Goal: Information Seeking & Learning: Find specific fact

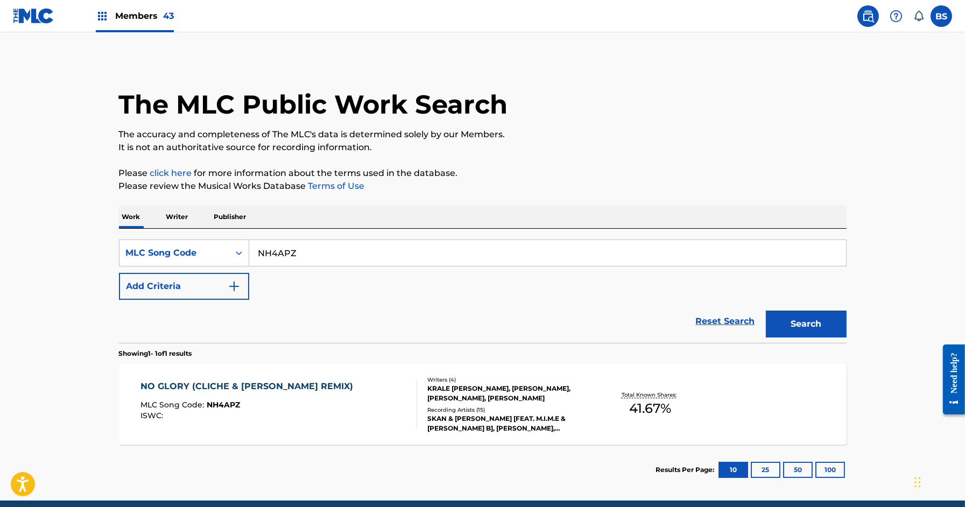
click at [144, 237] on div "SearchWithCriteria026918ab-3c46-45de-a456-73ab05c76947 MLC Song Code NH4APZ Add…" at bounding box center [483, 286] width 728 height 114
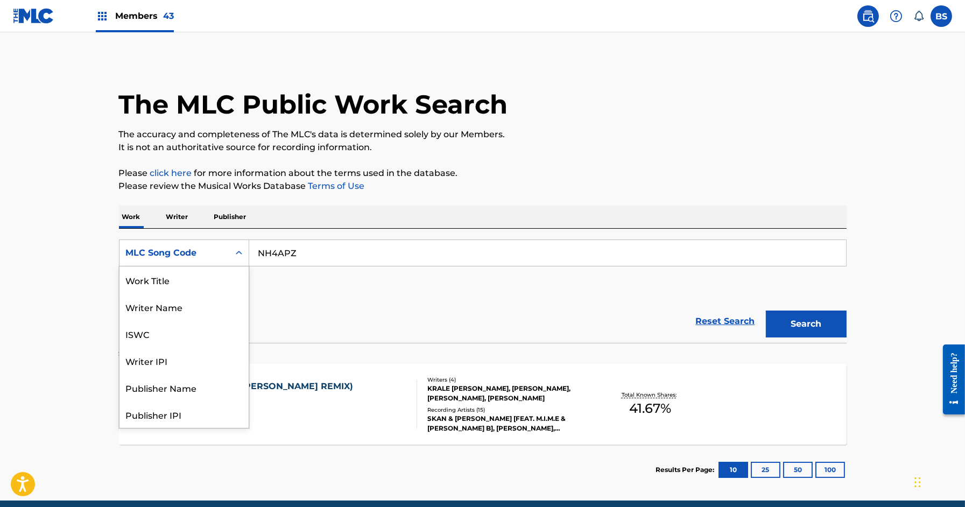
drag, startPoint x: 154, startPoint y: 248, endPoint x: 196, endPoint y: 268, distance: 46.5
click at [159, 251] on div "MLC Song Code" at bounding box center [174, 252] width 97 height 13
drag, startPoint x: 172, startPoint y: 280, endPoint x: 231, endPoint y: 271, distance: 59.3
click at [173, 280] on div "Work Title" at bounding box center [183, 279] width 129 height 27
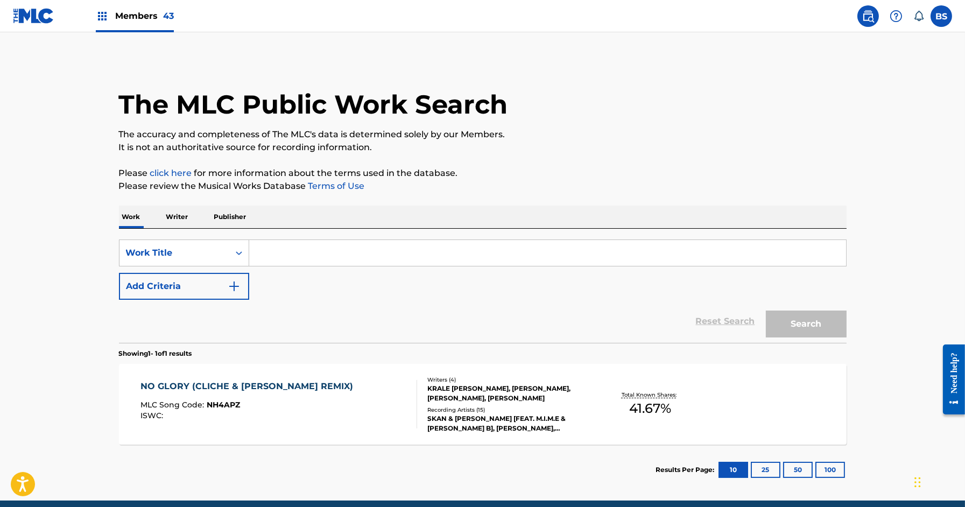
click at [369, 242] on input "Search Form" at bounding box center [547, 253] width 597 height 26
type input "r"
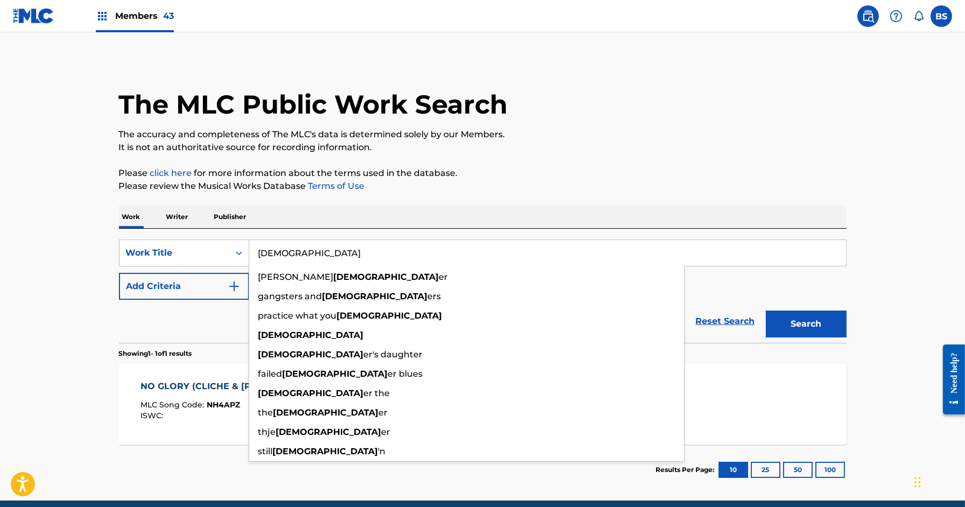
type input "[DEMOGRAPHIC_DATA]"
click at [151, 291] on button "Add Criteria" at bounding box center [184, 286] width 130 height 27
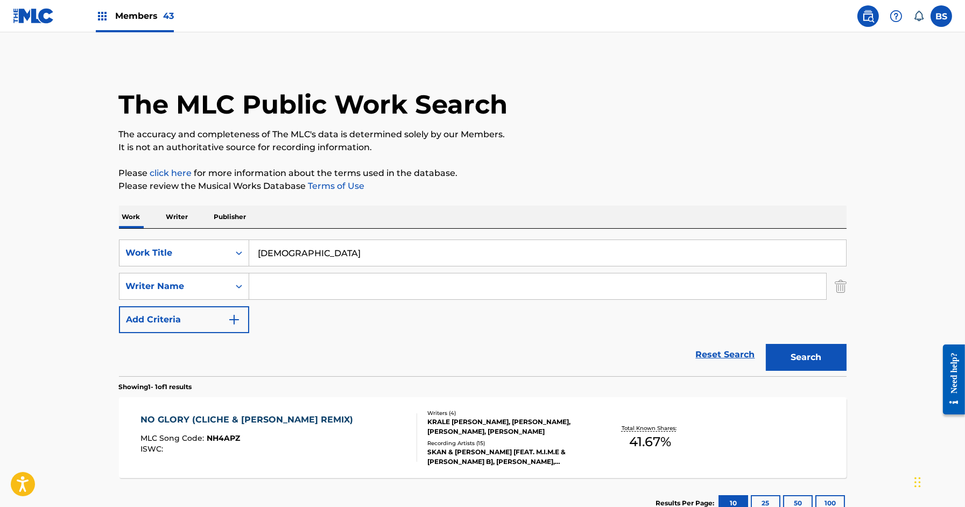
click at [307, 283] on input "Search Form" at bounding box center [537, 286] width 577 height 26
paste input "[PERSON_NAME]"
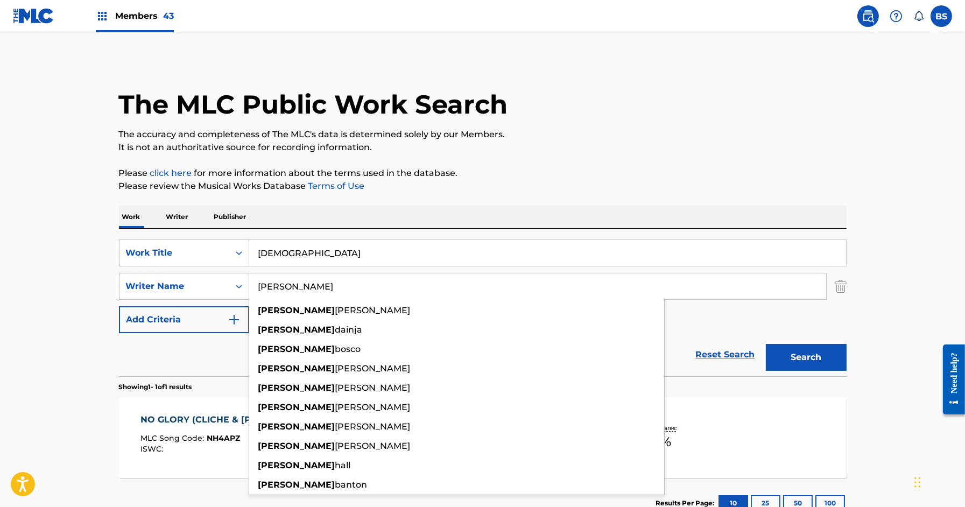
type input "[PERSON_NAME]"
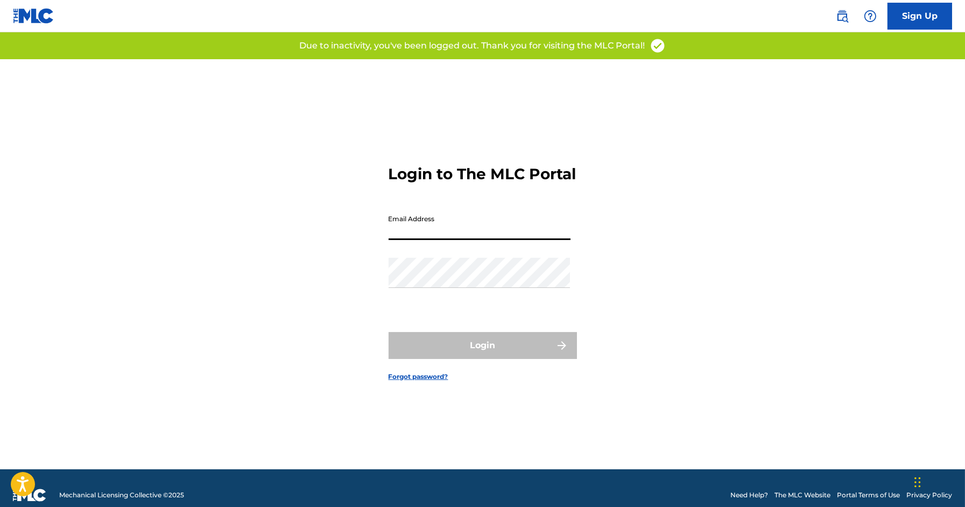
click at [450, 230] on input "Email Address" at bounding box center [480, 224] width 182 height 31
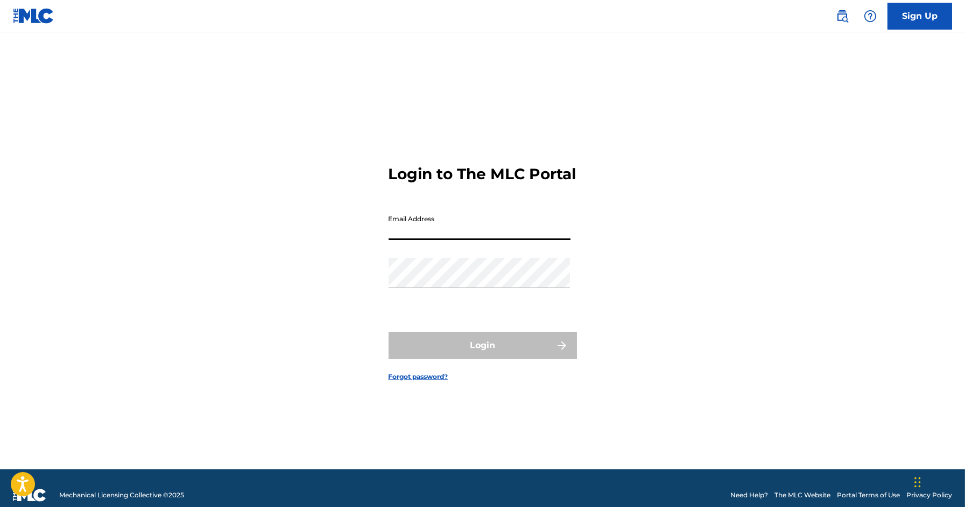
type input "[EMAIL_ADDRESS][DOMAIN_NAME]"
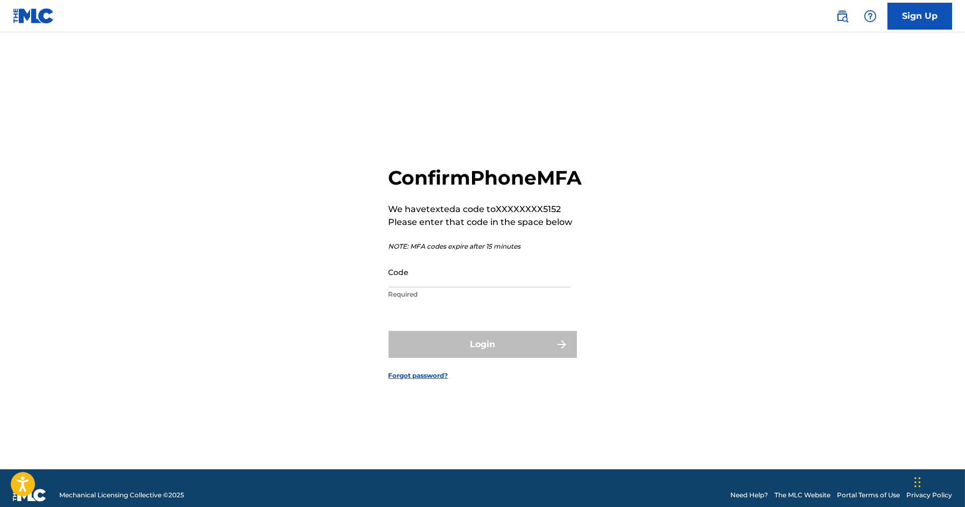
click at [474, 287] on input "Code" at bounding box center [480, 272] width 182 height 31
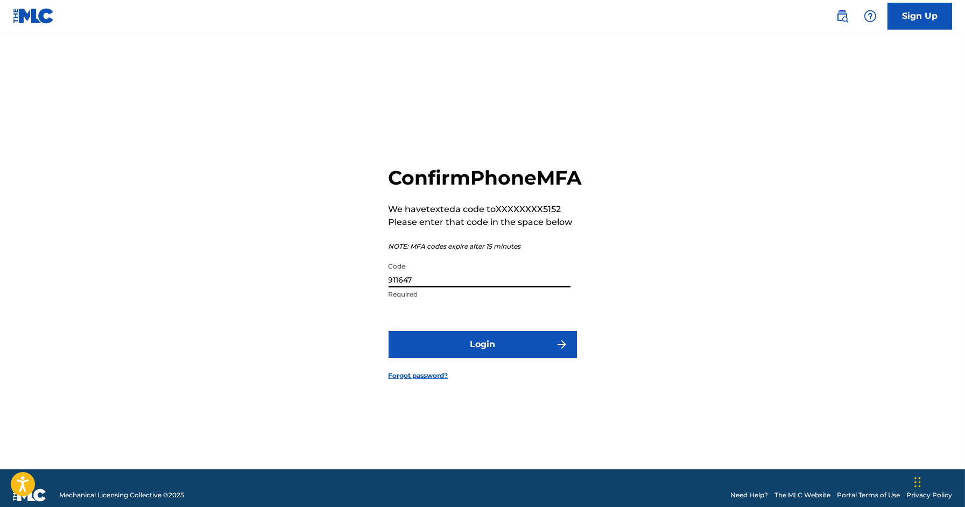
type input "911647"
click at [497, 358] on button "Login" at bounding box center [483, 344] width 188 height 27
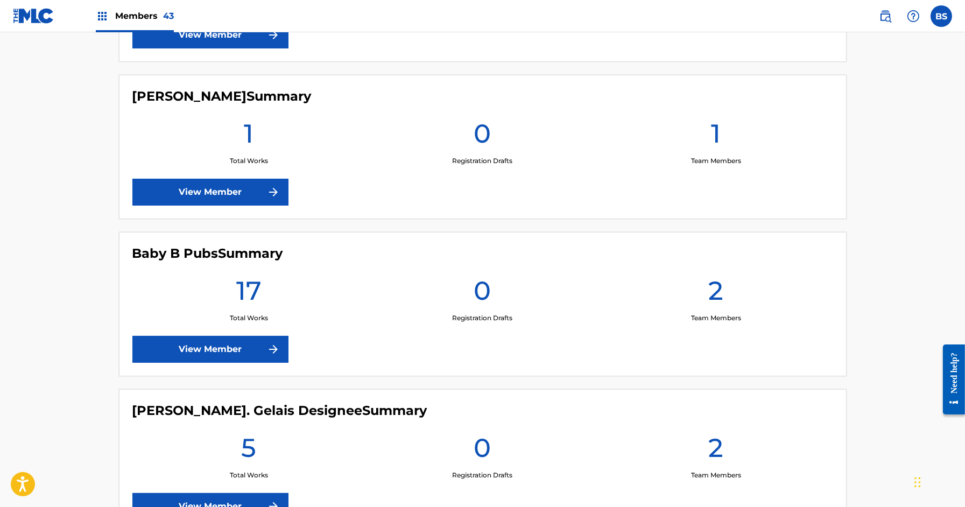
scroll to position [619, 0]
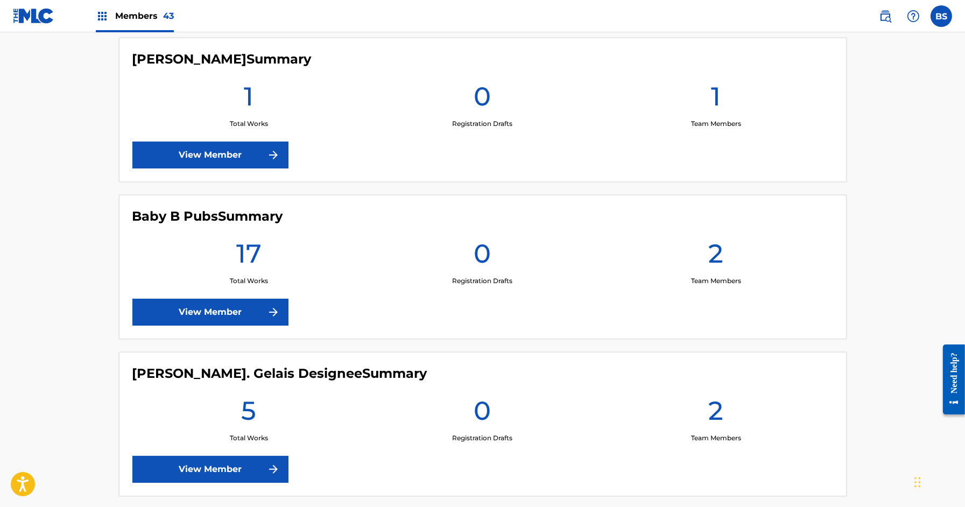
click at [884, 19] on img at bounding box center [885, 16] width 13 height 13
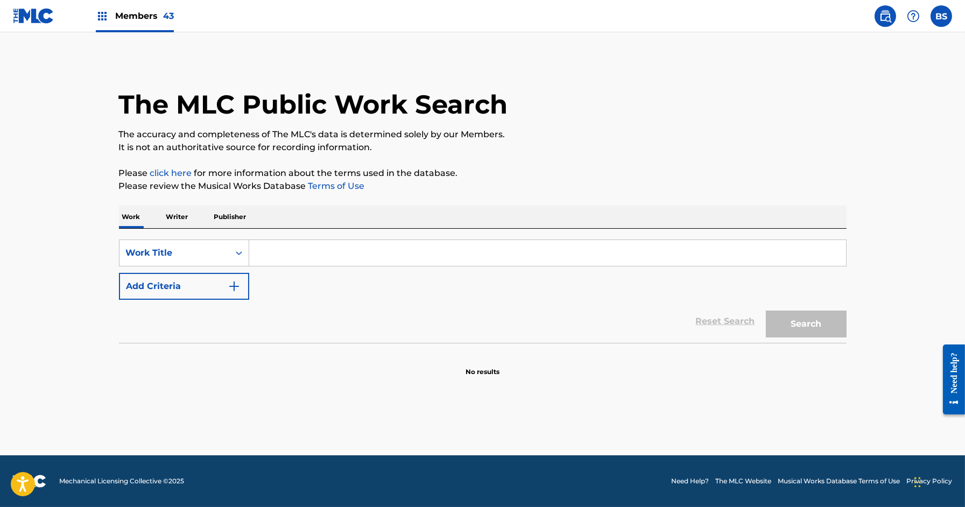
click at [288, 252] on input "Search Form" at bounding box center [547, 253] width 597 height 26
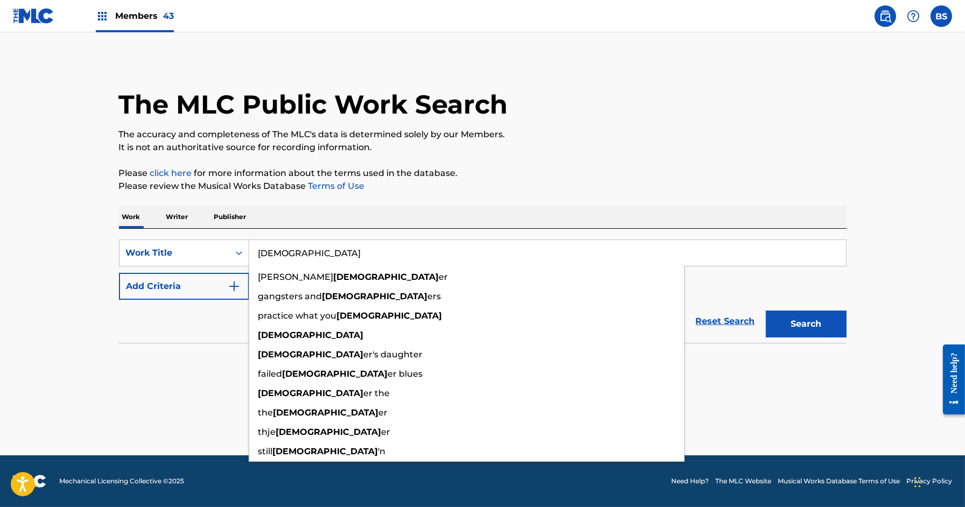
type input "[DEMOGRAPHIC_DATA]"
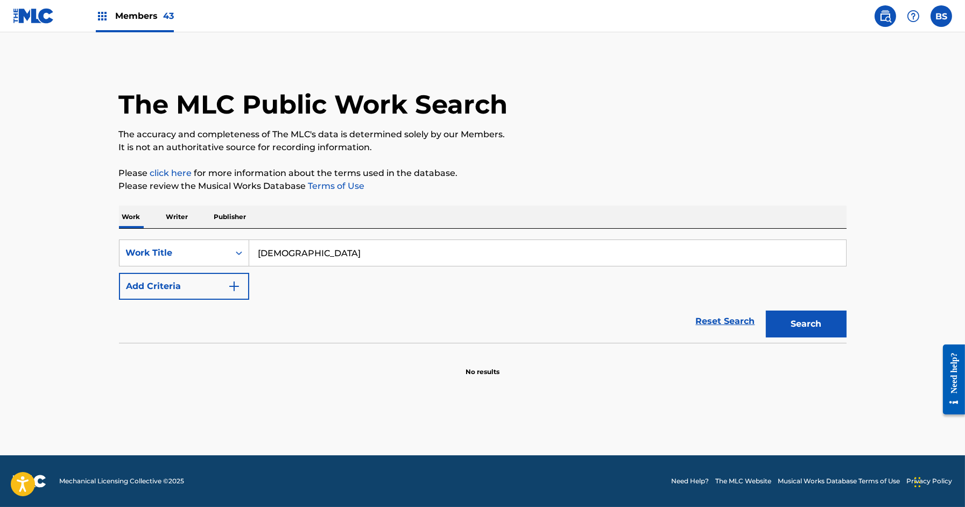
click at [212, 285] on button "Add Criteria" at bounding box center [184, 286] width 130 height 27
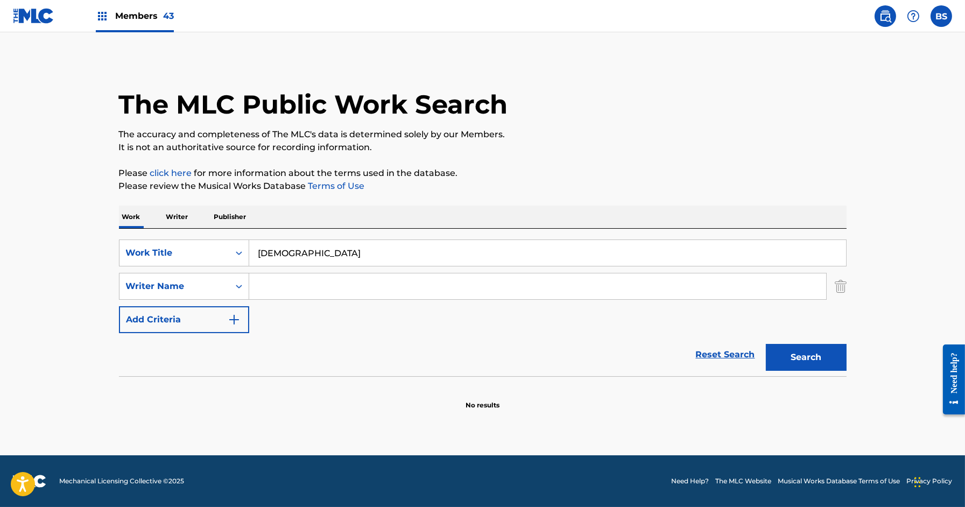
click at [288, 277] on input "Search Form" at bounding box center [537, 286] width 577 height 26
paste input "[PERSON_NAME]"
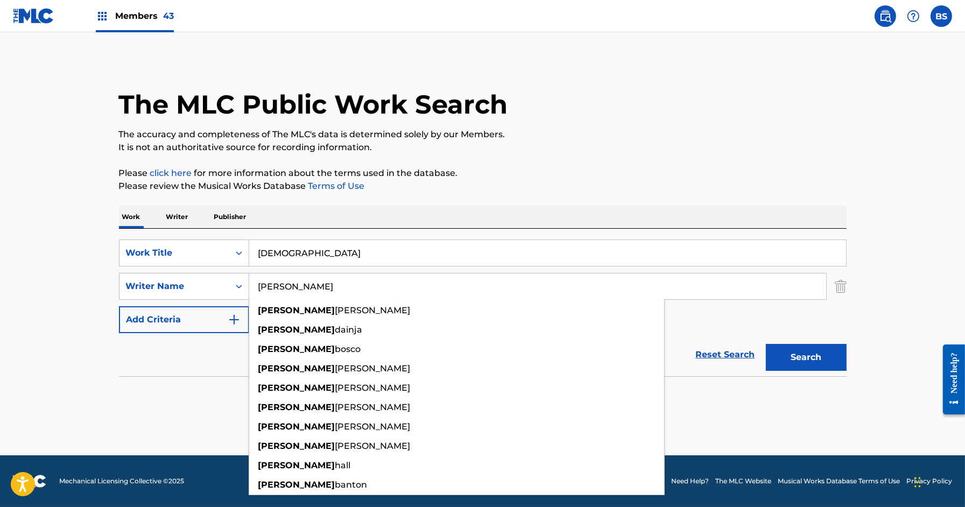
type input "[PERSON_NAME]"
click at [766, 344] on button "Search" at bounding box center [806, 357] width 81 height 27
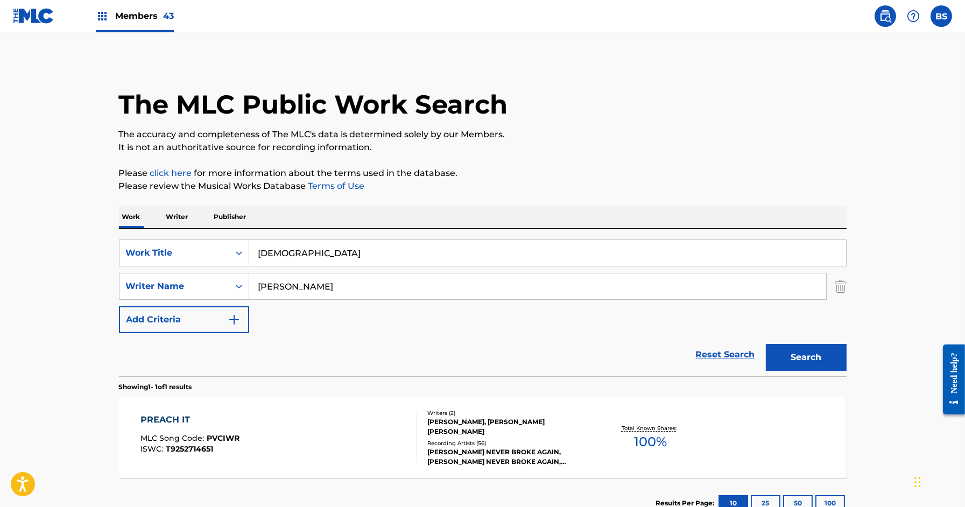
scroll to position [77, 0]
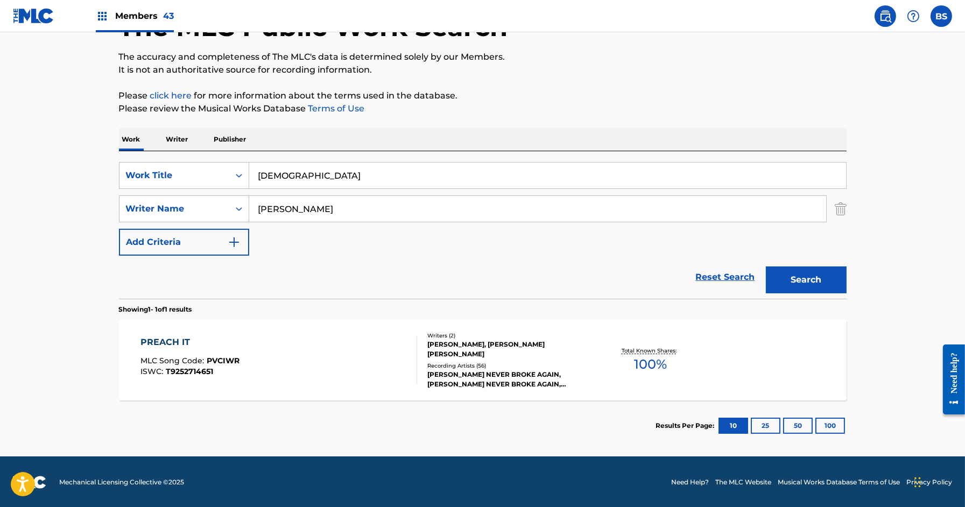
click at [357, 355] on div "PREACH IT MLC Song Code : PVCIWR ISWC : T9252714651" at bounding box center [278, 360] width 277 height 48
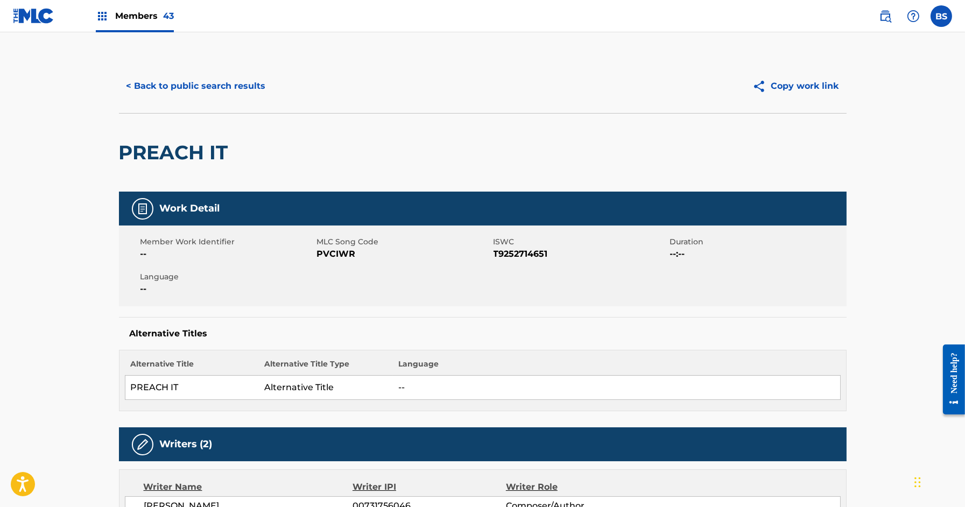
click at [223, 91] on button "< Back to public search results" at bounding box center [196, 86] width 154 height 27
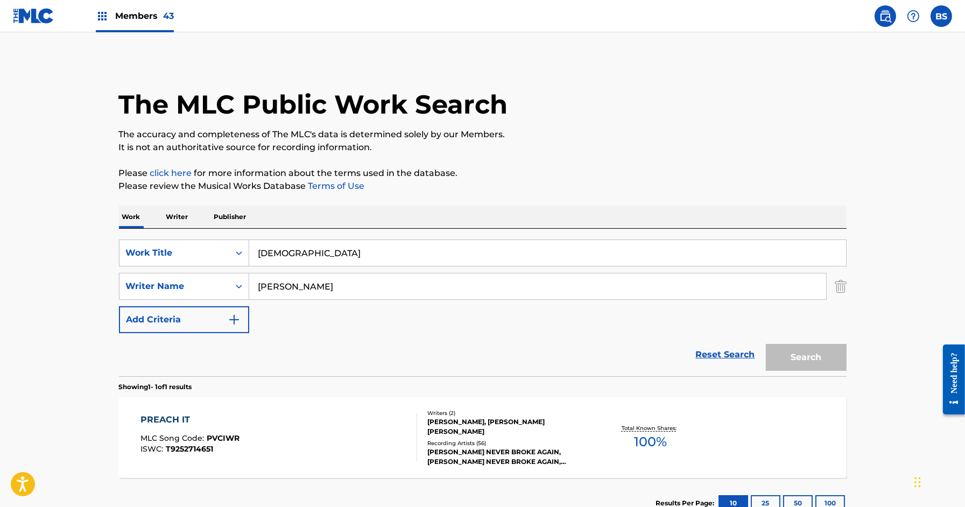
scroll to position [16, 0]
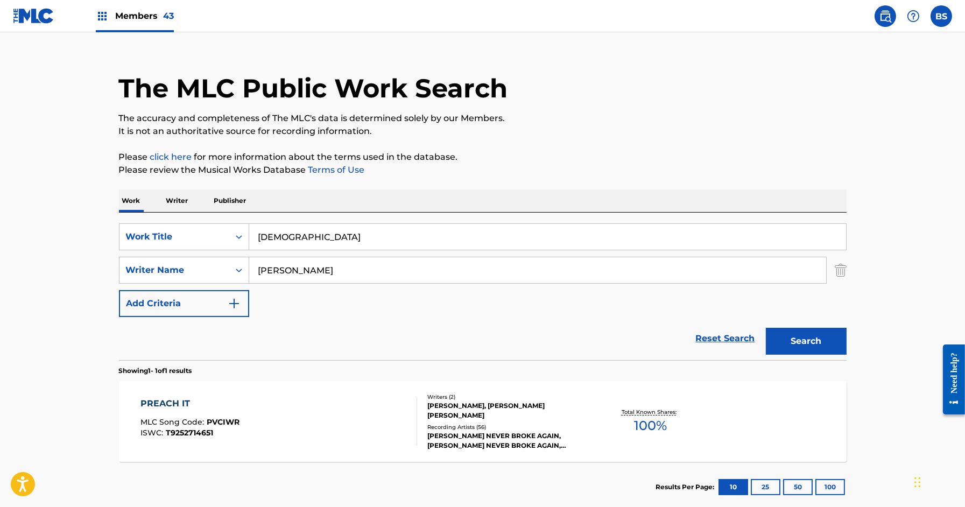
click at [300, 227] on input "[DEMOGRAPHIC_DATA]" at bounding box center [547, 237] width 597 height 26
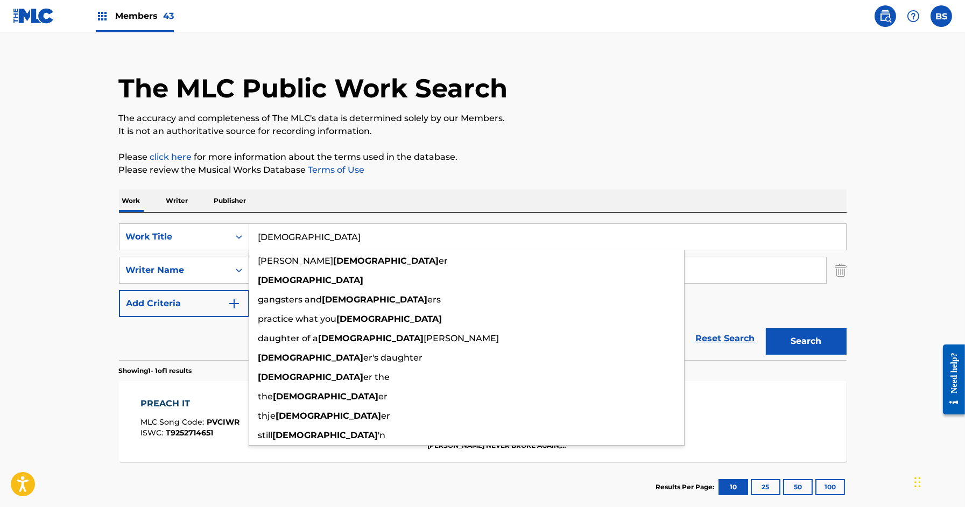
click at [300, 227] on input "[DEMOGRAPHIC_DATA]" at bounding box center [547, 237] width 597 height 26
paste input "38 BABY"
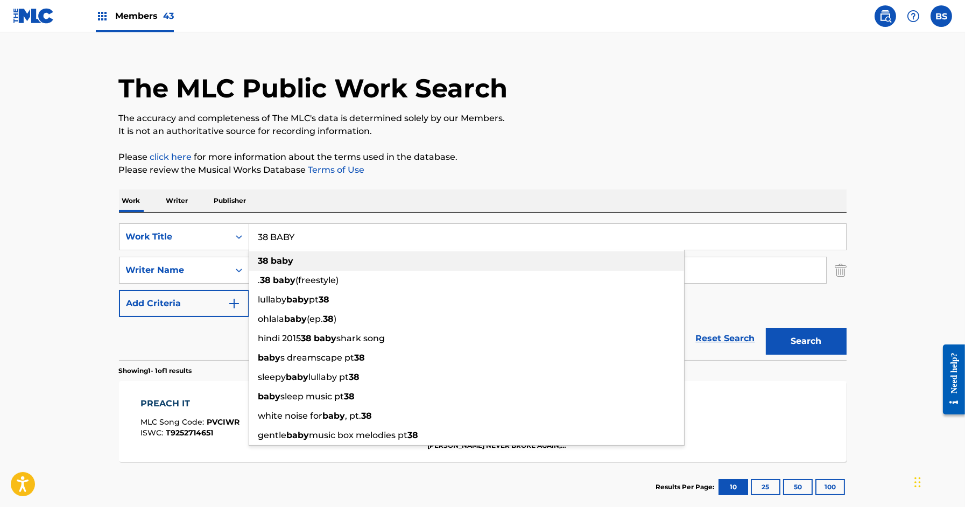
drag, startPoint x: 301, startPoint y: 264, endPoint x: 695, endPoint y: 307, distance: 395.8
click at [301, 264] on div "38 baby" at bounding box center [466, 260] width 435 height 19
type input "38 baby"
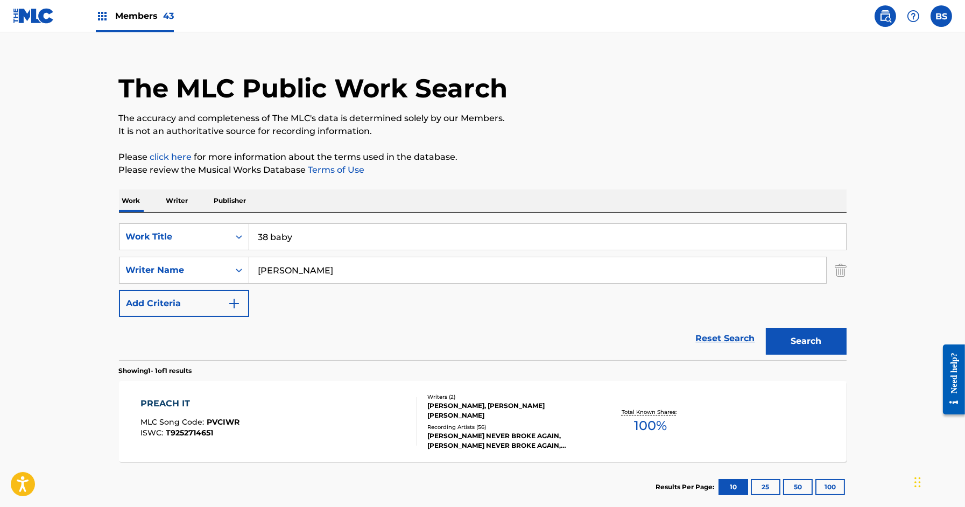
drag, startPoint x: 796, startPoint y: 331, endPoint x: 581, endPoint y: 326, distance: 215.9
click at [792, 331] on button "Search" at bounding box center [806, 341] width 81 height 27
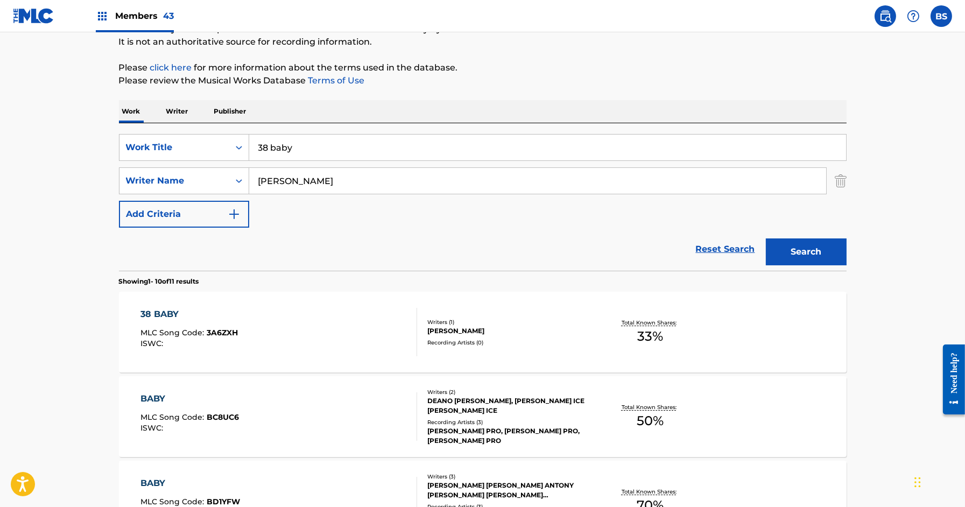
scroll to position [107, 0]
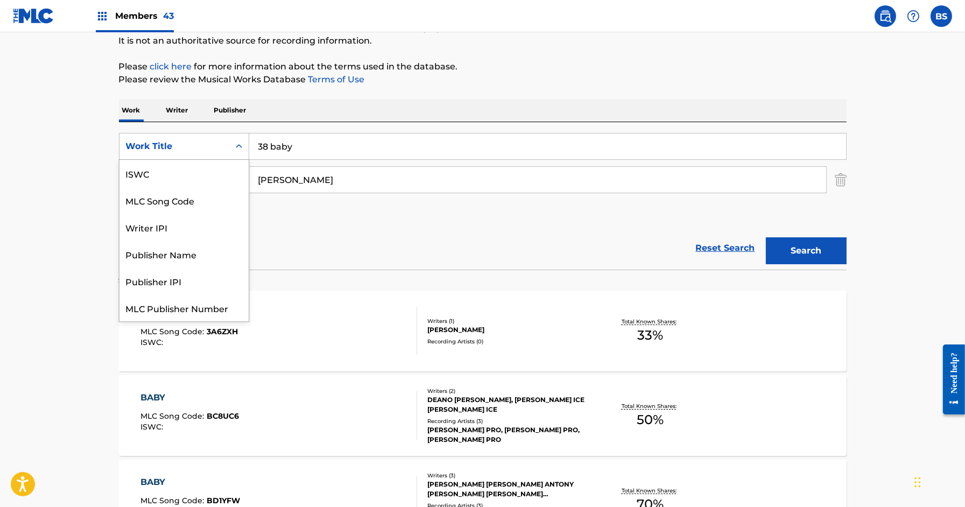
drag, startPoint x: 160, startPoint y: 140, endPoint x: 160, endPoint y: 158, distance: 17.8
click at [160, 140] on div "Work Title" at bounding box center [174, 146] width 97 height 13
click at [162, 167] on div "MLC Song Code" at bounding box center [183, 173] width 129 height 27
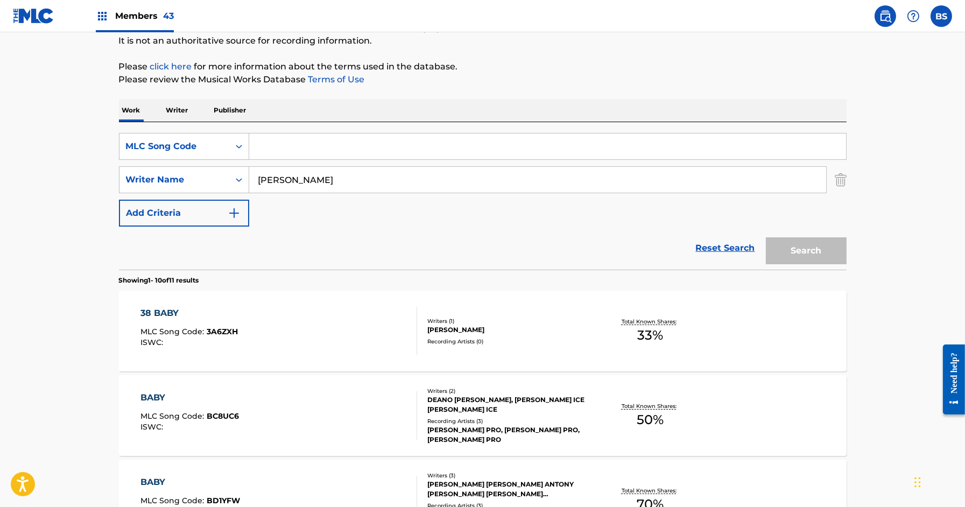
click at [334, 150] on input "Search Form" at bounding box center [547, 146] width 597 height 26
paste input "TVG2NH"
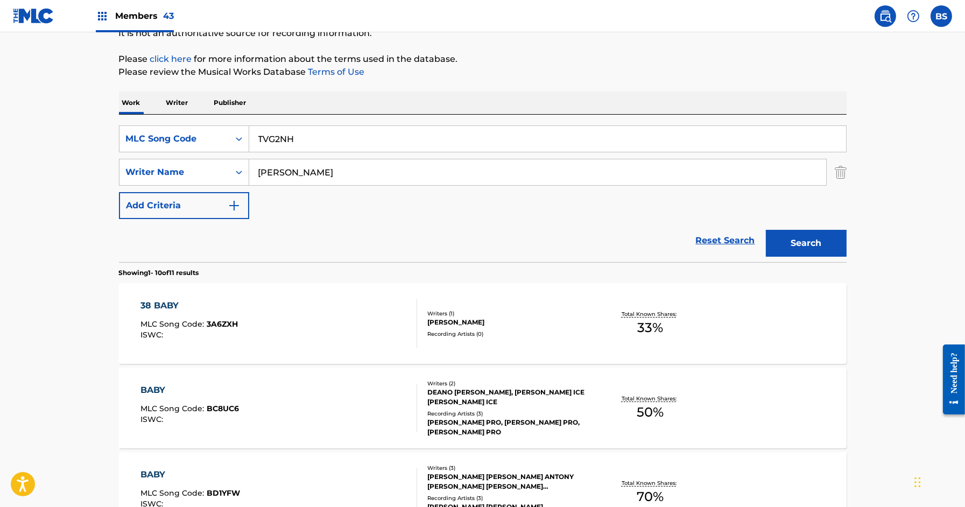
type input "TVG2NH"
click at [838, 173] on img "Search Form" at bounding box center [841, 172] width 12 height 27
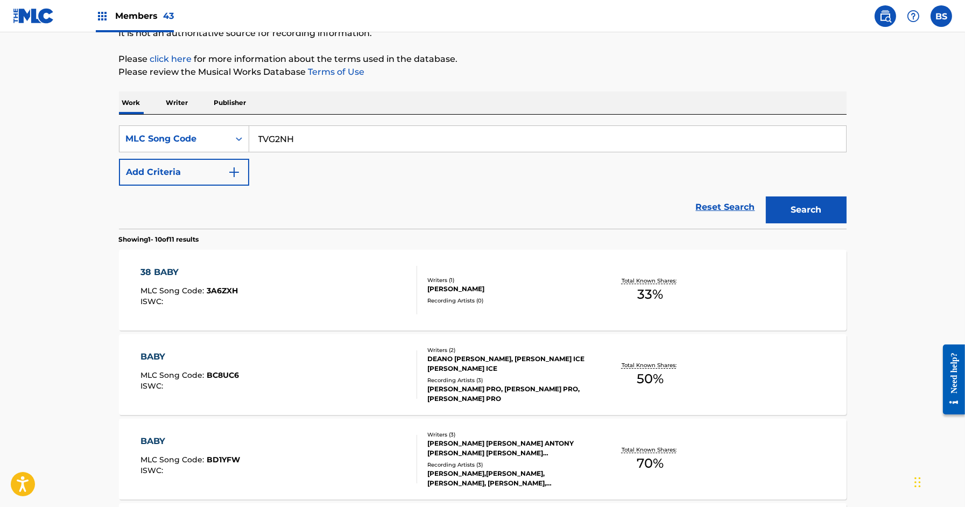
click at [810, 207] on button "Search" at bounding box center [806, 209] width 81 height 27
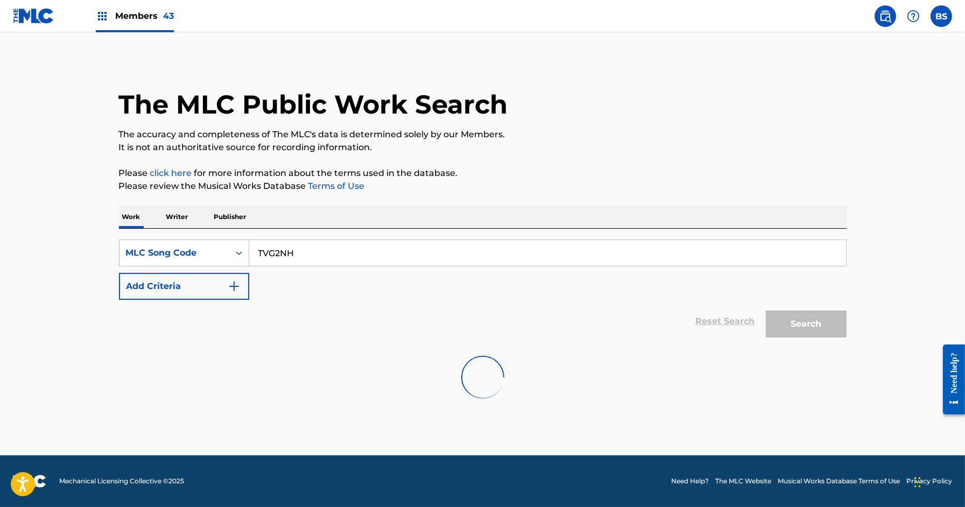
scroll to position [0, 0]
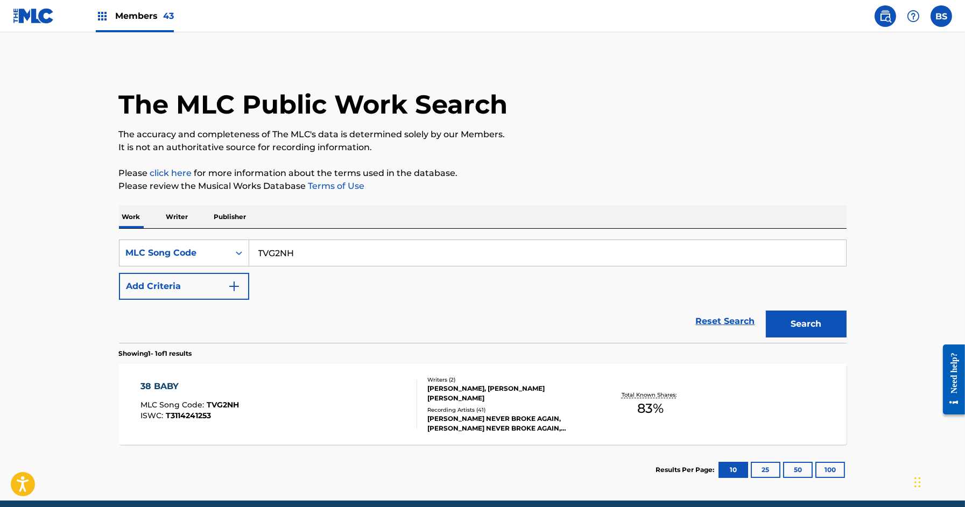
click at [380, 399] on div "38 BABY MLC Song Code : TVG2NH ISWC : T3114241253" at bounding box center [278, 404] width 277 height 48
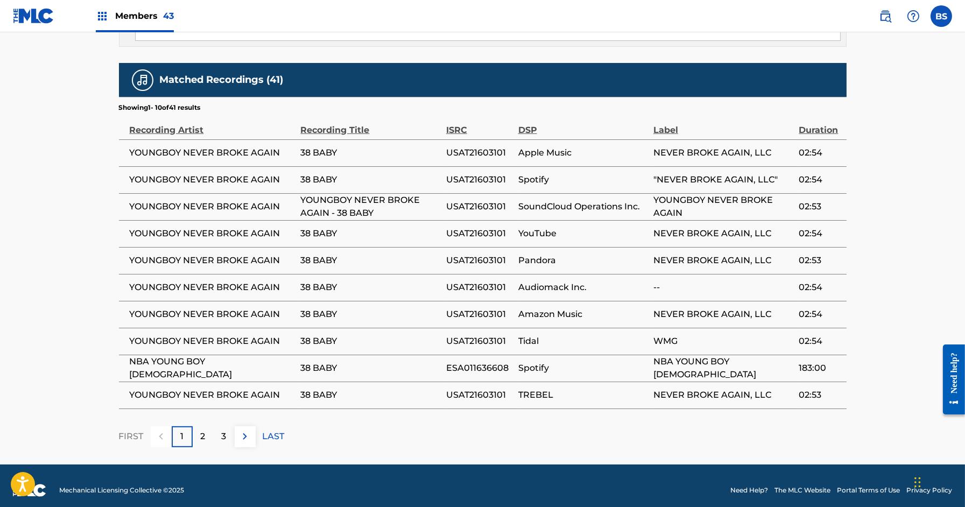
scroll to position [942, 0]
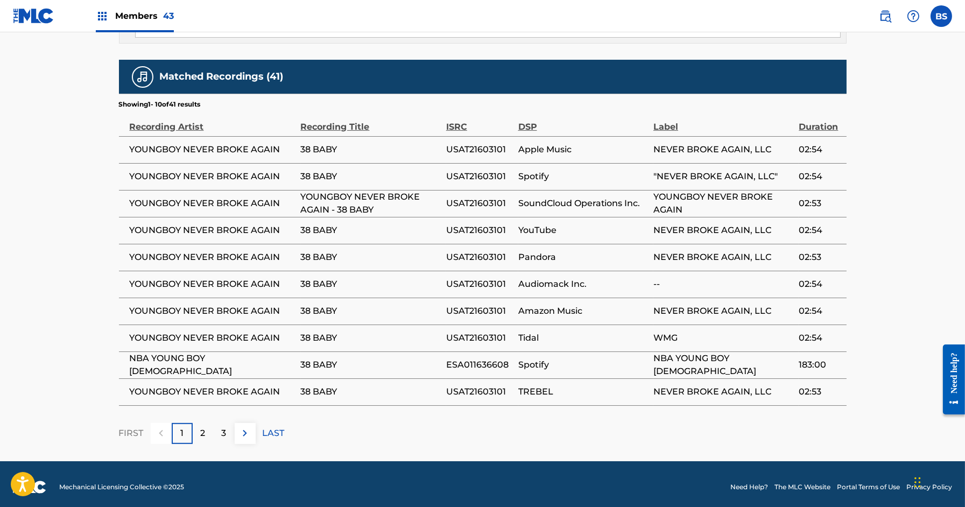
click at [204, 429] on p "2" at bounding box center [203, 433] width 5 height 13
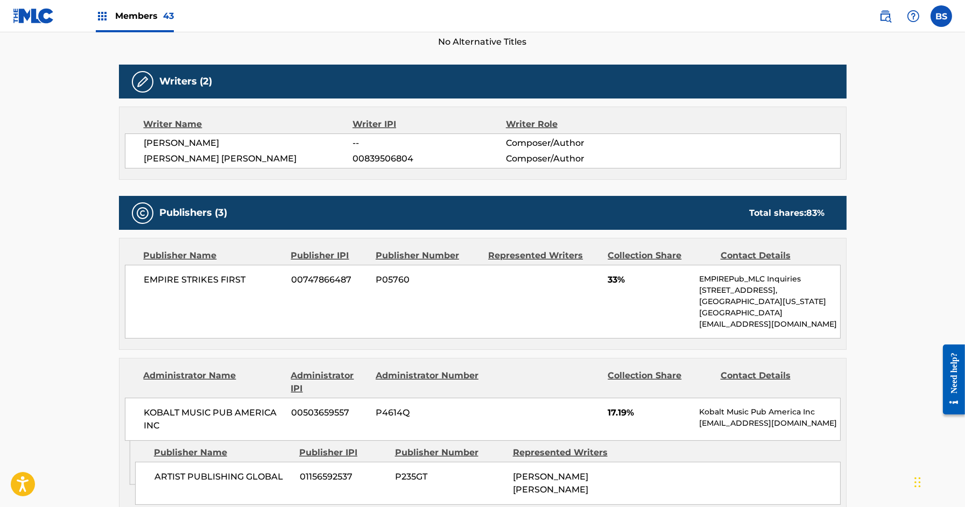
scroll to position [0, 0]
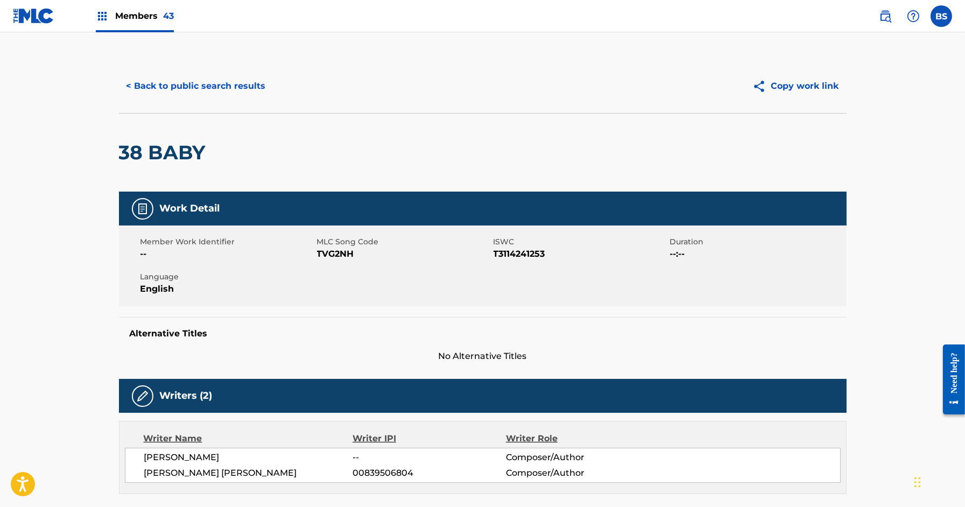
click at [239, 86] on button "< Back to public search results" at bounding box center [196, 86] width 154 height 27
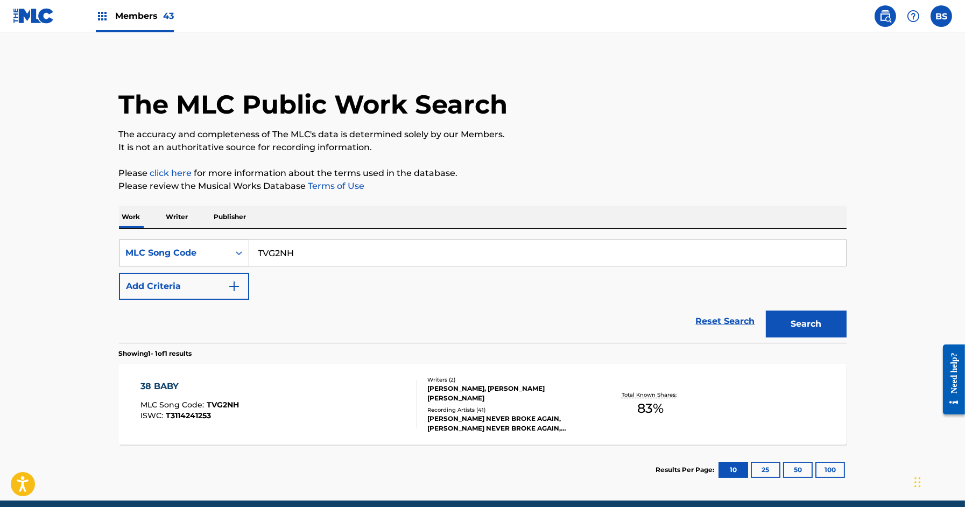
drag, startPoint x: 180, startPoint y: 248, endPoint x: 179, endPoint y: 263, distance: 14.6
click at [180, 248] on div "MLC Song Code" at bounding box center [174, 252] width 97 height 13
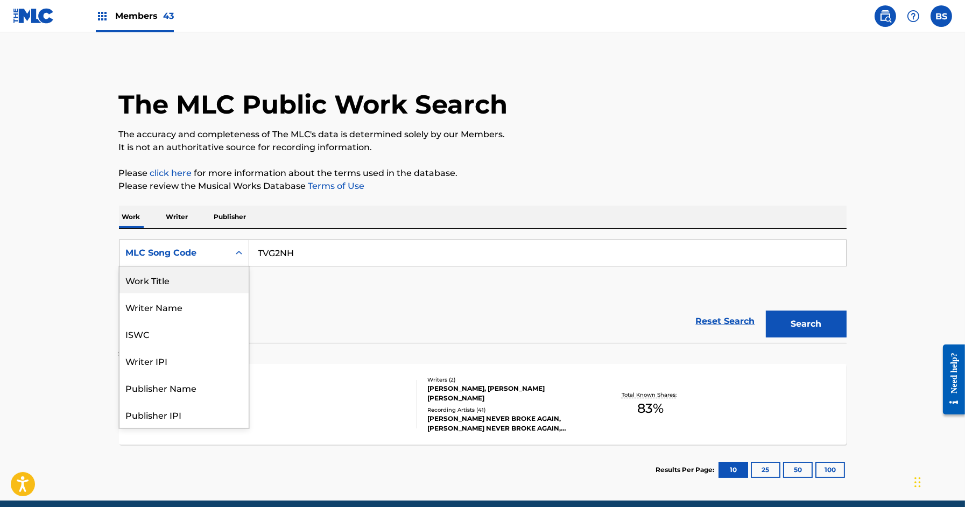
drag, startPoint x: 186, startPoint y: 280, endPoint x: 236, endPoint y: 270, distance: 51.2
click at [186, 281] on div "Work Title" at bounding box center [183, 279] width 129 height 27
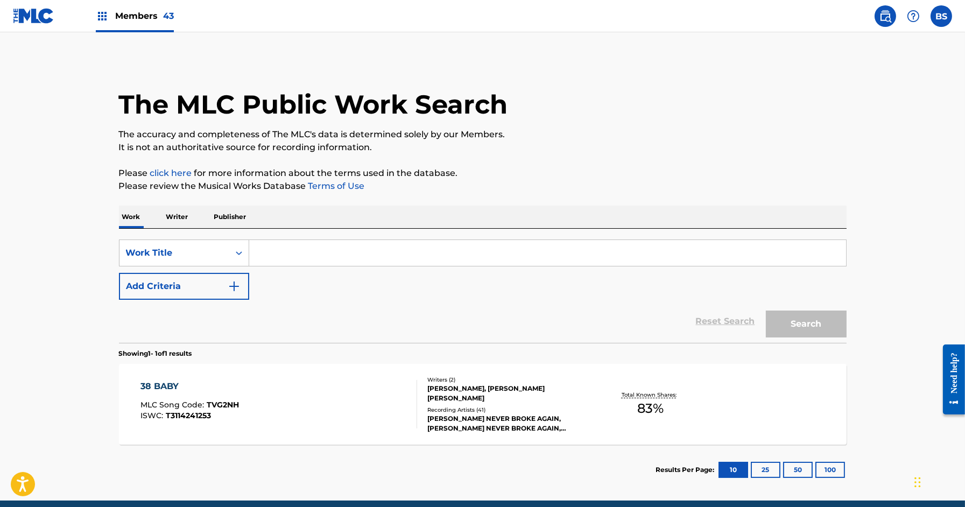
drag, startPoint x: 315, startPoint y: 249, endPoint x: 418, endPoint y: 259, distance: 102.8
click at [315, 249] on input "Search Form" at bounding box center [547, 253] width 597 height 26
paste input "DIAMOND TEETH SAMURAI"
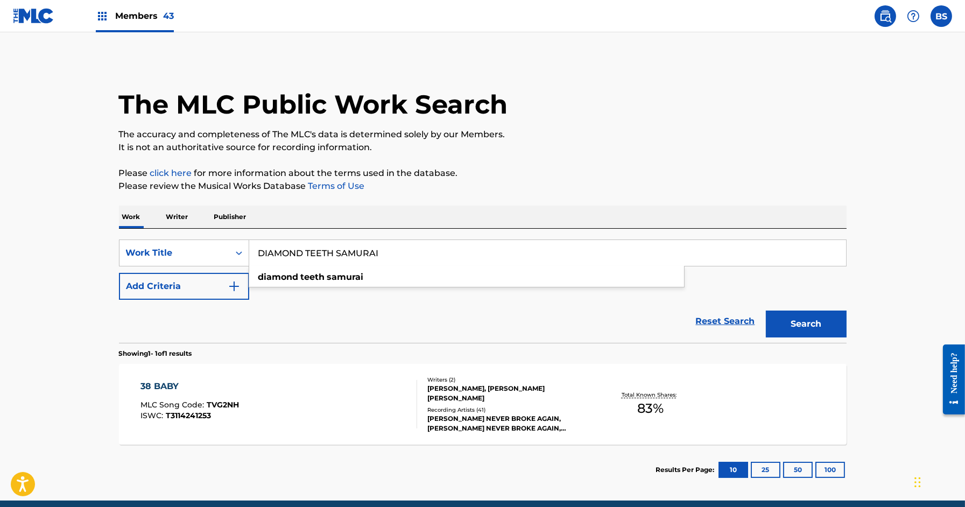
type input "DIAMOND TEETH SAMURAI"
drag, startPoint x: 807, startPoint y: 323, endPoint x: 605, endPoint y: 329, distance: 201.9
click at [807, 323] on button "Search" at bounding box center [806, 324] width 81 height 27
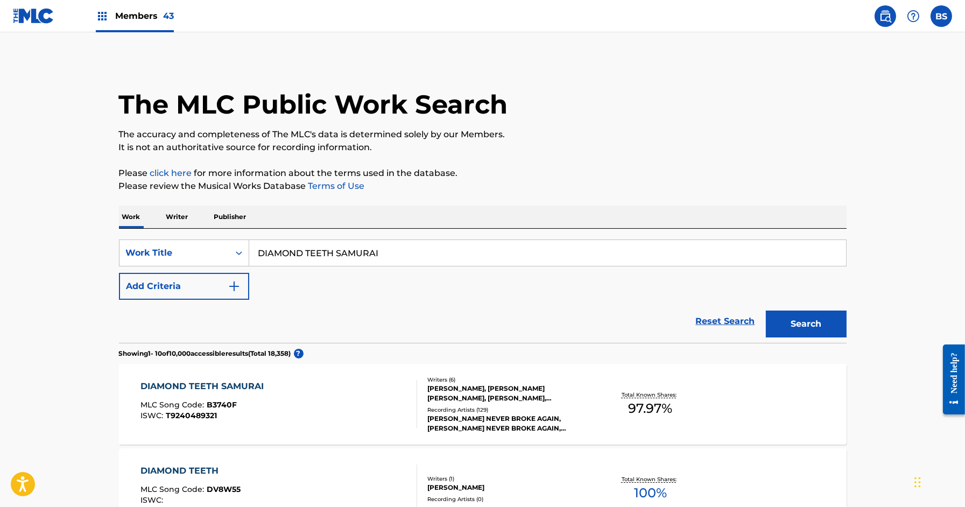
click at [341, 393] on div "DIAMOND TEETH SAMURAI MLC Song Code : B3740F ISWC : T9240489321" at bounding box center [278, 404] width 277 height 48
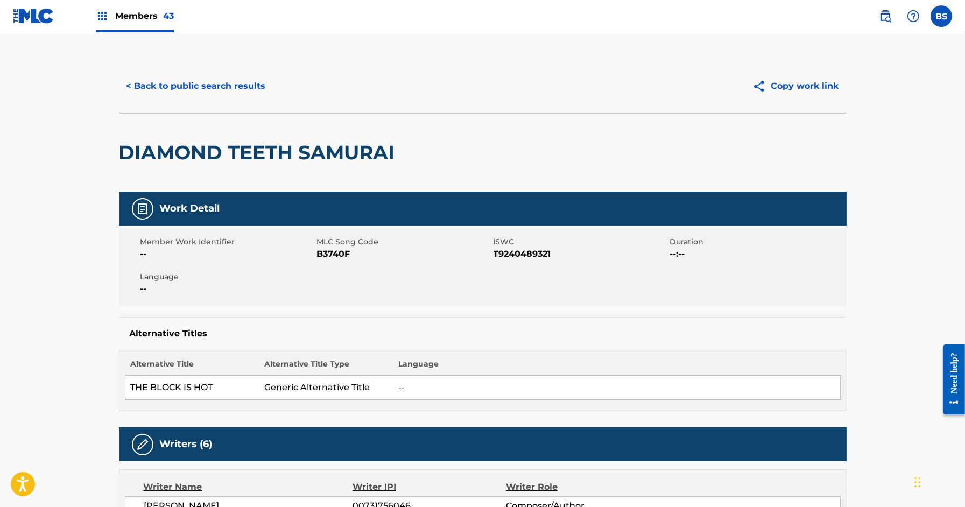
click at [214, 65] on div "< Back to public search results Copy work link" at bounding box center [483, 86] width 728 height 54
drag, startPoint x: 214, startPoint y: 83, endPoint x: 220, endPoint y: 89, distance: 8.0
click at [214, 83] on button "< Back to public search results" at bounding box center [196, 86] width 154 height 27
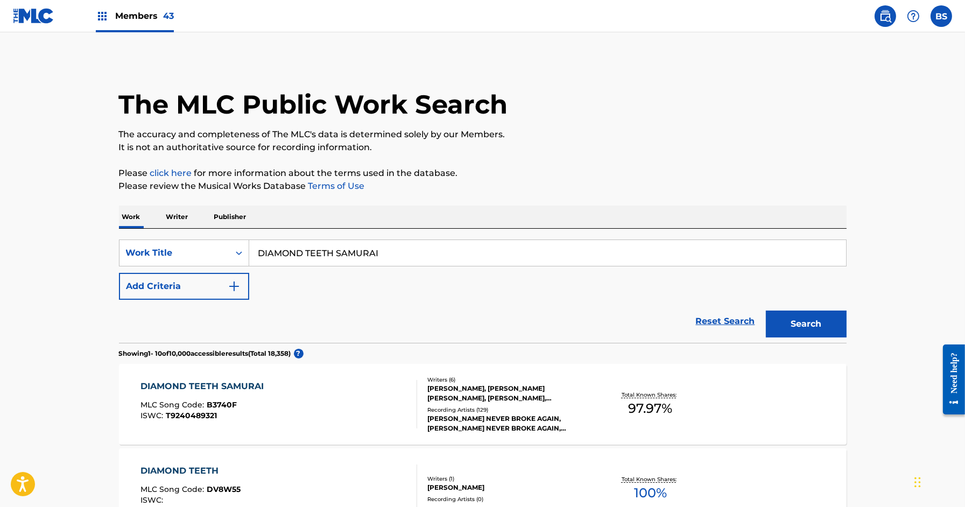
click at [328, 241] on input "DIAMOND TEETH SAMURAI" at bounding box center [547, 253] width 597 height 26
click at [329, 249] on input "DIAMOND TEETH SAMURAI" at bounding box center [547, 253] width 597 height 26
click at [329, 250] on input "DIAMOND TEETH SAMURAI" at bounding box center [547, 253] width 597 height 26
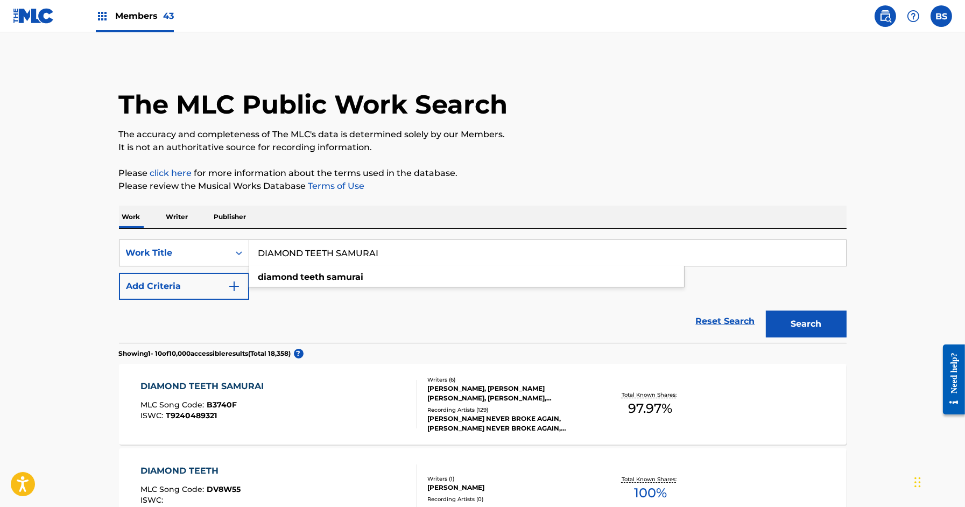
paste input "SELF CONTROL"
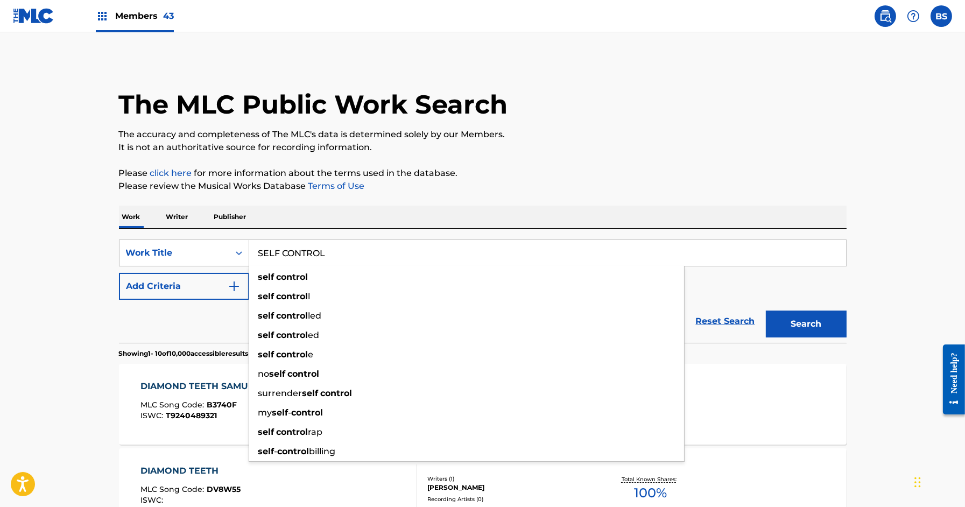
type input "SELF CONTROL"
click at [180, 290] on button "Add Criteria" at bounding box center [184, 286] width 130 height 27
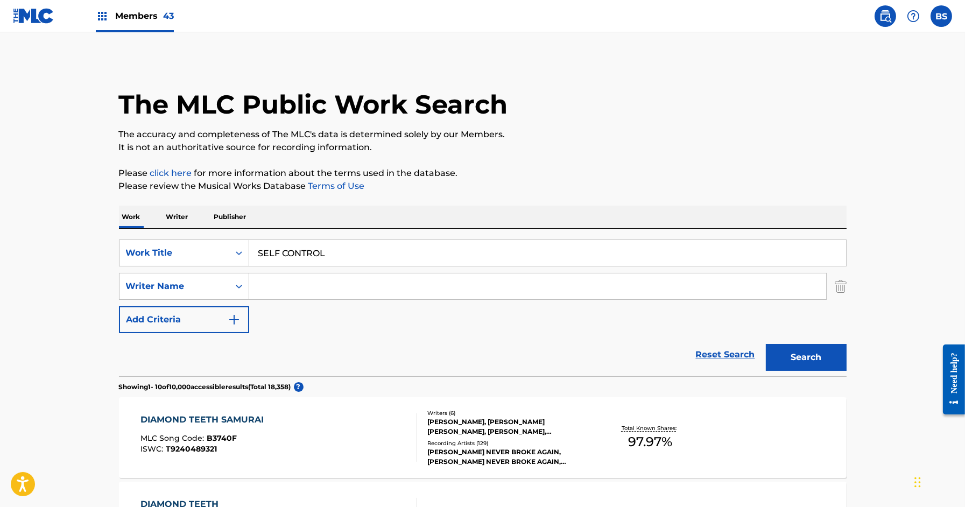
click at [321, 290] on input "Search Form" at bounding box center [537, 286] width 577 height 26
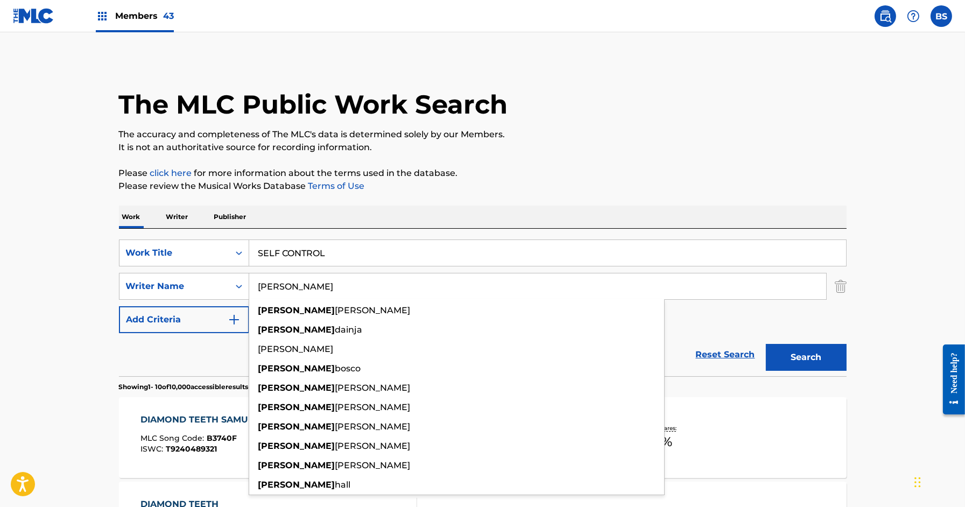
type input "[PERSON_NAME]"
click at [766, 344] on button "Search" at bounding box center [806, 357] width 81 height 27
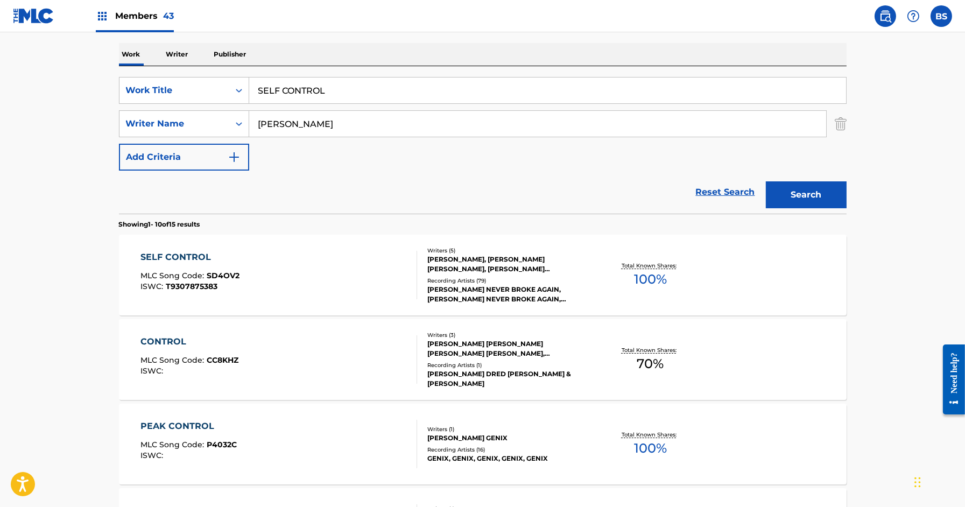
scroll to position [163, 0]
click at [363, 281] on div "SELF CONTROL MLC Song Code : SD4OV2 ISWC : T9307875383" at bounding box center [278, 274] width 277 height 48
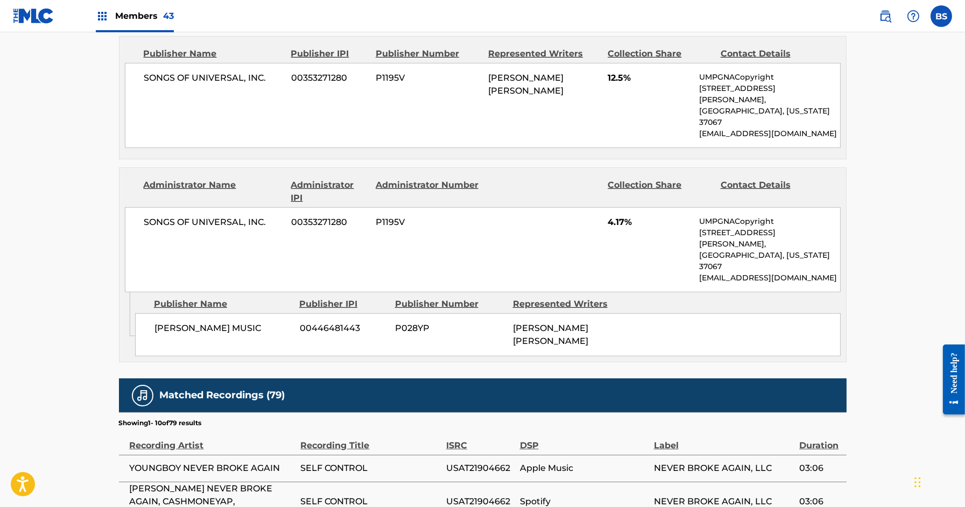
scroll to position [1453, 0]
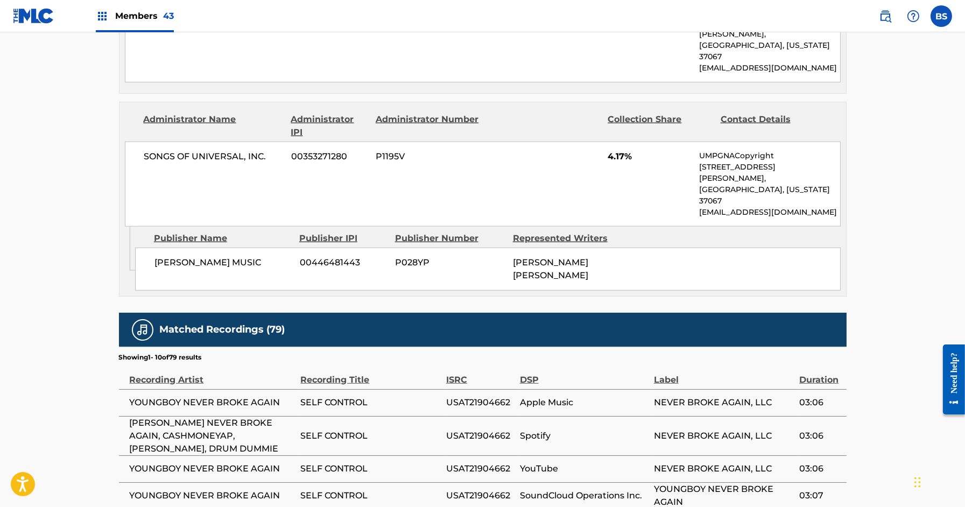
click at [481, 396] on span "USAT21904662" at bounding box center [480, 402] width 68 height 13
copy span "USAT21904662"
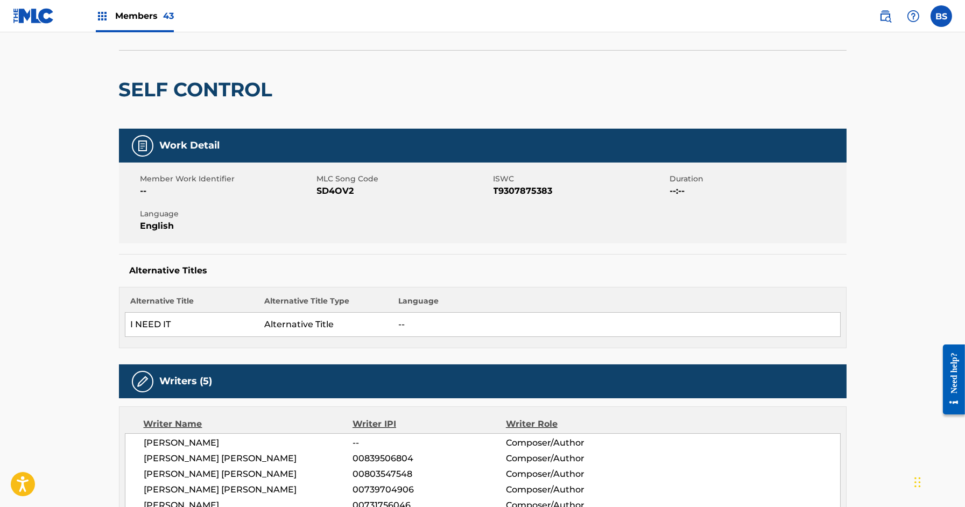
scroll to position [0, 0]
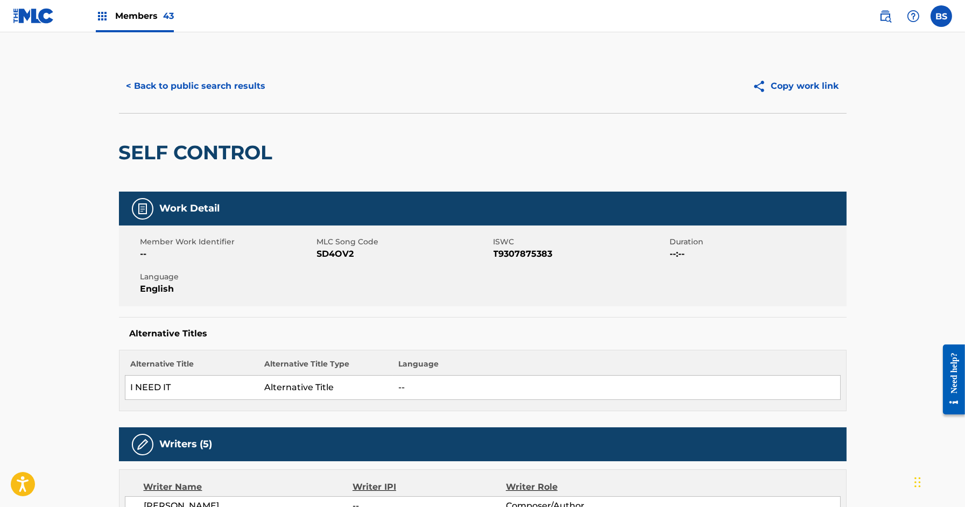
click at [221, 90] on button "< Back to public search results" at bounding box center [196, 86] width 154 height 27
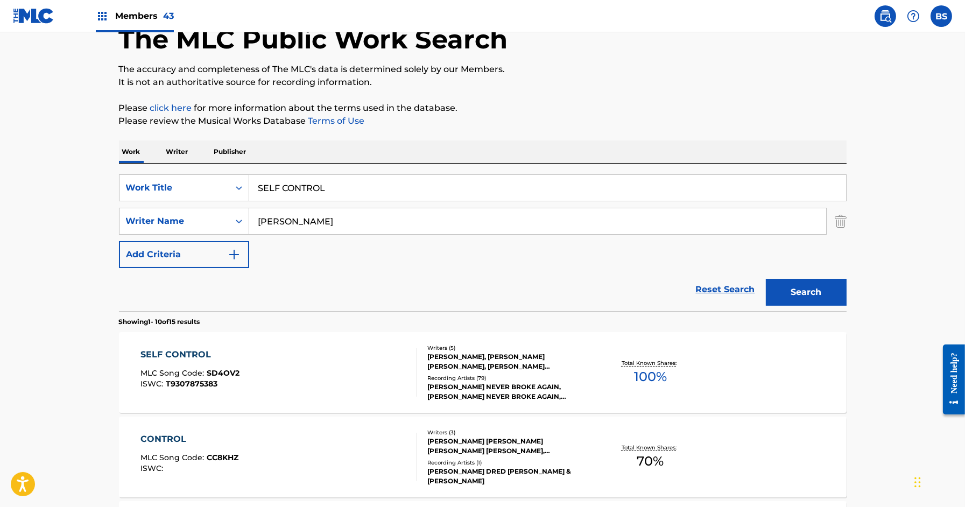
scroll to position [51, 0]
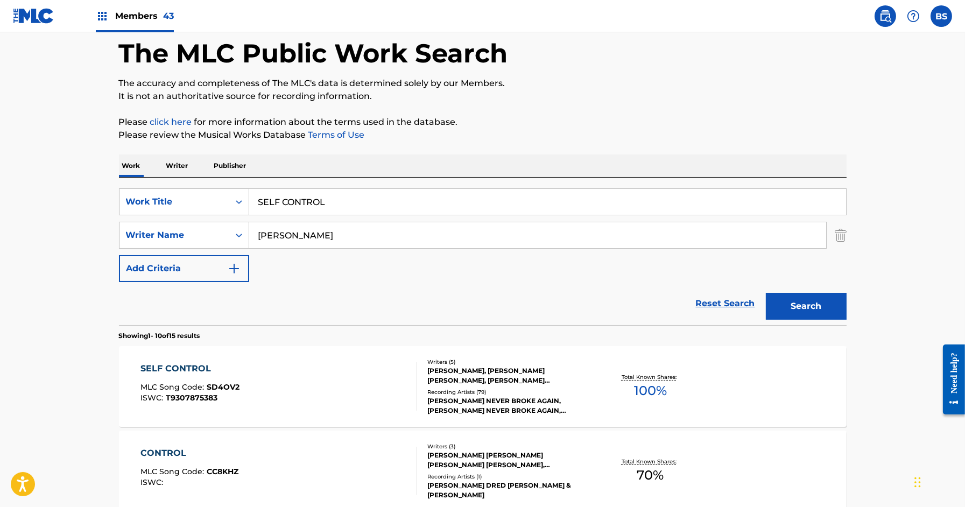
click at [306, 194] on input "SELF CONTROL" at bounding box center [547, 202] width 597 height 26
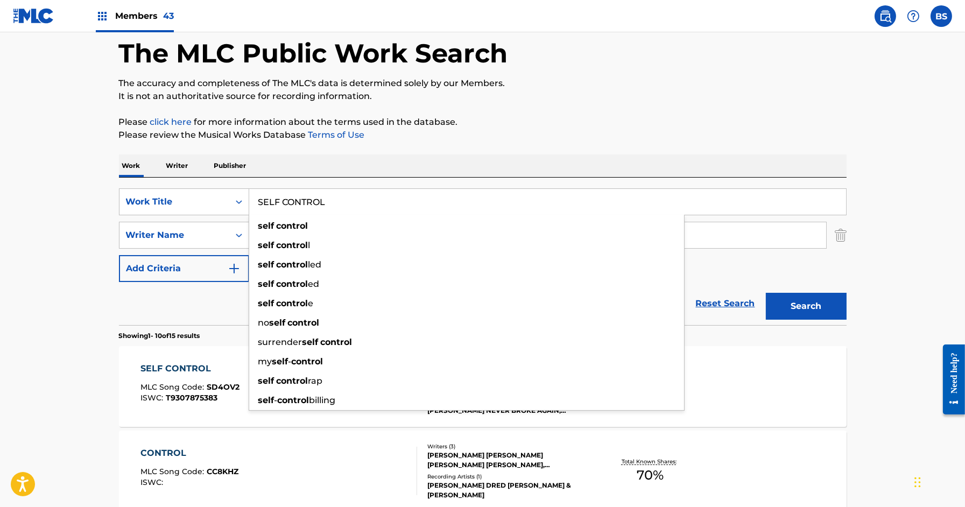
click at [306, 194] on input "SELF CONTROL" at bounding box center [547, 202] width 597 height 26
click at [306, 195] on input "SELF CONTROL" at bounding box center [547, 202] width 597 height 26
paste input "THERE HE GO"
type input "THERE HE GO"
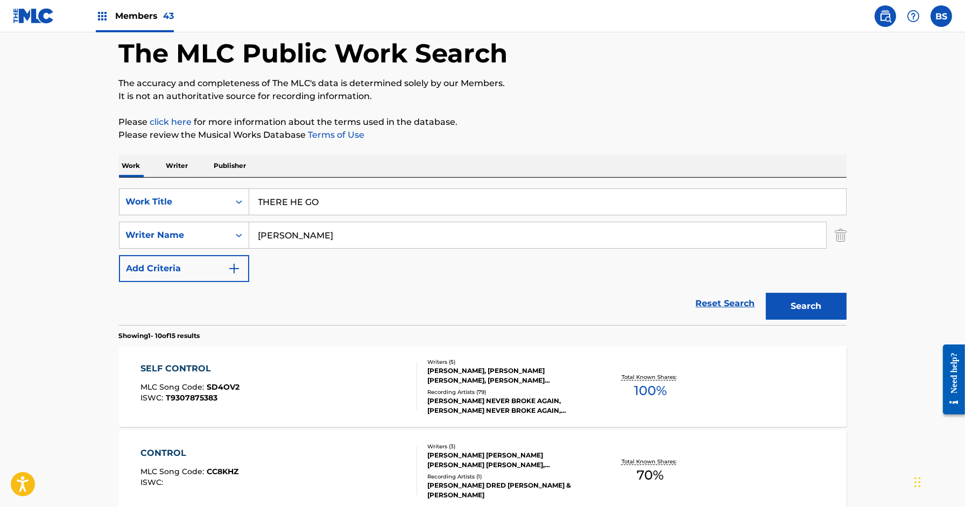
drag, startPoint x: 805, startPoint y: 306, endPoint x: 735, endPoint y: 292, distance: 71.3
click at [792, 304] on button "Search" at bounding box center [806, 306] width 81 height 27
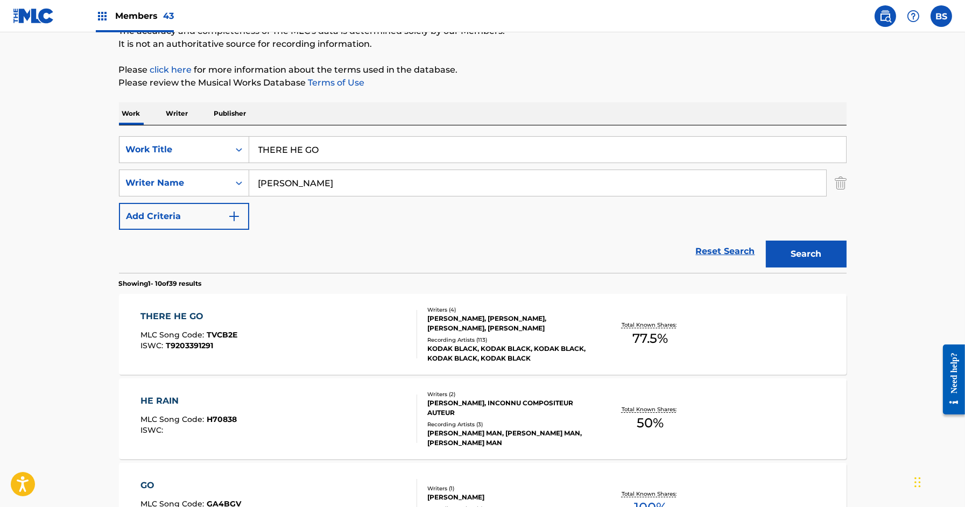
scroll to position [133, 0]
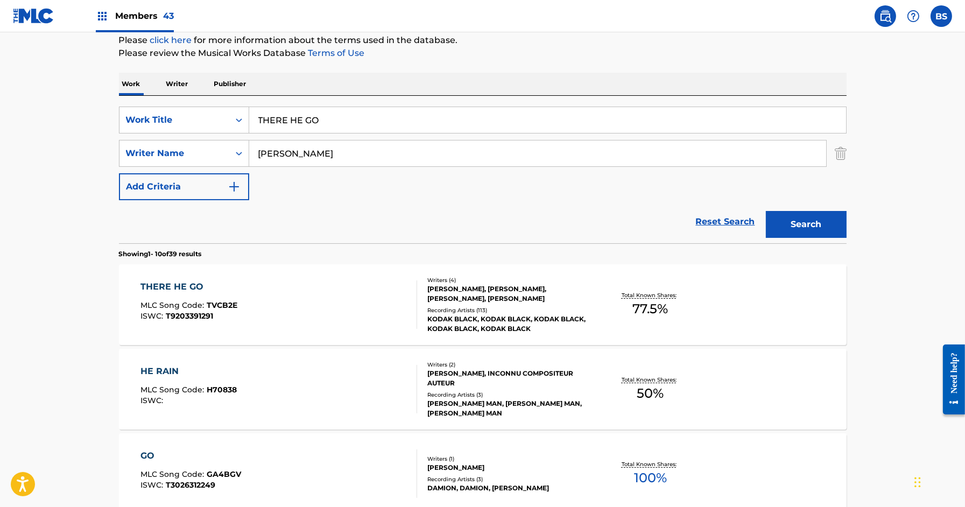
click at [391, 299] on div "THERE HE GO MLC Song Code : TVCB2E ISWC : T9203391291" at bounding box center [278, 304] width 277 height 48
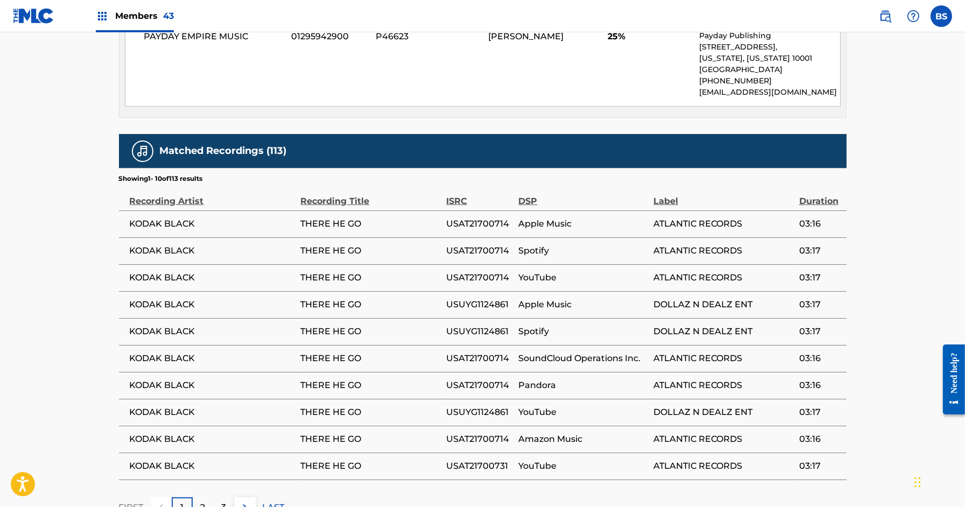
scroll to position [925, 0]
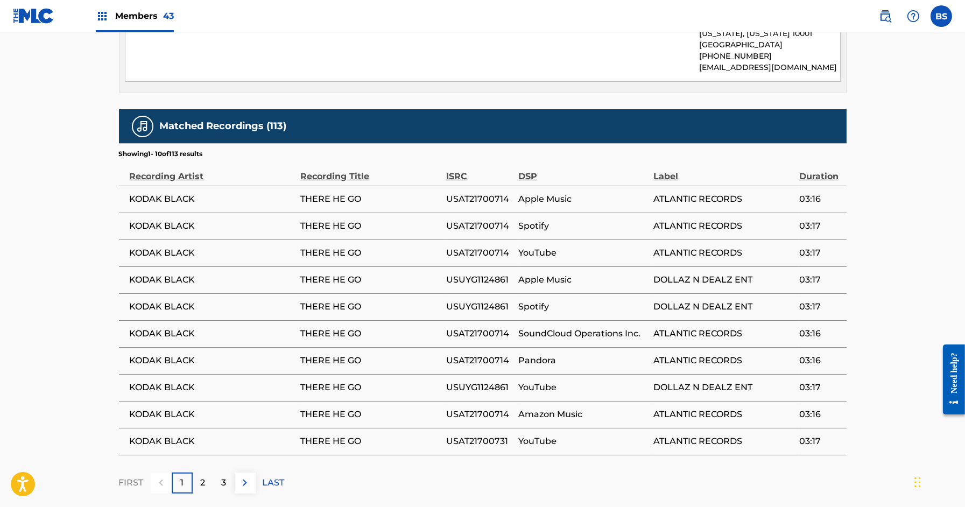
click at [469, 300] on span "USUYG1124861" at bounding box center [479, 306] width 67 height 13
click at [470, 300] on span "USUYG1124861" at bounding box center [479, 306] width 67 height 13
click at [489, 302] on span "USUYG1124861" at bounding box center [479, 306] width 67 height 13
copy span "USUYG1124861"
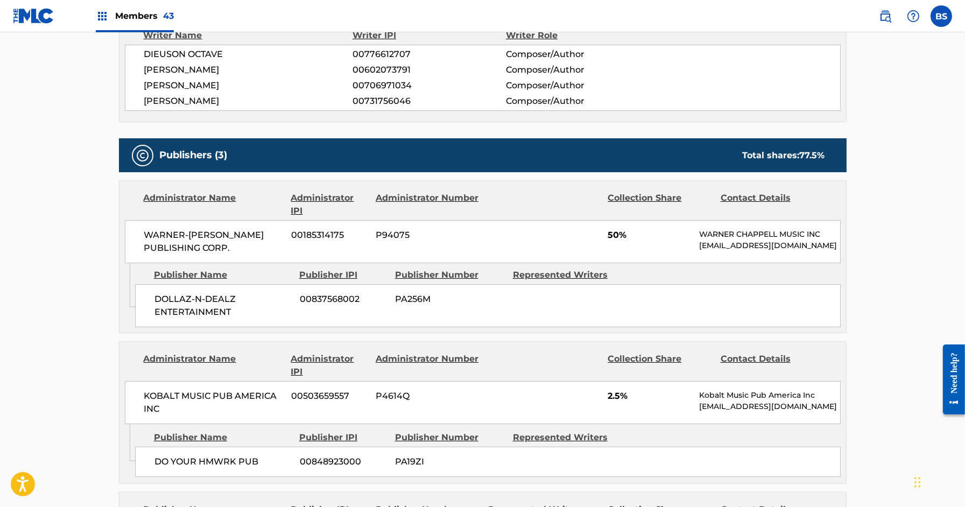
scroll to position [483, 0]
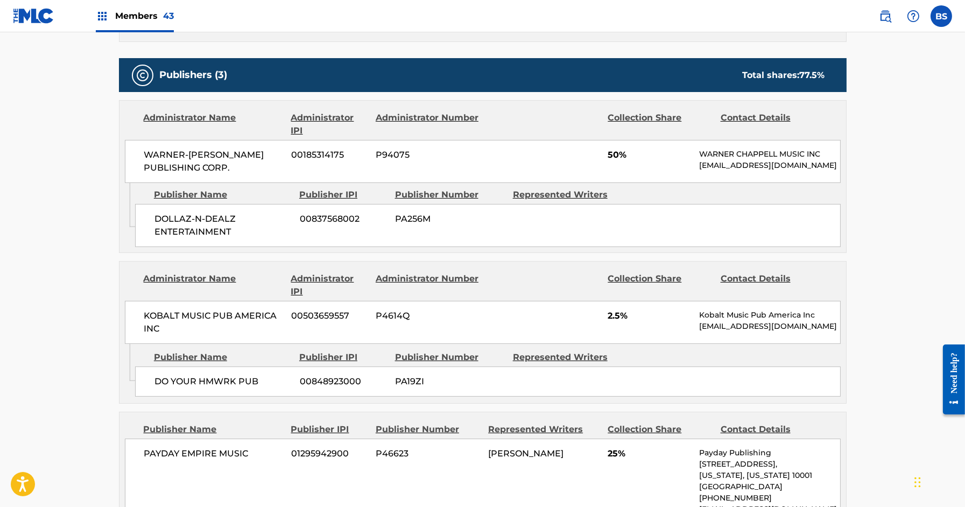
click at [227, 375] on span "DO YOUR HMWRK PUB" at bounding box center [222, 381] width 137 height 13
copy div "DO YOUR HMWRK PUB"
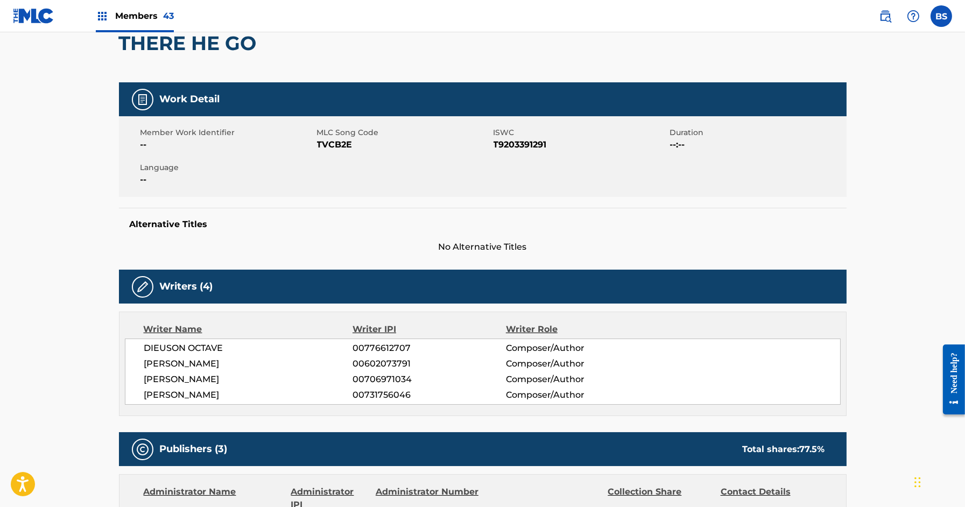
scroll to position [0, 0]
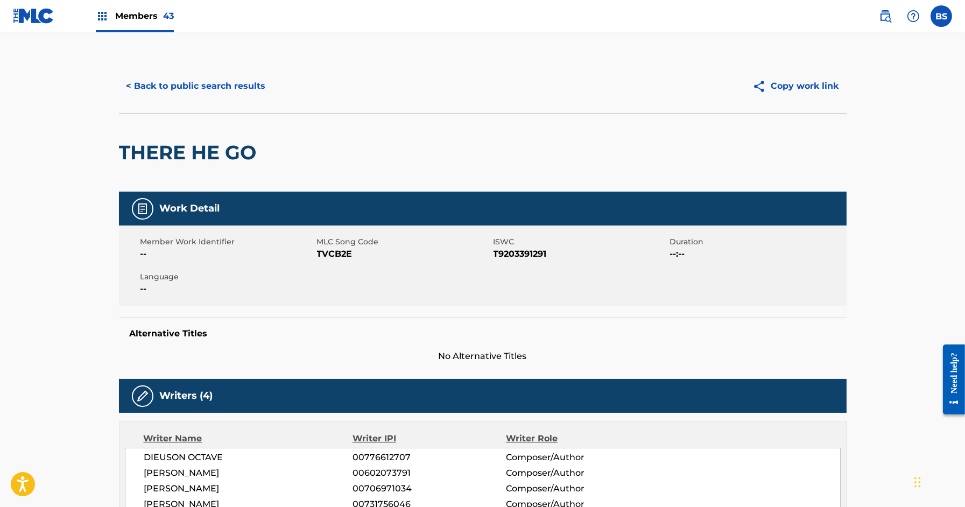
click at [227, 87] on button "< Back to public search results" at bounding box center [196, 86] width 154 height 27
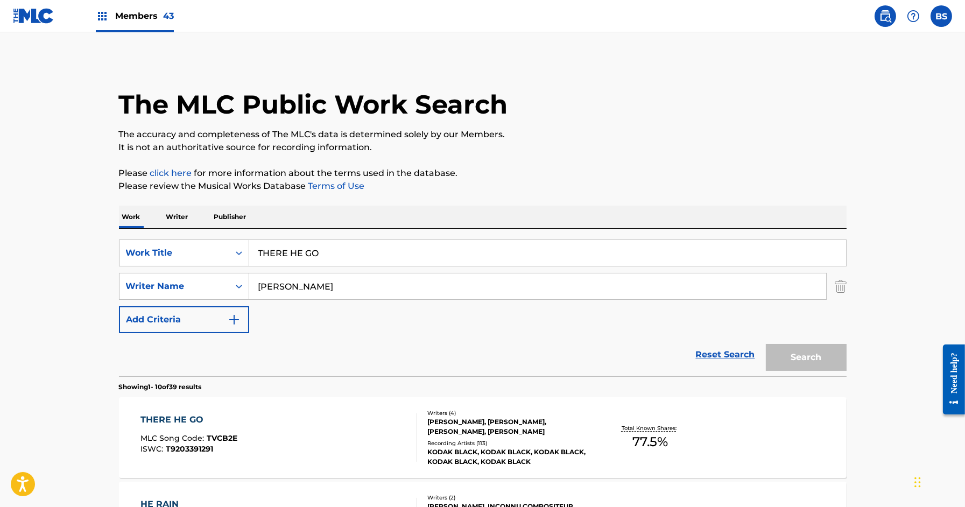
scroll to position [133, 0]
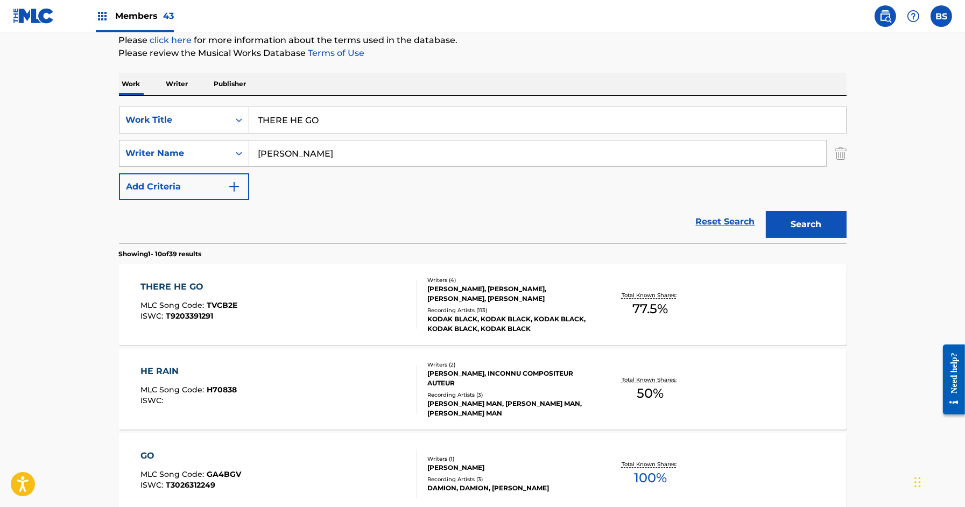
click at [230, 73] on p "Publisher" at bounding box center [230, 84] width 39 height 23
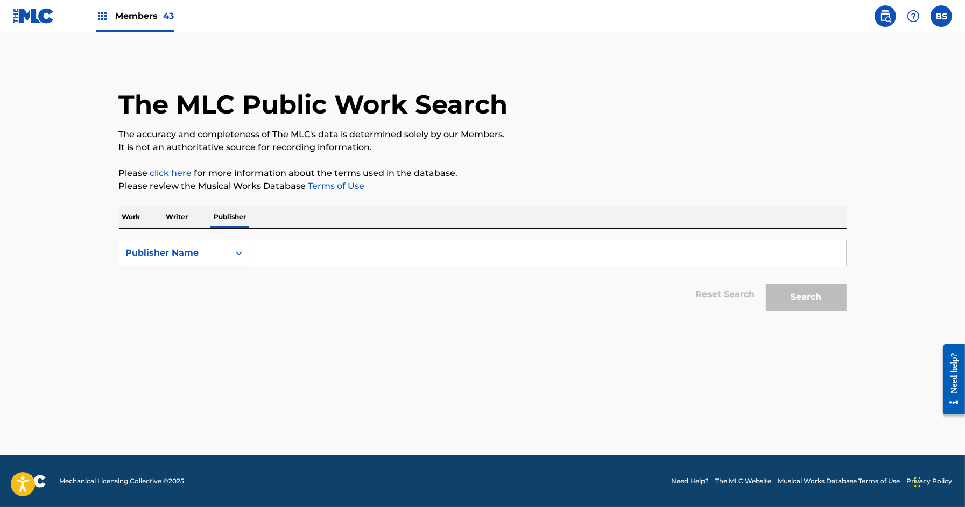
click at [285, 258] on input "Search Form" at bounding box center [547, 253] width 597 height 26
paste input "DO YOUR HMWRK PUB"
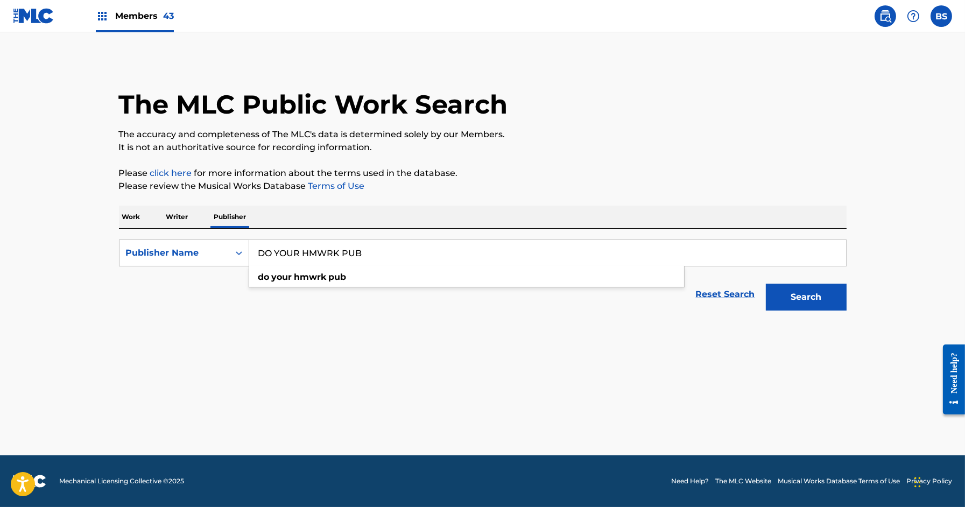
type input "DO YOUR HMWRK PUB"
drag, startPoint x: 801, startPoint y: 287, endPoint x: 530, endPoint y: 278, distance: 271.4
click at [801, 287] on button "Search" at bounding box center [806, 297] width 81 height 27
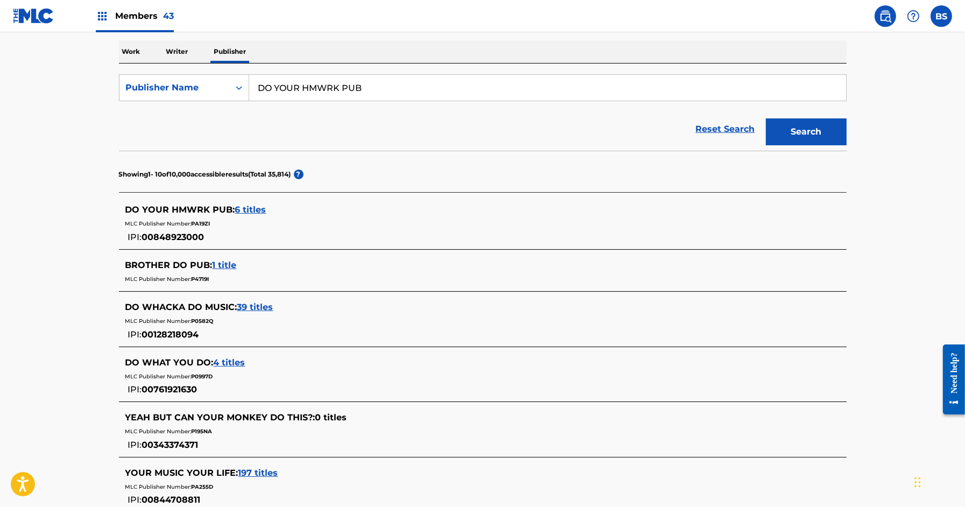
scroll to position [167, 0]
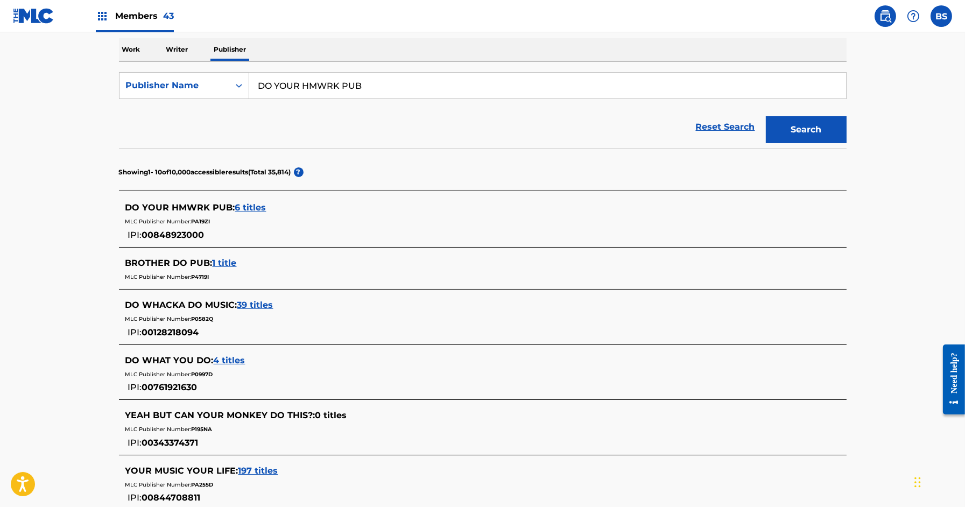
click at [241, 207] on span "6 titles" at bounding box center [250, 207] width 31 height 10
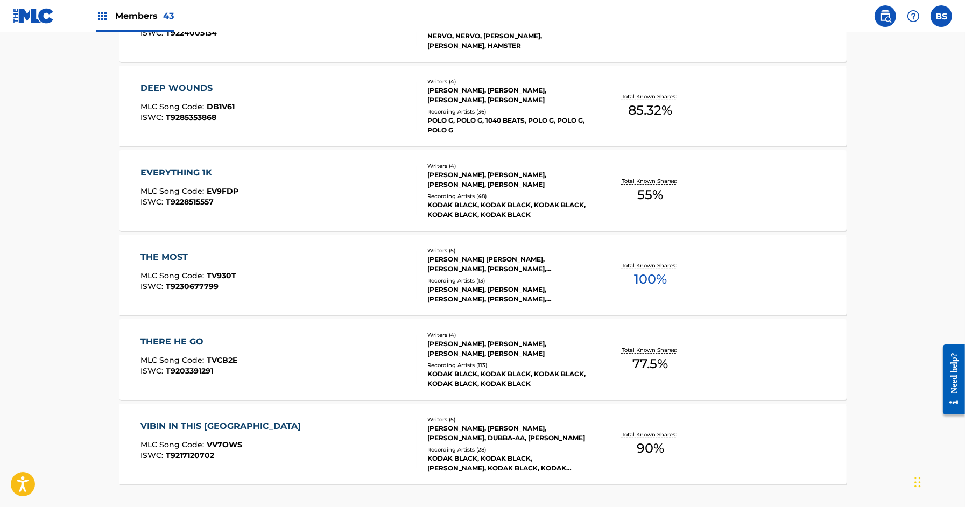
scroll to position [407, 0]
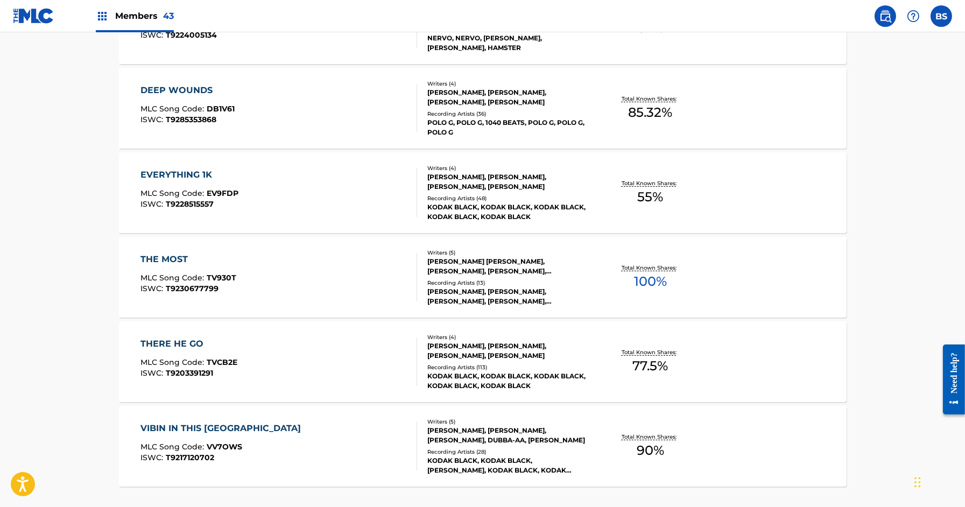
click at [349, 361] on div "THERE HE GO MLC Song Code : TVCB2E ISWC : T9203391291" at bounding box center [278, 361] width 277 height 48
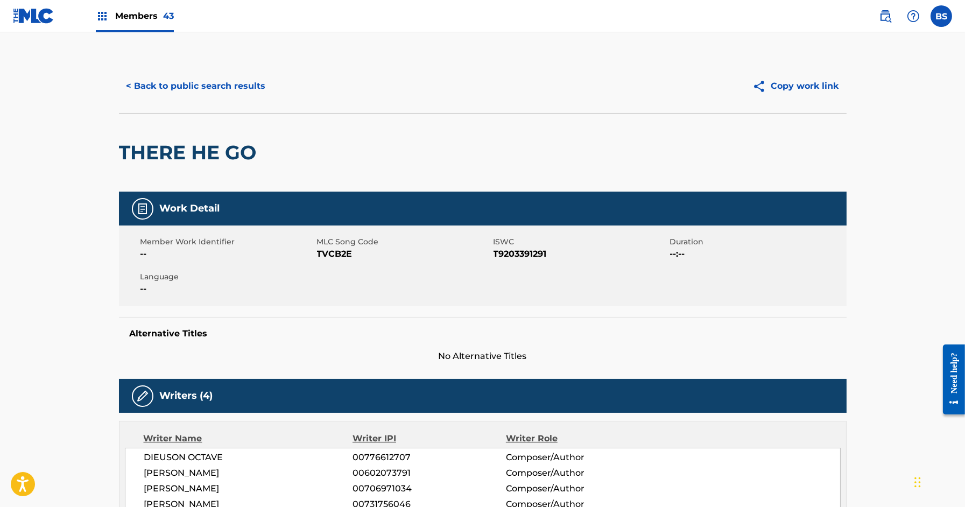
click at [202, 149] on h2 "THERE HE GO" at bounding box center [190, 152] width 143 height 24
drag, startPoint x: 202, startPoint y: 149, endPoint x: 266, endPoint y: 170, distance: 67.6
click at [202, 149] on h2 "THERE HE GO" at bounding box center [190, 152] width 143 height 24
copy div "THERE HE GO"
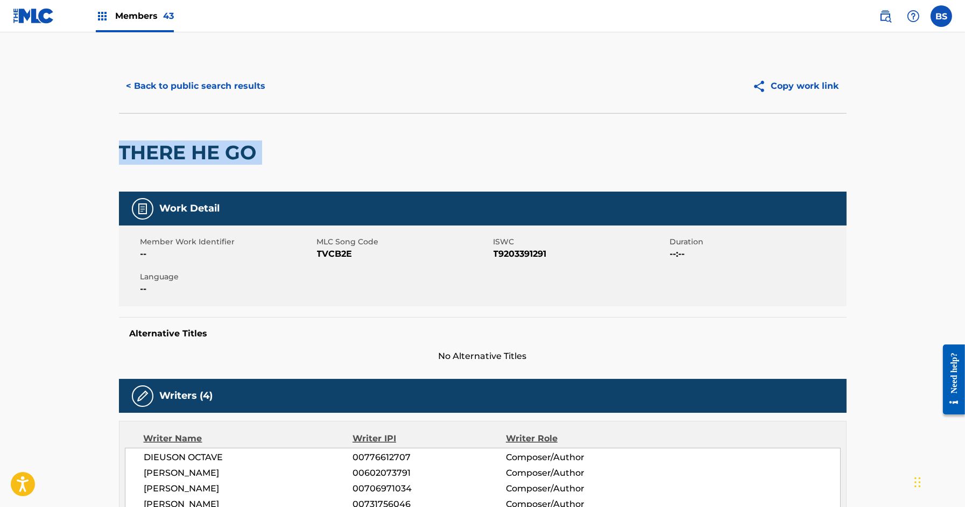
click at [217, 83] on button "< Back to public search results" at bounding box center [196, 86] width 154 height 27
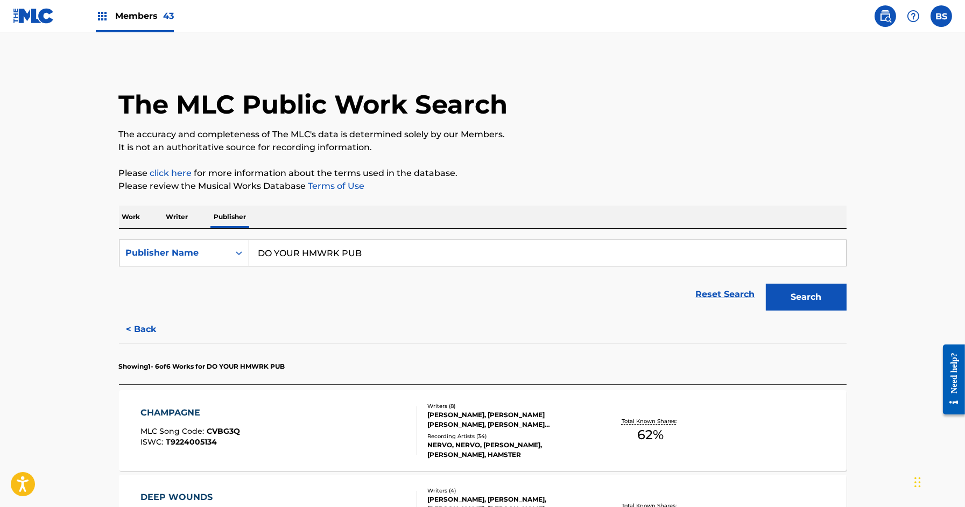
click at [137, 215] on p "Work" at bounding box center [131, 217] width 25 height 23
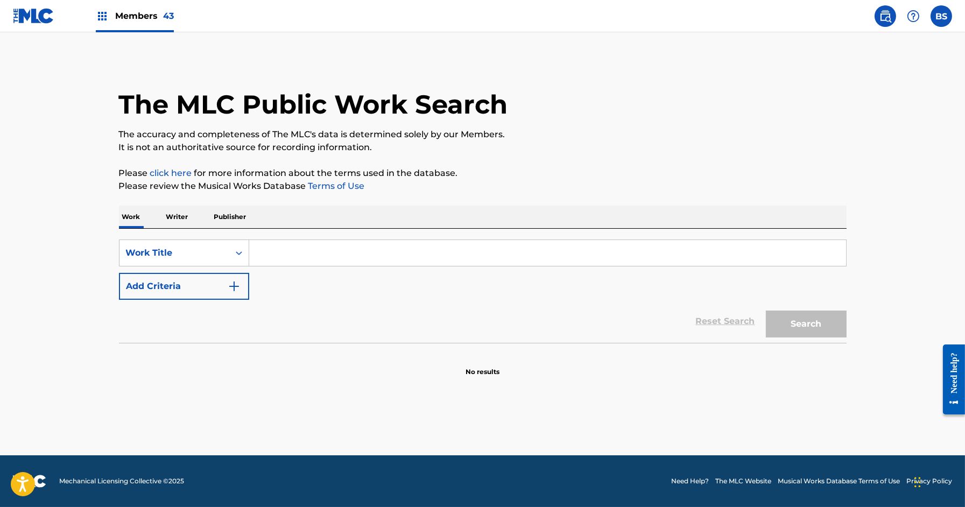
drag, startPoint x: 241, startPoint y: 219, endPoint x: 241, endPoint y: 225, distance: 6.5
click at [241, 219] on p "Publisher" at bounding box center [230, 217] width 39 height 23
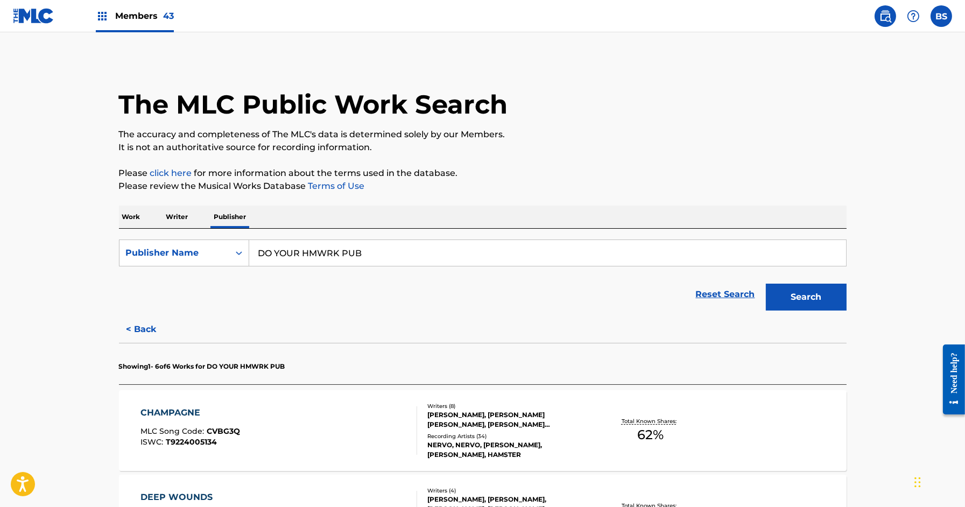
click at [321, 251] on input "DO YOUR HMWRK PUB" at bounding box center [547, 253] width 597 height 26
type input "circ"
click at [137, 221] on p "Work" at bounding box center [131, 217] width 25 height 23
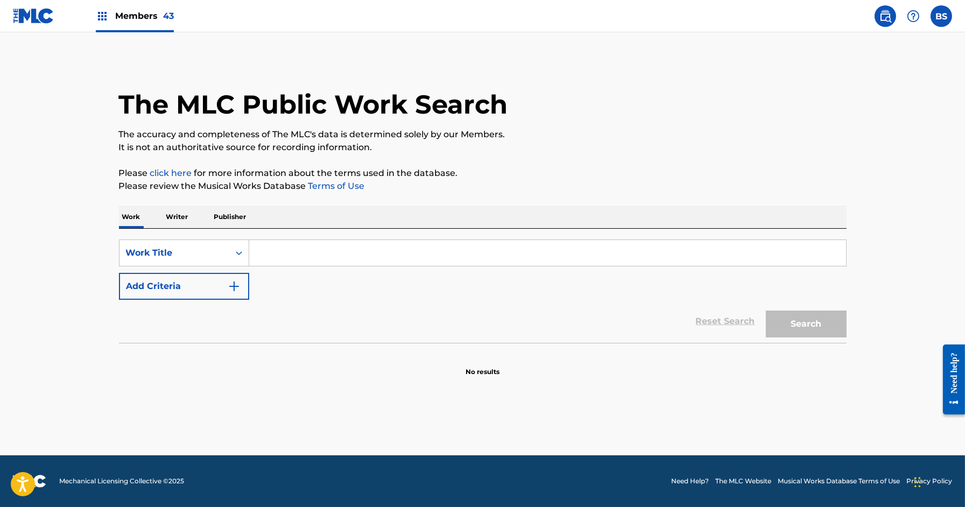
click at [291, 253] on input "Search Form" at bounding box center [547, 253] width 597 height 26
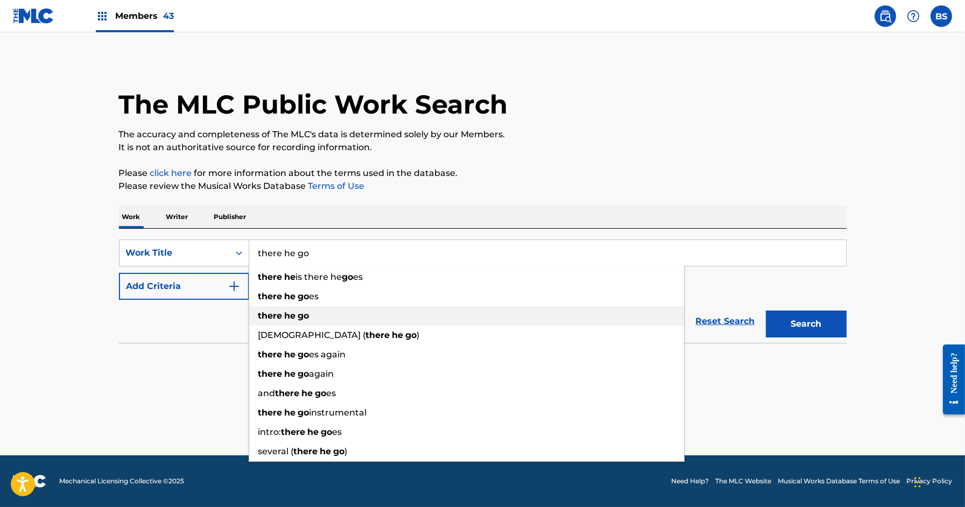
type input "there he go"
click at [274, 320] on strong "there" at bounding box center [270, 316] width 24 height 10
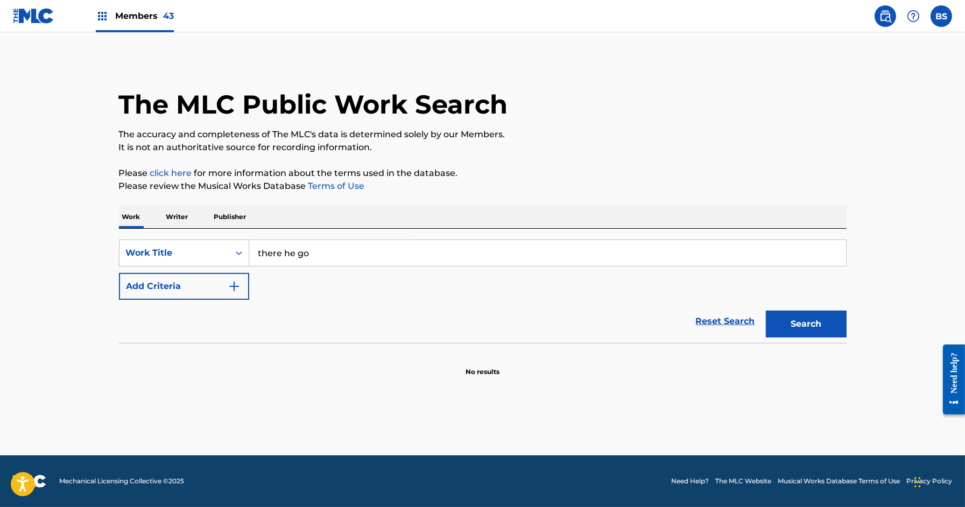
click at [161, 291] on button "Add Criteria" at bounding box center [184, 286] width 130 height 27
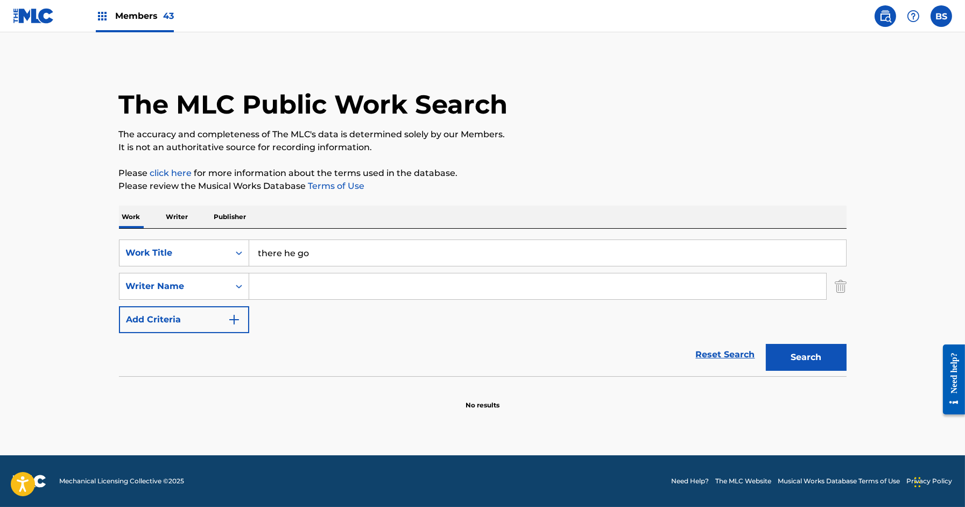
click at [270, 278] on input "Search Form" at bounding box center [537, 286] width 577 height 26
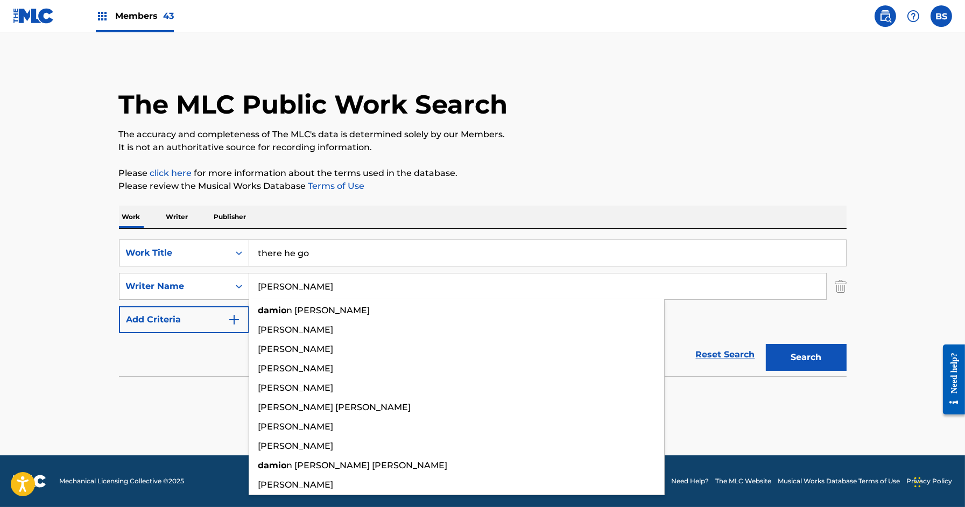
type input "[PERSON_NAME]"
click at [766, 344] on button "Search" at bounding box center [806, 357] width 81 height 27
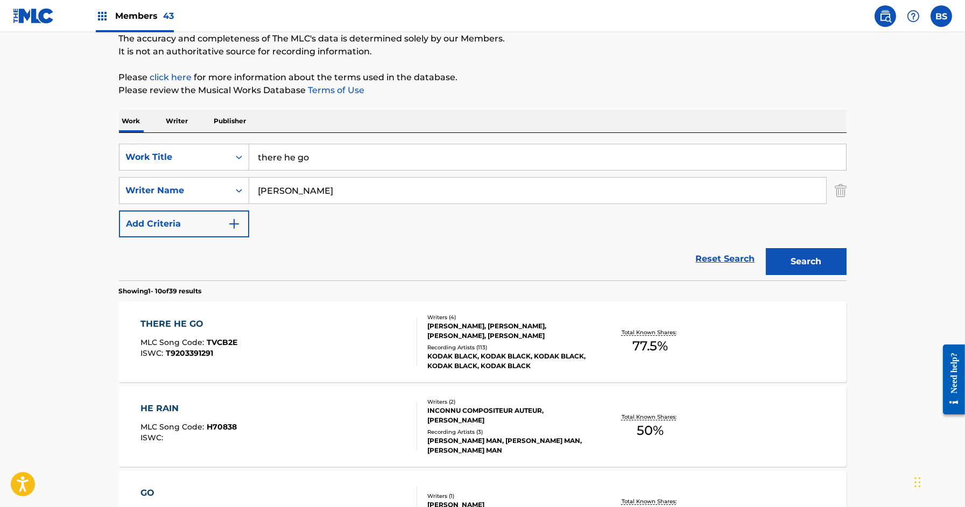
scroll to position [101, 0]
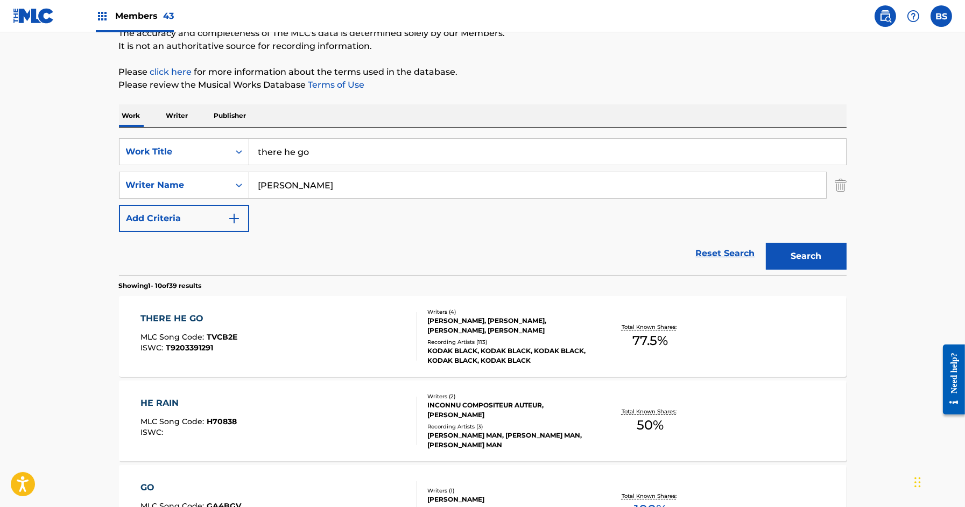
click at [354, 323] on div "THERE HE GO MLC Song Code : TVCB2E ISWC : T9203391291" at bounding box center [278, 336] width 277 height 48
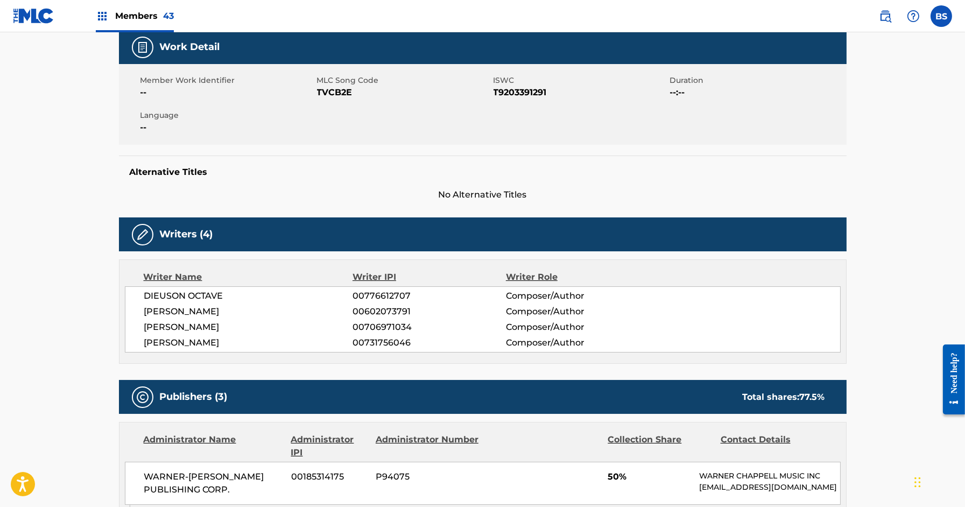
scroll to position [163, 0]
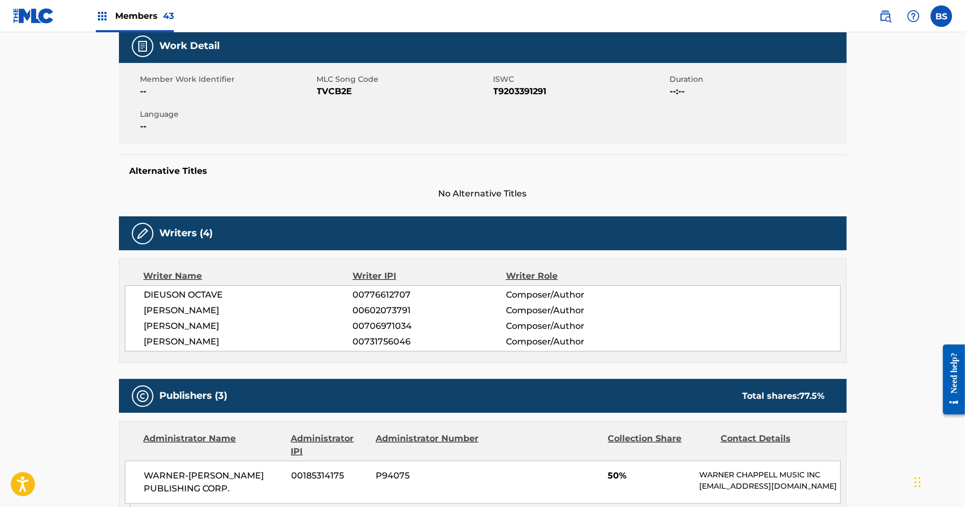
click at [182, 335] on span "[PERSON_NAME]" at bounding box center [248, 341] width 209 height 13
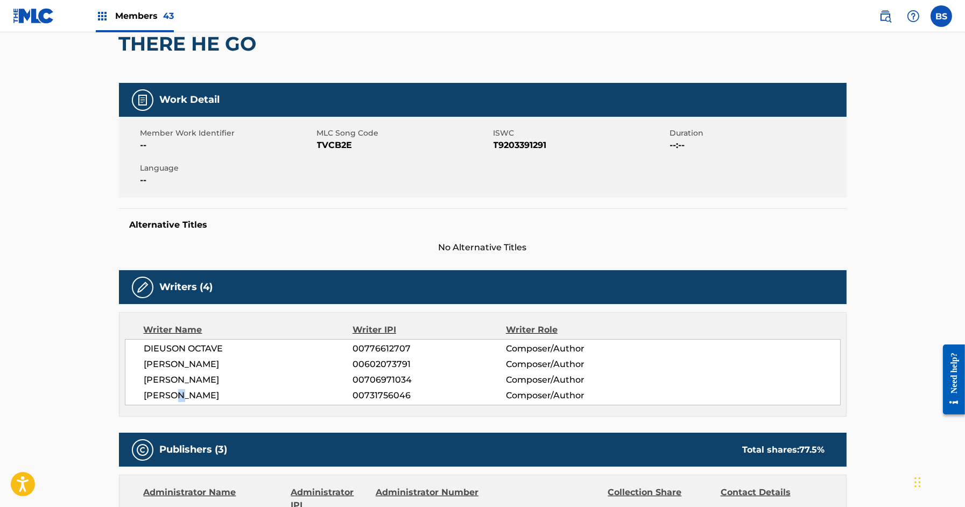
scroll to position [57, 0]
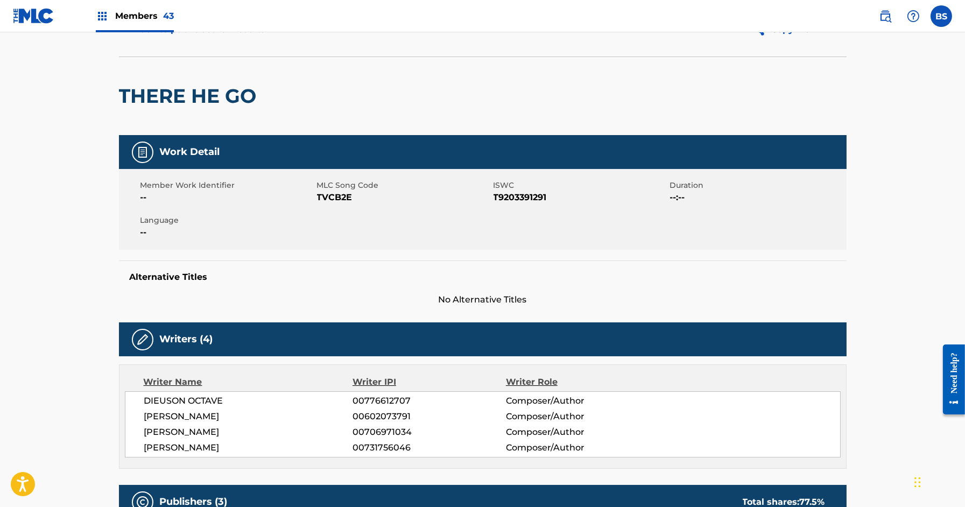
click at [221, 101] on h2 "THERE HE GO" at bounding box center [190, 96] width 143 height 24
copy div "THERE HE GO"
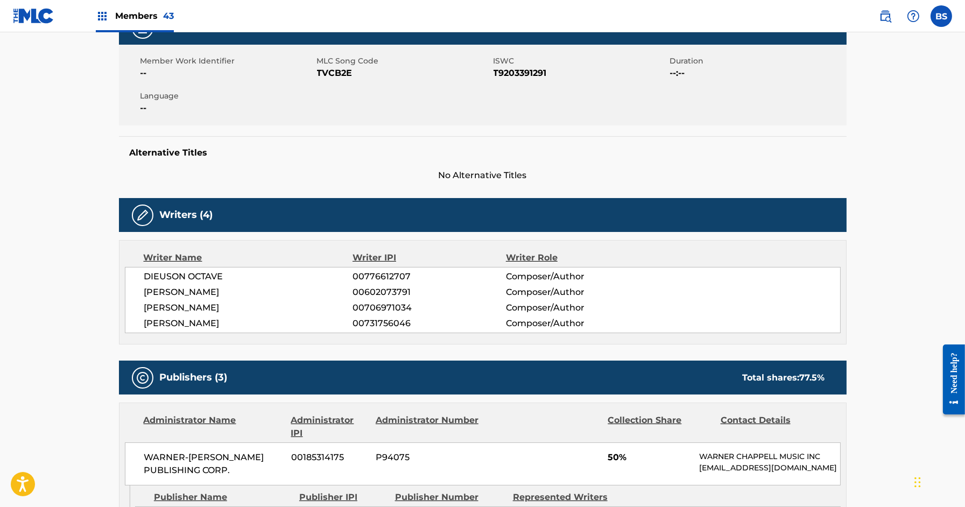
scroll to position [0, 0]
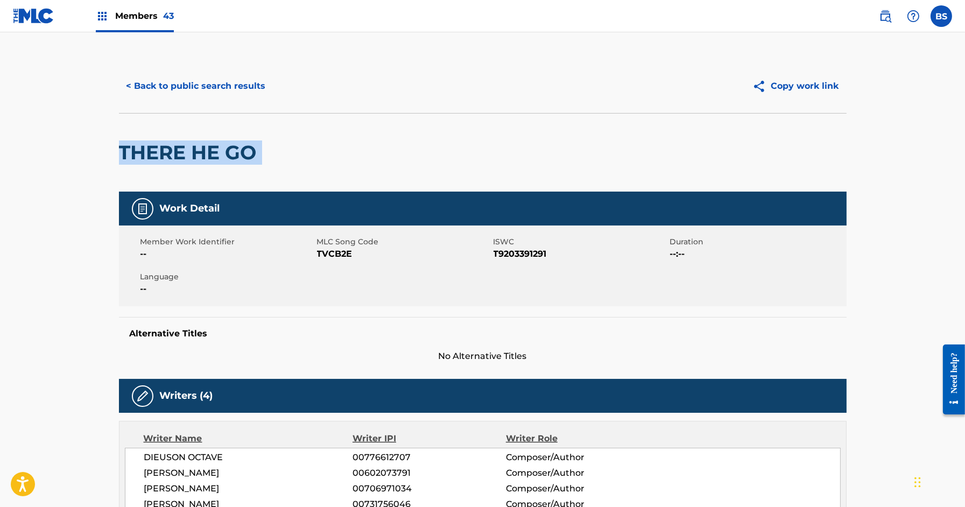
click at [199, 78] on button "< Back to public search results" at bounding box center [196, 86] width 154 height 27
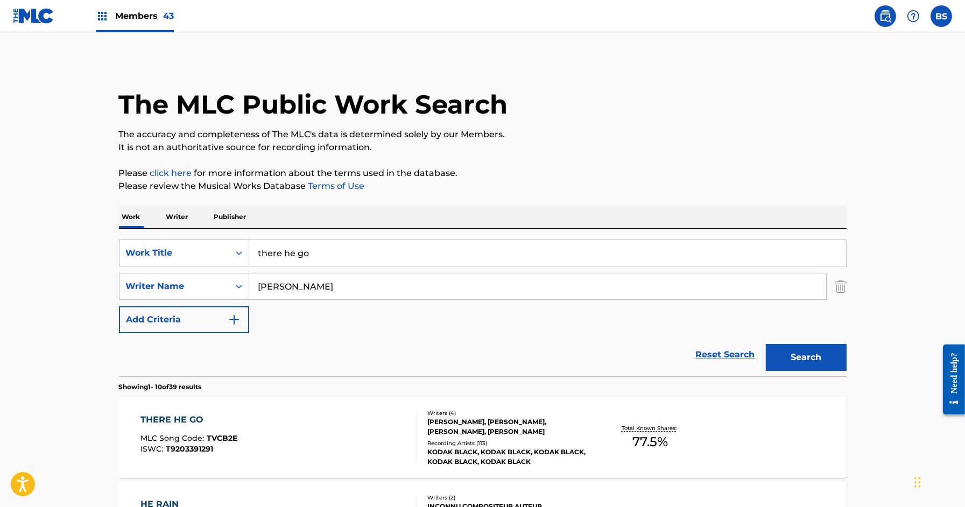
scroll to position [101, 0]
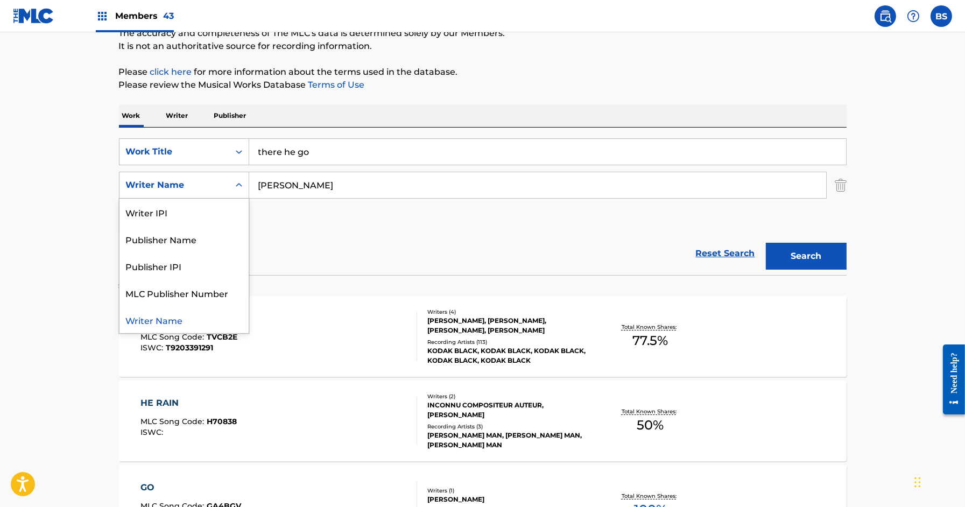
click at [201, 178] on div "Writer Name" at bounding box center [174, 185] width 110 height 20
drag, startPoint x: 181, startPoint y: 237, endPoint x: 260, endPoint y: 204, distance: 85.2
click at [182, 238] on div "Publisher Name" at bounding box center [183, 238] width 129 height 27
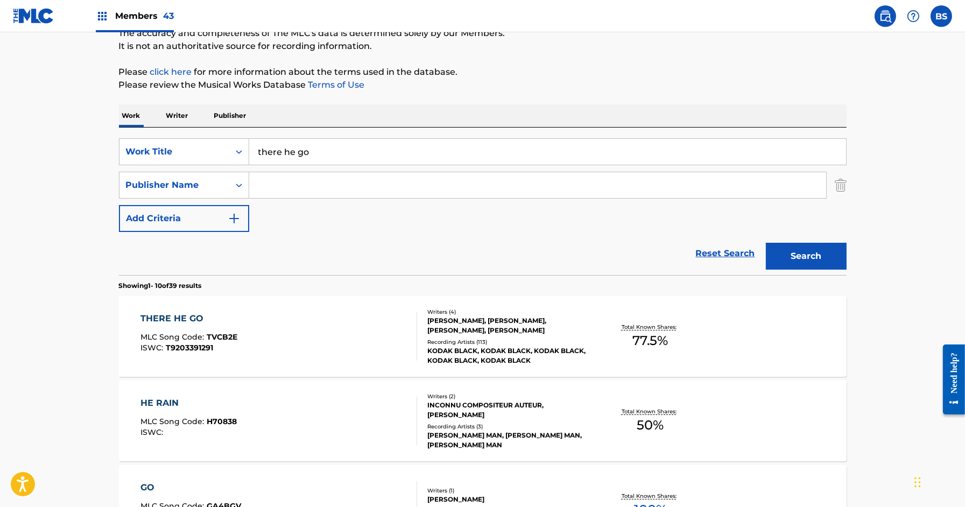
click at [287, 185] on input "Search Form" at bounding box center [537, 185] width 577 height 26
type input "circle point"
click at [766, 243] on button "Search" at bounding box center [806, 256] width 81 height 27
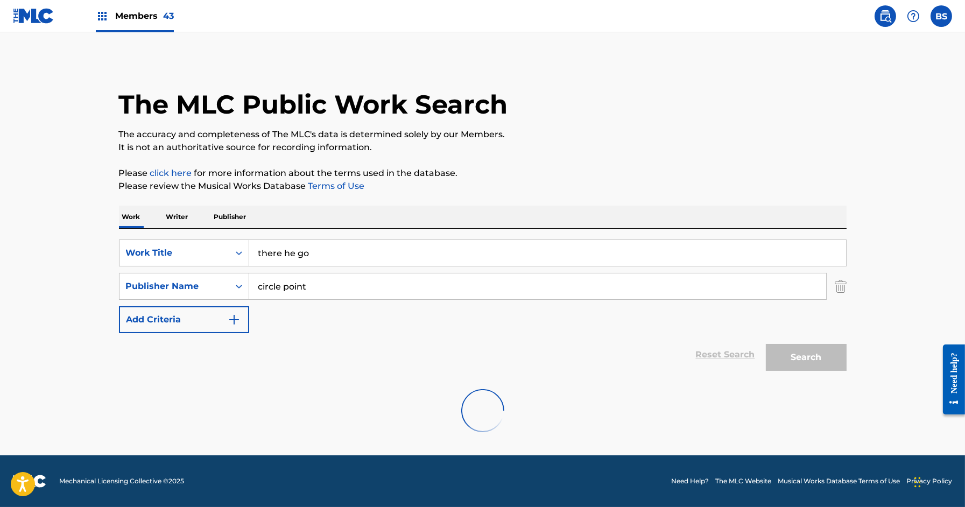
scroll to position [0, 0]
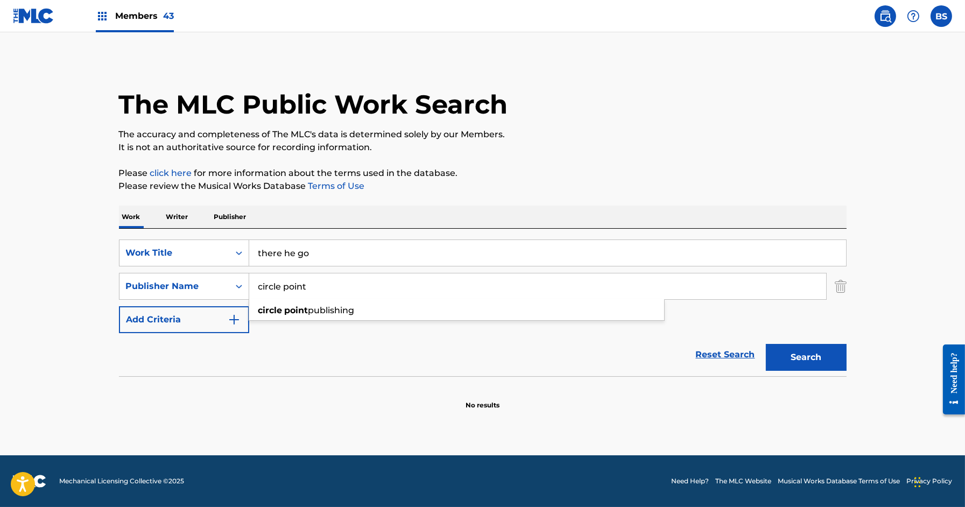
click at [136, 211] on p "Work" at bounding box center [131, 217] width 25 height 23
click at [836, 283] on img "Search Form" at bounding box center [841, 286] width 12 height 27
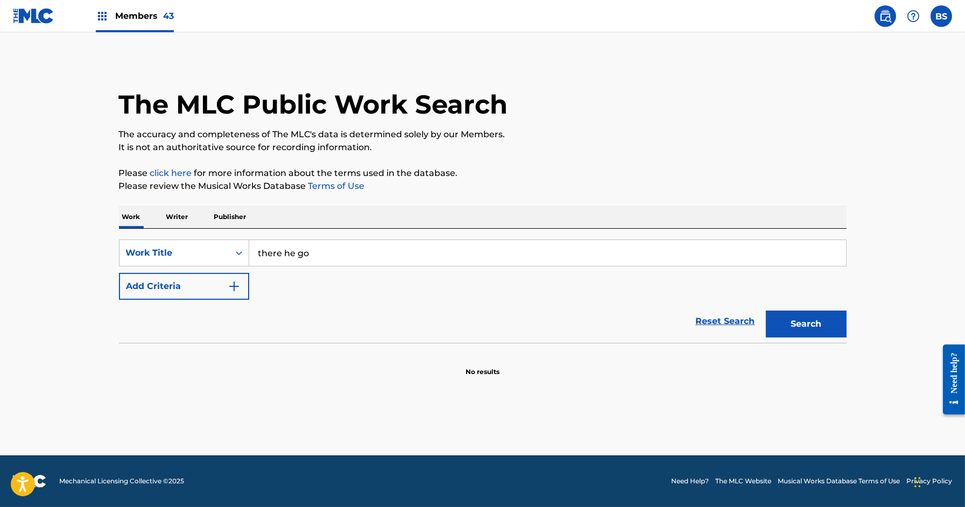
click at [189, 281] on button "Add Criteria" at bounding box center [184, 286] width 130 height 27
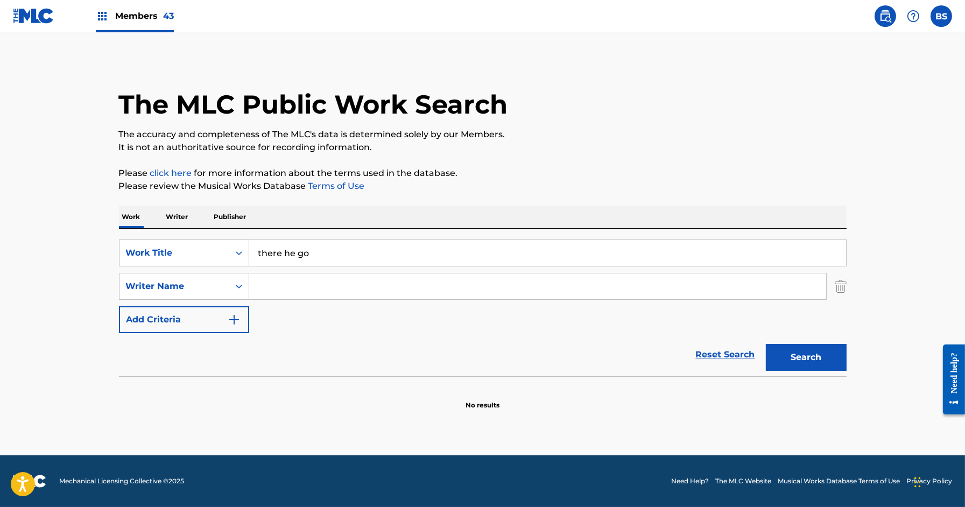
click at [296, 287] on input "Search Form" at bounding box center [537, 286] width 577 height 26
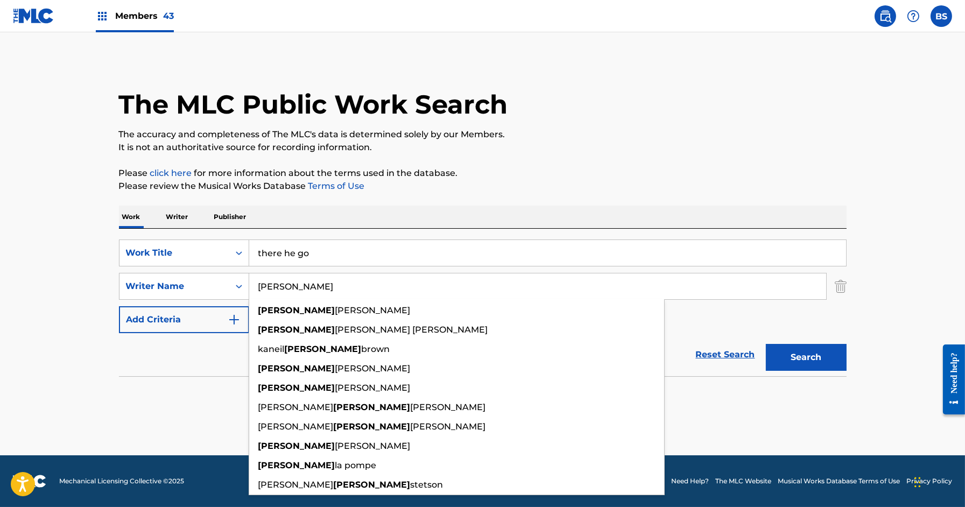
type input "[PERSON_NAME]"
click at [766, 344] on button "Search" at bounding box center [806, 357] width 81 height 27
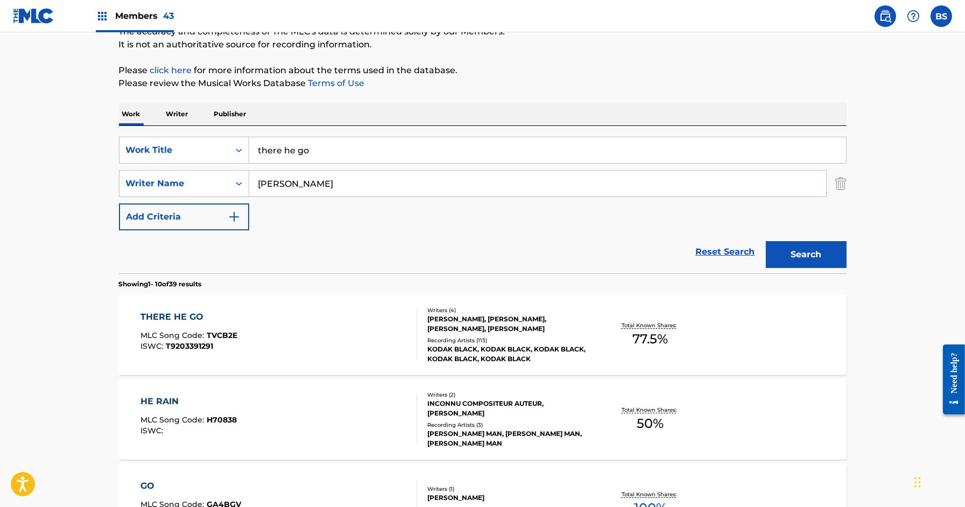
scroll to position [105, 0]
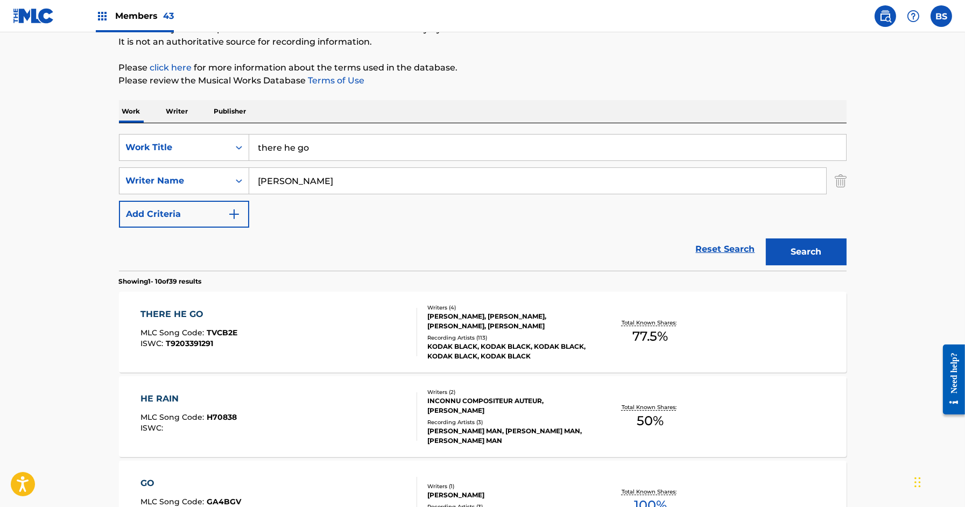
click at [357, 316] on div "THERE HE GO MLC Song Code : TVCB2E ISWC : T9203391291" at bounding box center [278, 332] width 277 height 48
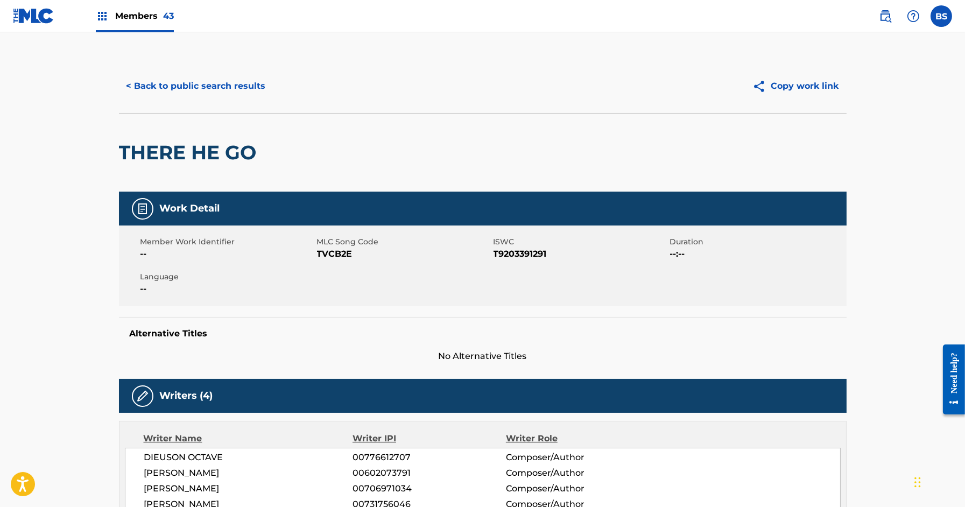
click at [228, 98] on button "< Back to public search results" at bounding box center [196, 86] width 154 height 27
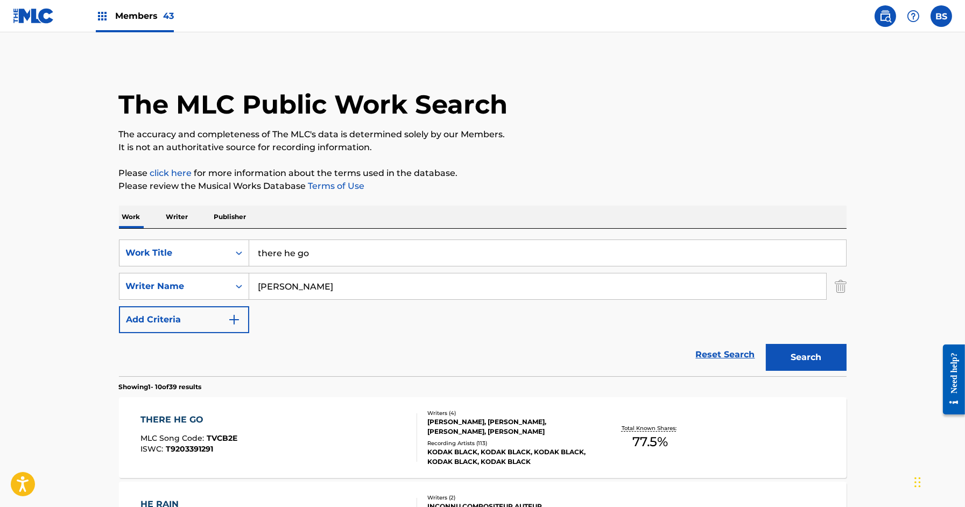
scroll to position [101, 0]
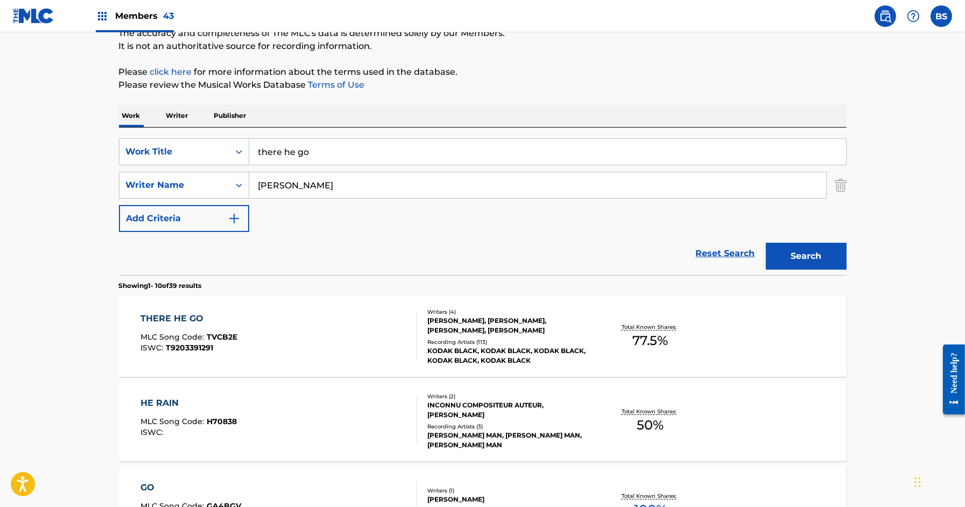
click at [239, 113] on p "Publisher" at bounding box center [230, 115] width 39 height 23
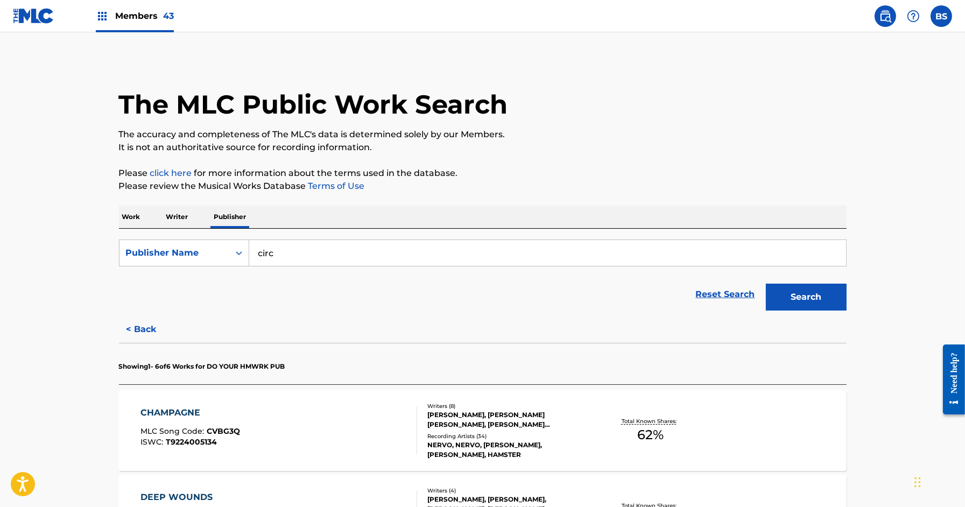
click at [319, 250] on input "circ" at bounding box center [547, 253] width 597 height 26
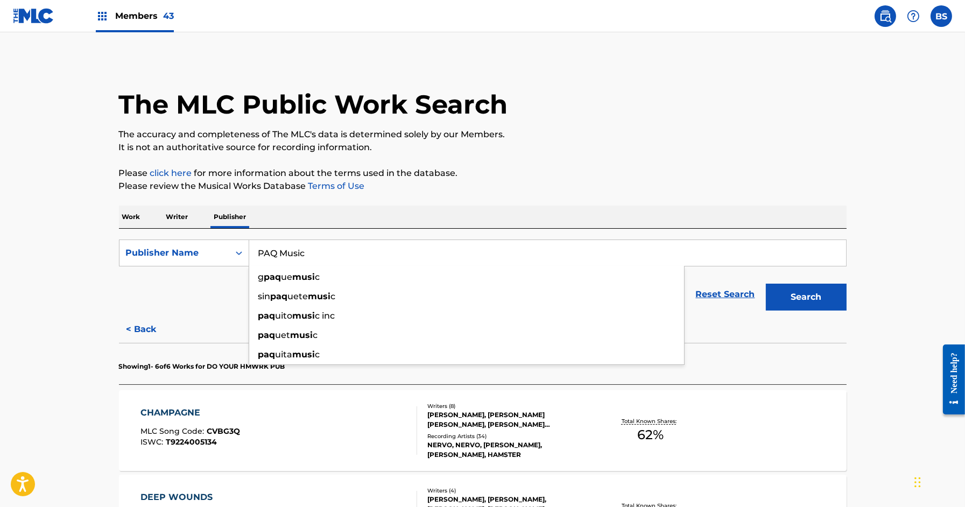
type input "PAQ Music"
click at [766, 284] on button "Search" at bounding box center [806, 297] width 81 height 27
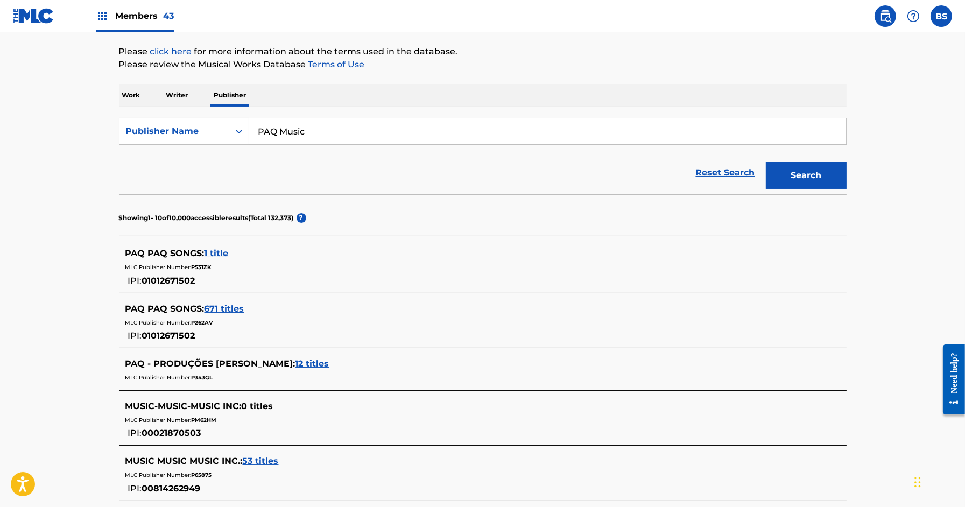
scroll to position [131, 0]
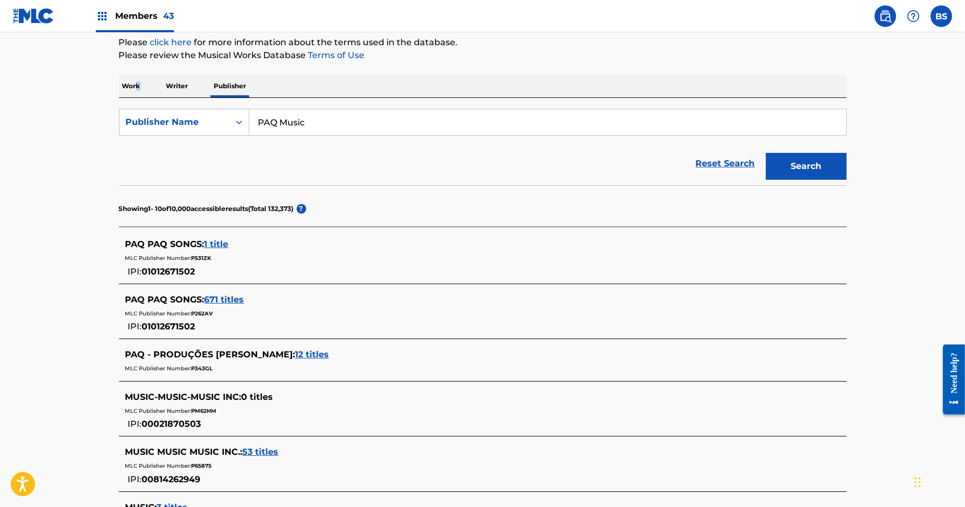
click at [137, 82] on p "Work" at bounding box center [131, 86] width 25 height 23
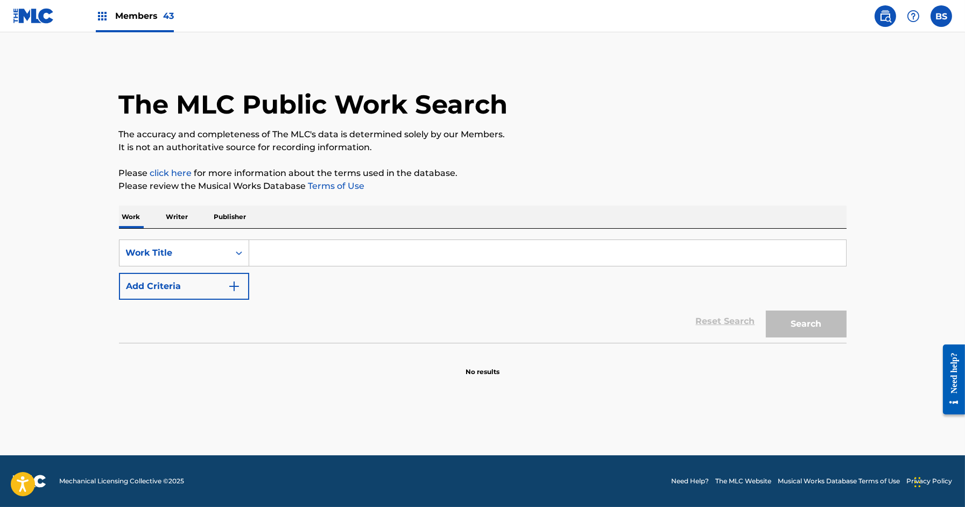
click at [347, 258] on input "Search Form" at bounding box center [547, 253] width 597 height 26
click at [299, 245] on input "Search Form" at bounding box center [547, 253] width 597 height 26
paste input "DIAMOND TEETH SAMURAI"
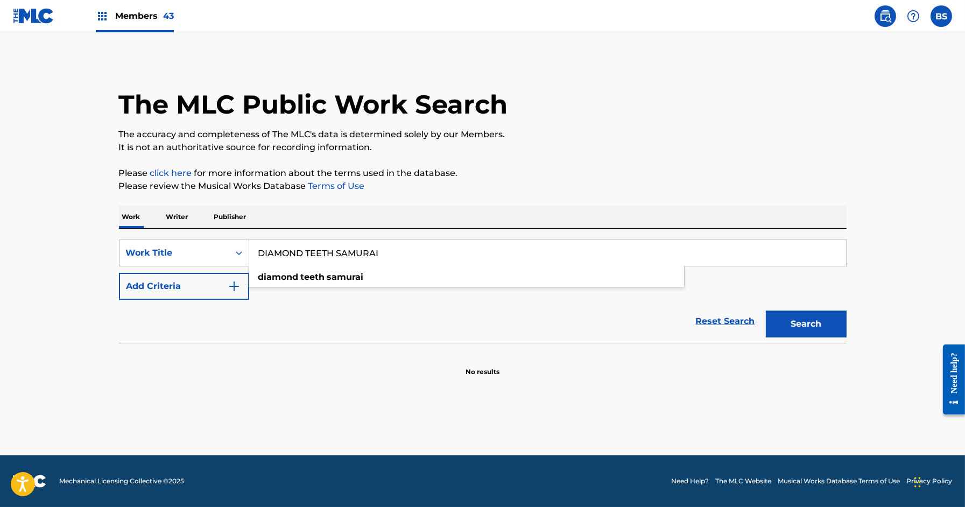
type input "DIAMOND TEETH SAMURAI"
click at [799, 327] on button "Search" at bounding box center [806, 324] width 81 height 27
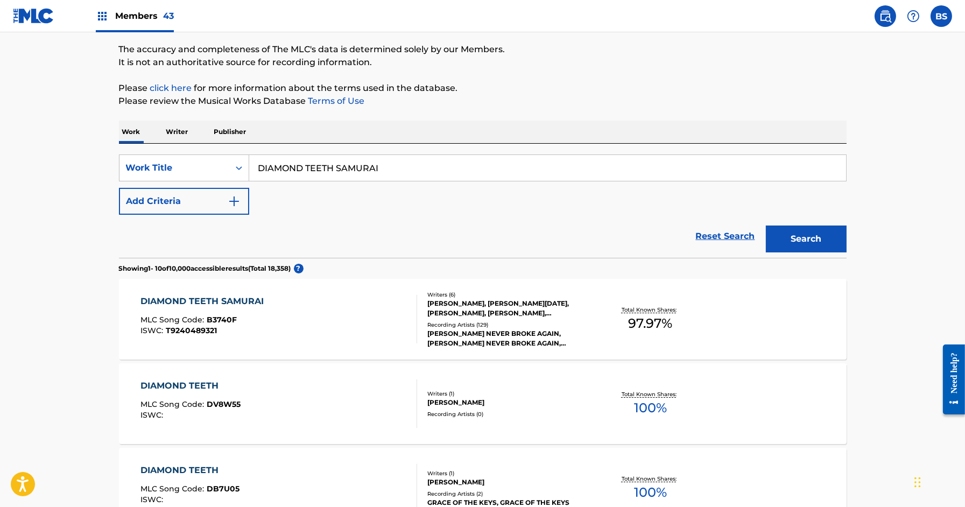
scroll to position [125, 0]
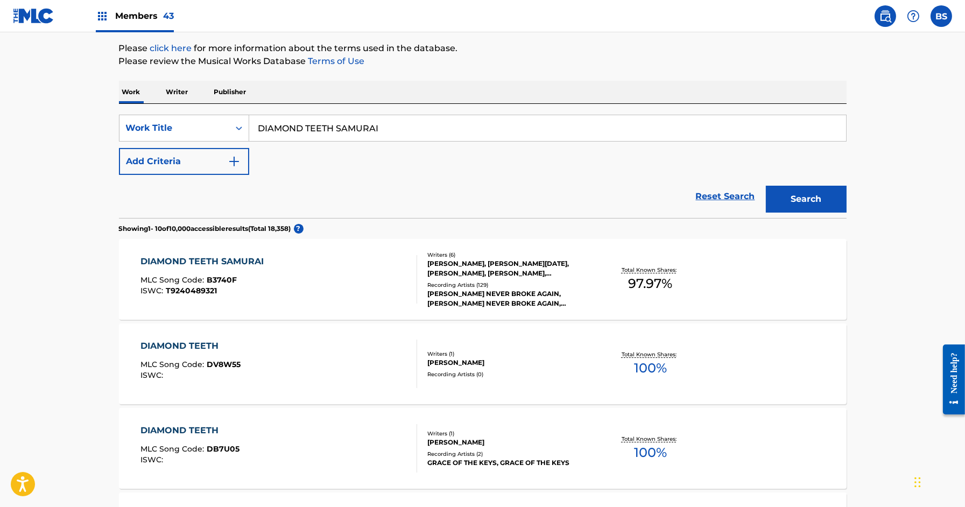
click at [351, 269] on div "DIAMOND TEETH SAMURAI MLC Song Code : B3740F ISWC : T9240489321" at bounding box center [278, 279] width 277 height 48
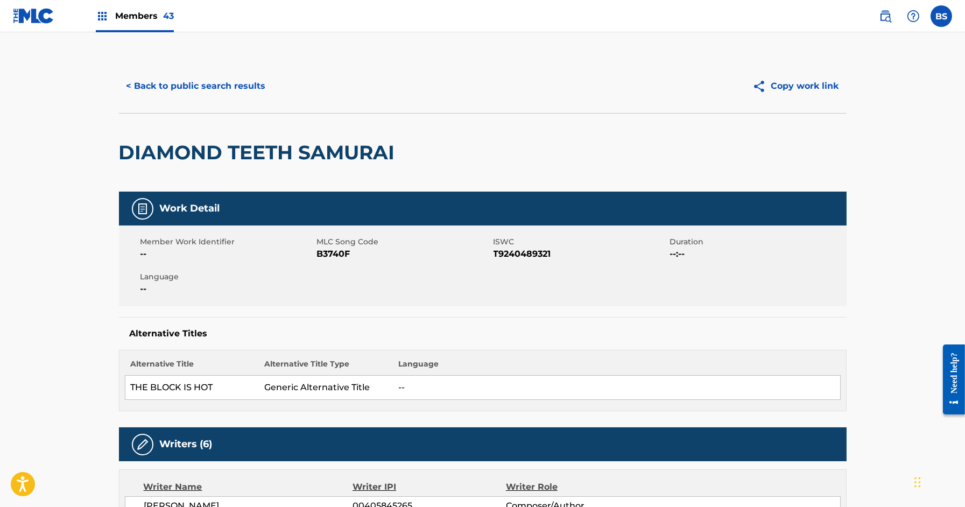
click at [214, 80] on button "< Back to public search results" at bounding box center [196, 86] width 154 height 27
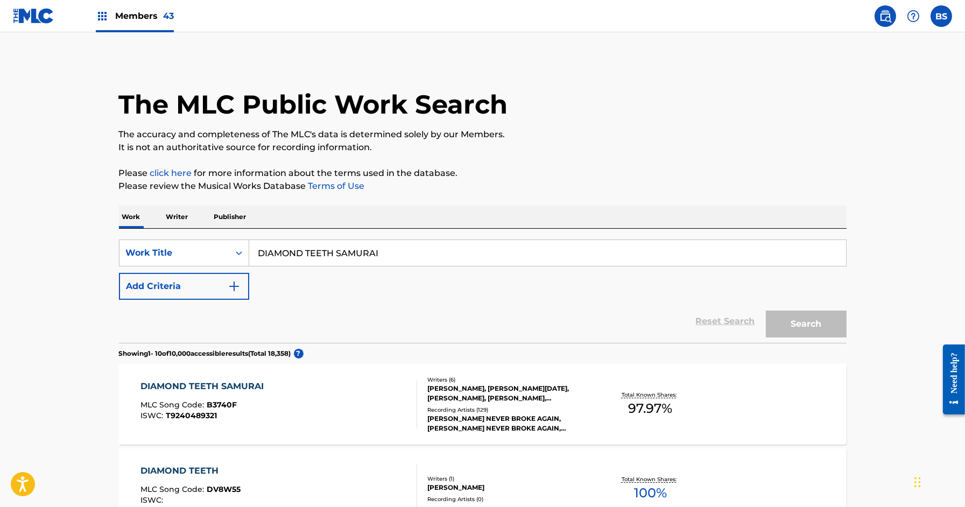
scroll to position [125, 0]
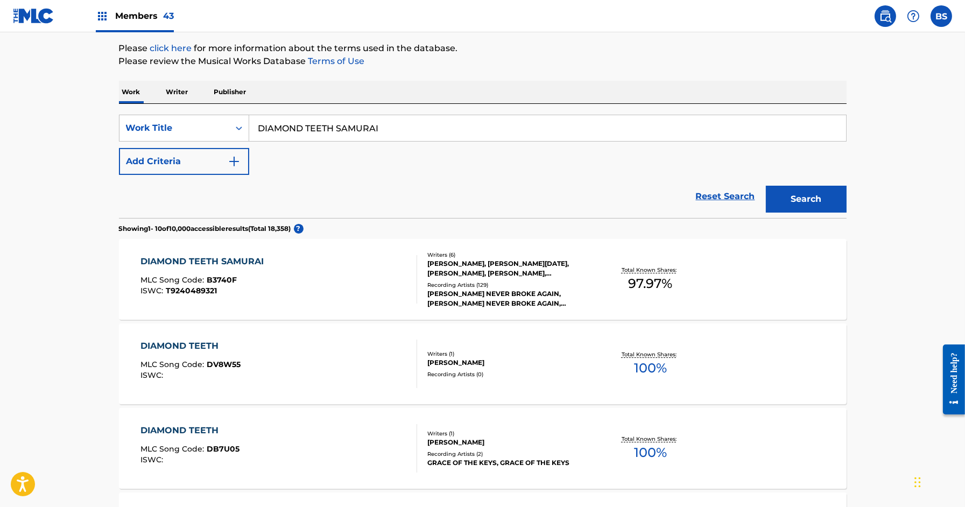
click at [188, 168] on button "Add Criteria" at bounding box center [184, 161] width 130 height 27
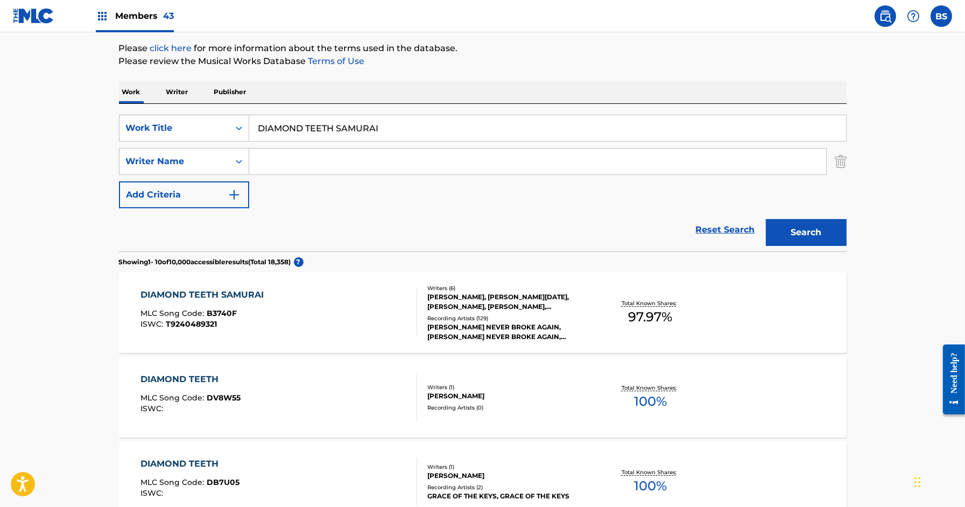
click at [328, 126] on input "DIAMOND TEETH SAMURAI" at bounding box center [547, 128] width 597 height 26
paste input "FREEDDAWG"
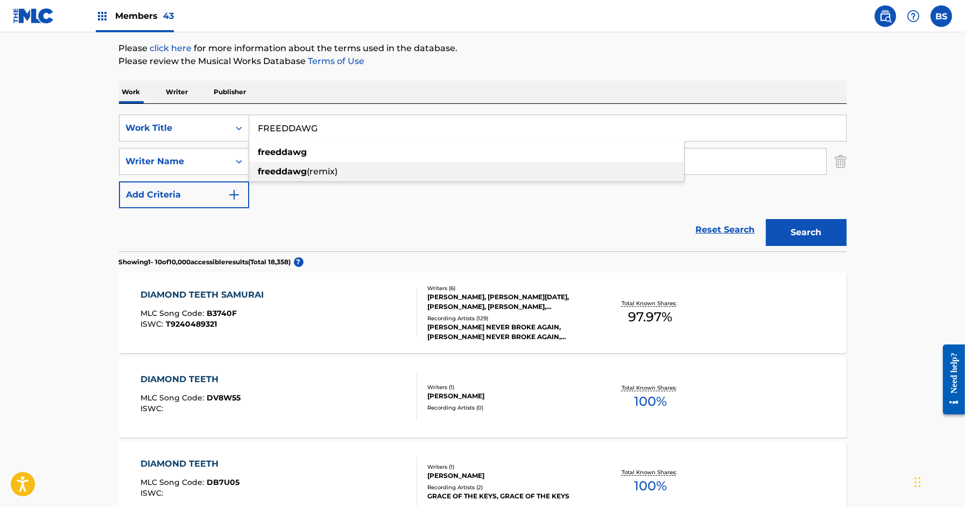
click at [281, 167] on strong "freeddawg" at bounding box center [282, 171] width 49 height 10
click at [303, 131] on input "freeddawg (remix)" at bounding box center [547, 128] width 597 height 26
paste input "FREEDDAWG"
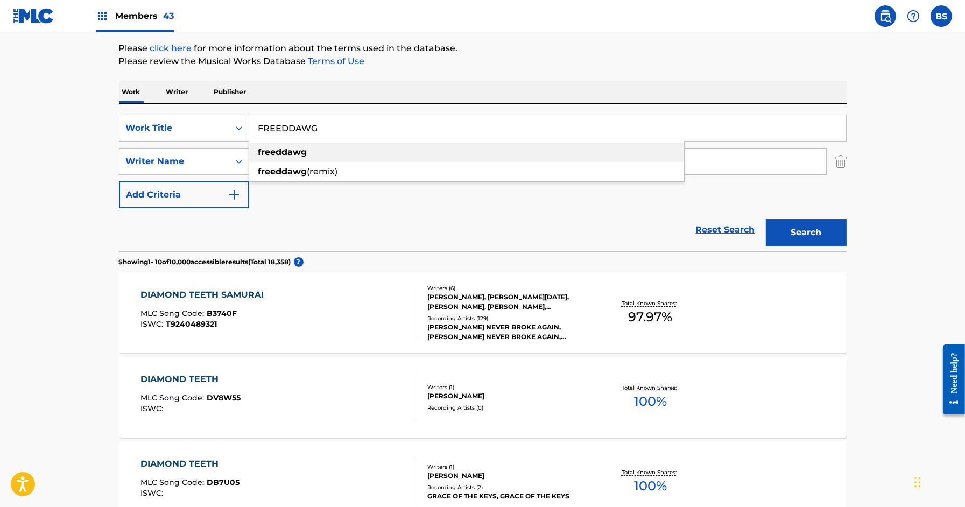
drag, startPoint x: 299, startPoint y: 150, endPoint x: 289, endPoint y: 165, distance: 17.9
click at [299, 150] on strong "freeddawg" at bounding box center [282, 152] width 49 height 10
type input "freeddawg"
click at [288, 161] on input "Search Form" at bounding box center [537, 162] width 577 height 26
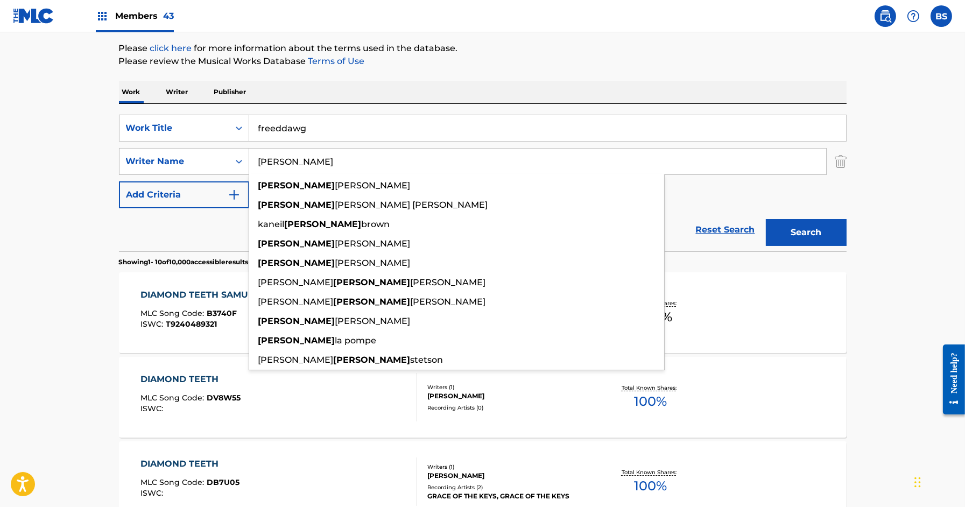
type input "[PERSON_NAME]"
click at [766, 219] on button "Search" at bounding box center [806, 232] width 81 height 27
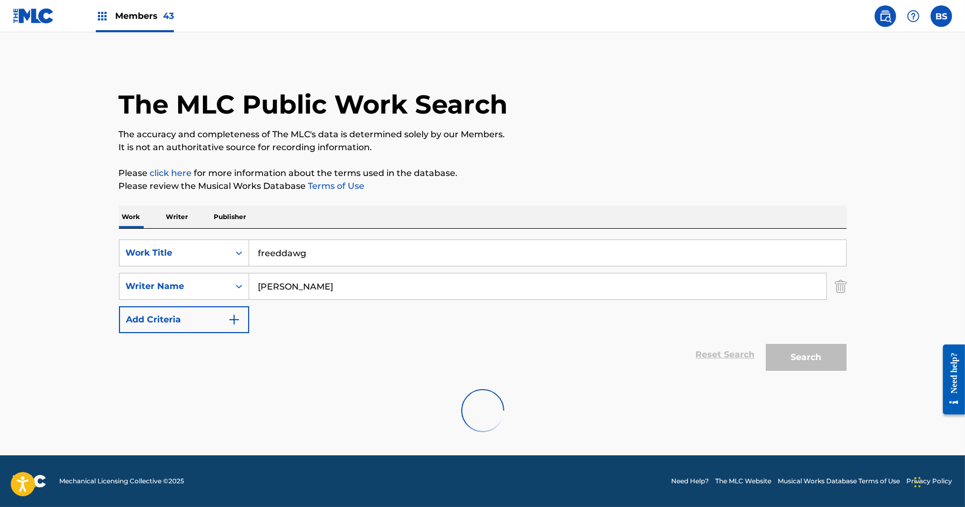
scroll to position [0, 0]
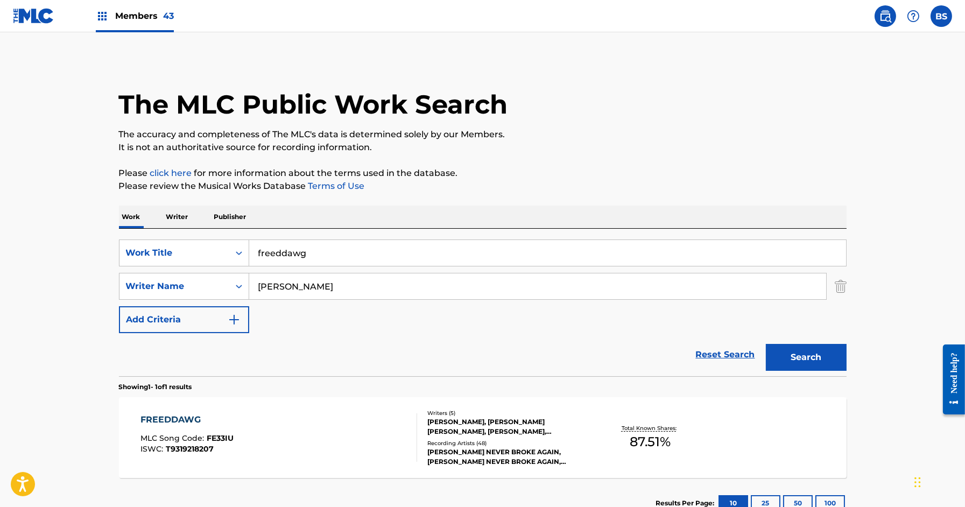
click at [365, 421] on div "FREEDDAWG MLC Song Code : FE33IU ISWC : T9319218207" at bounding box center [278, 437] width 277 height 48
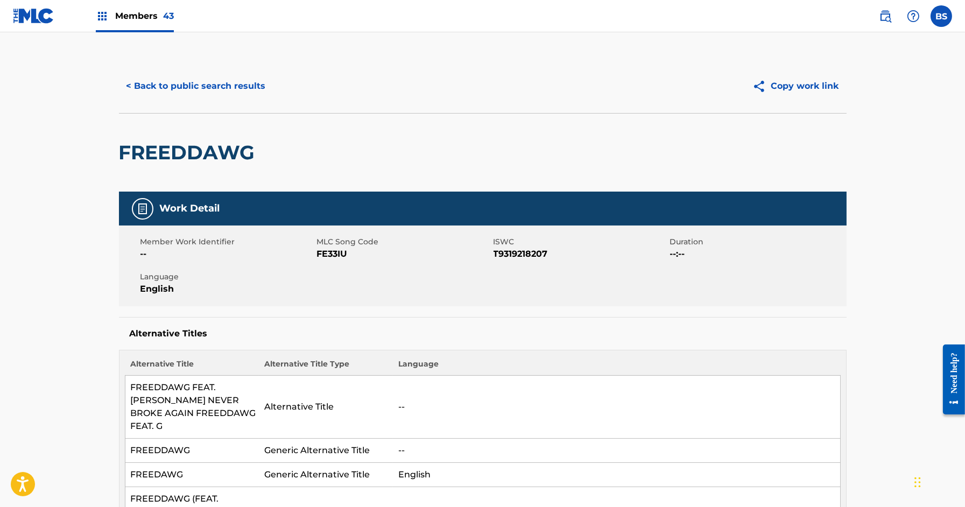
click at [226, 82] on button "< Back to public search results" at bounding box center [196, 86] width 154 height 27
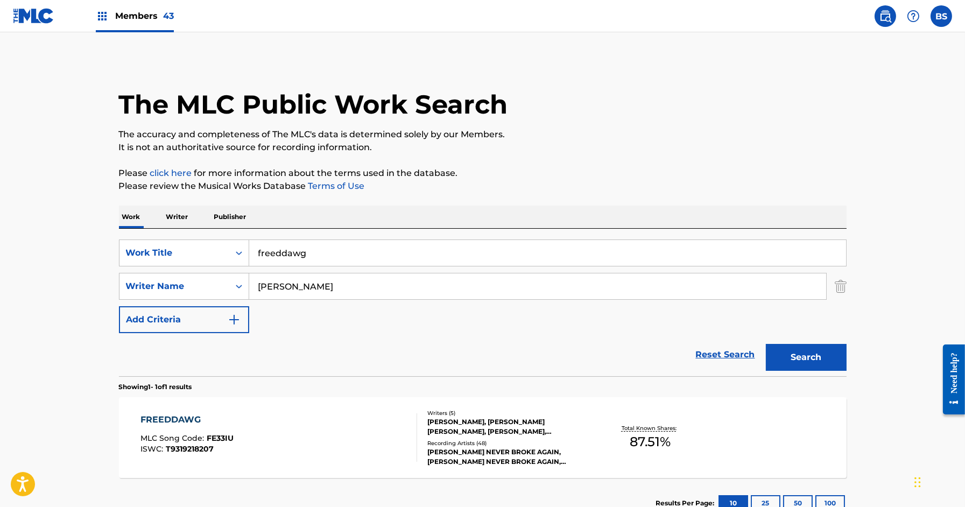
click at [304, 250] on input "freeddawg" at bounding box center [547, 253] width 597 height 26
drag, startPoint x: 304, startPoint y: 250, endPoint x: 310, endPoint y: 252, distance: 6.3
click at [304, 250] on input "freeddawg" at bounding box center [547, 253] width 597 height 26
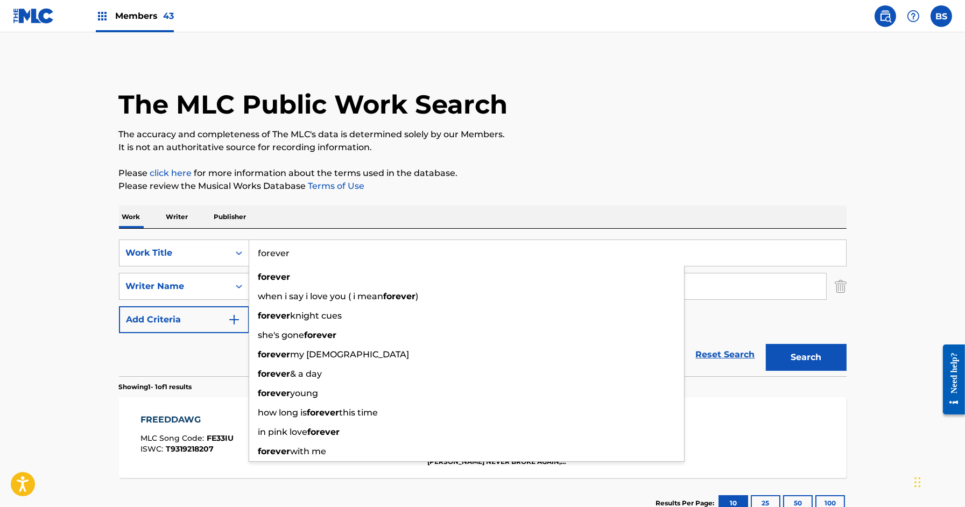
type input "forever"
click at [766, 344] on button "Search" at bounding box center [806, 357] width 81 height 27
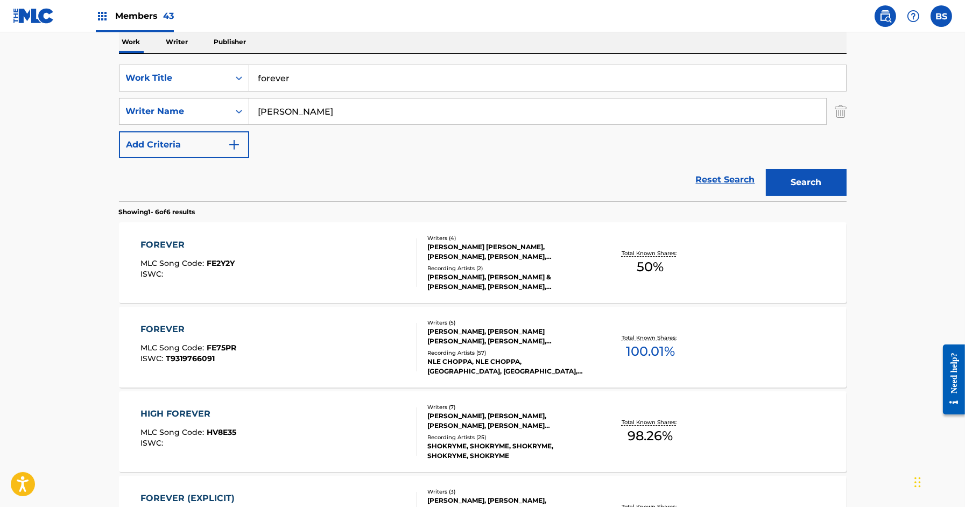
scroll to position [199, 0]
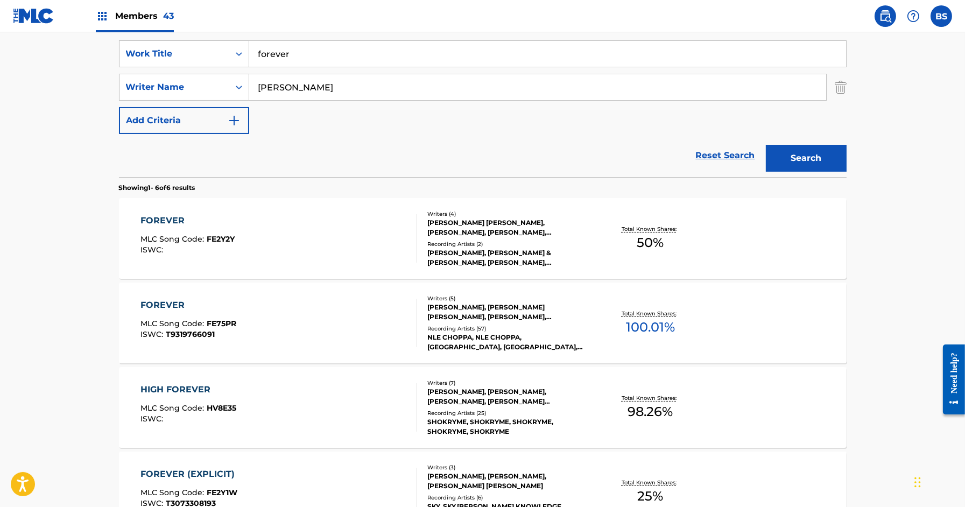
click at [390, 316] on div "FOREVER MLC Song Code : FE75PR ISWC : T9319766091" at bounding box center [278, 323] width 277 height 48
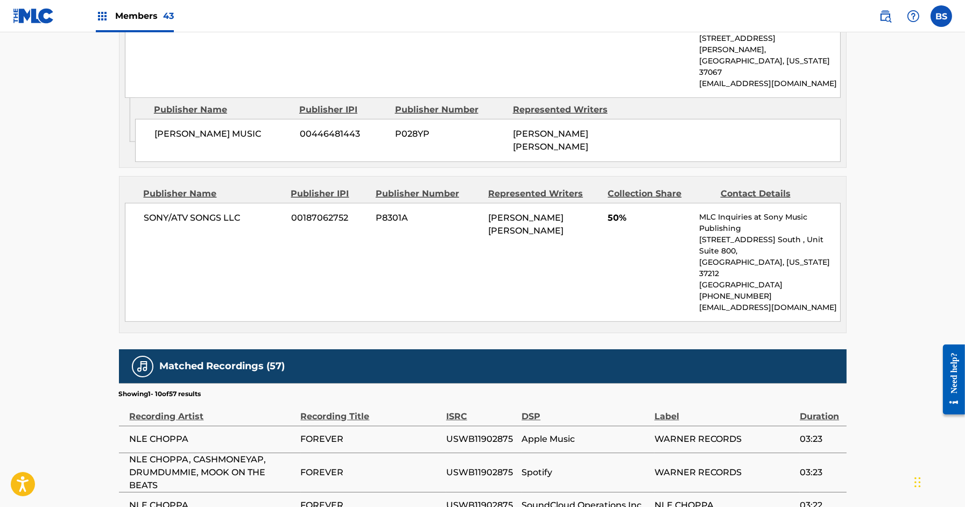
scroll to position [1510, 0]
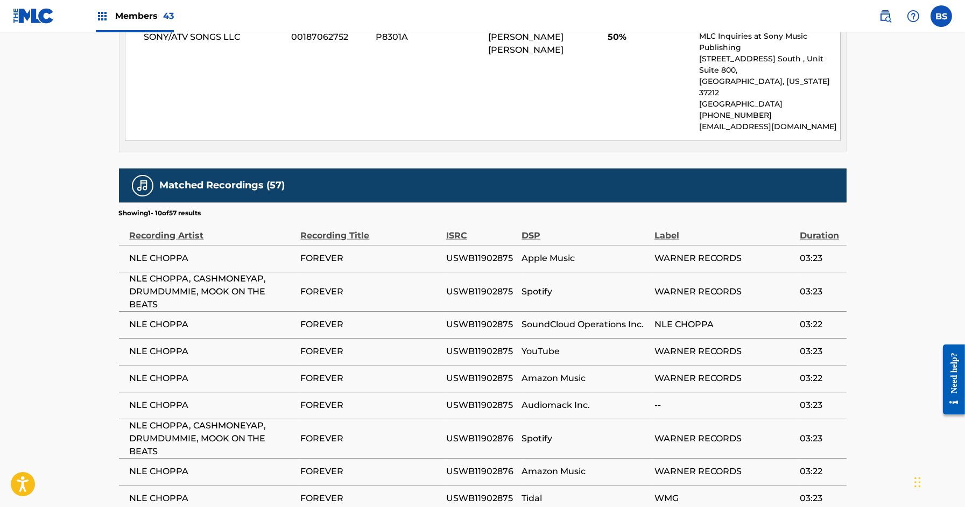
click at [177, 465] on span "NLE CHOPPA" at bounding box center [213, 471] width 166 height 13
copy div "NLE CHOPPA"
drag, startPoint x: 358, startPoint y: 394, endPoint x: 254, endPoint y: 342, distance: 116.5
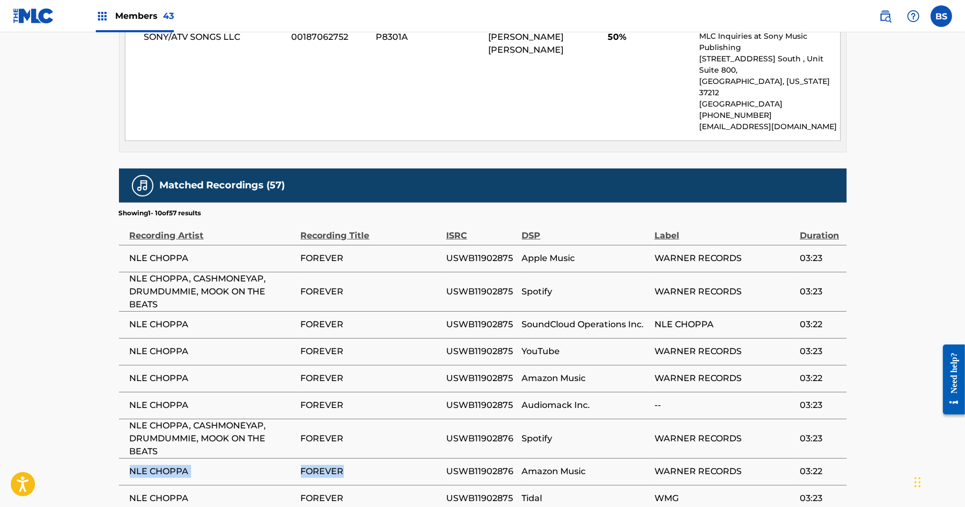
click at [126, 458] on tr "NLE CHOPPA FOREVER USWB11902876 Amazon Music WARNER RECORDS 03:22" at bounding box center [483, 471] width 728 height 27
copy tr "NLE CHOPPA FOREVER"
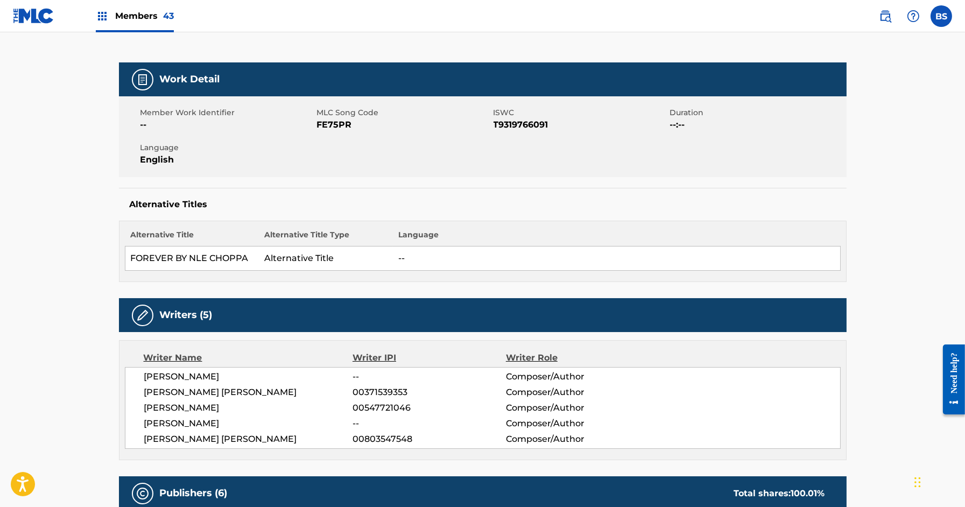
scroll to position [0, 0]
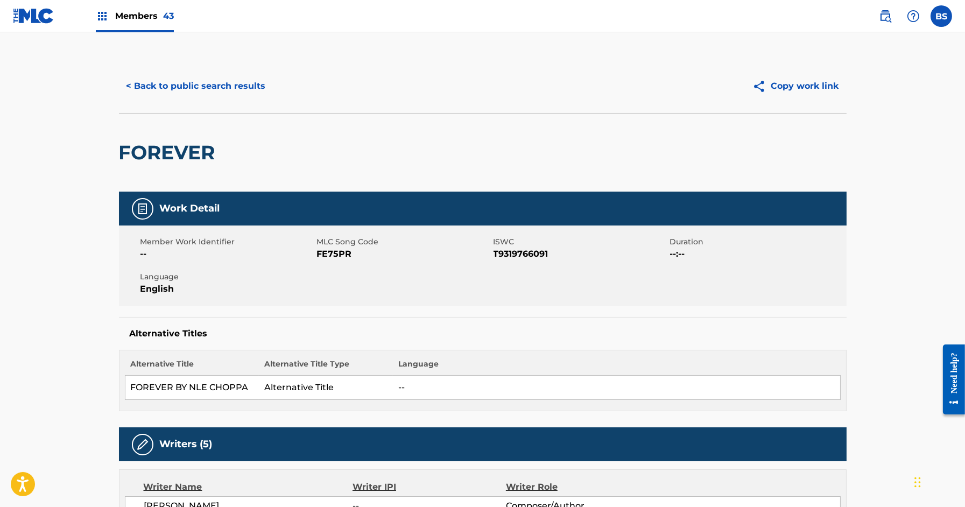
click at [240, 77] on button "< Back to public search results" at bounding box center [196, 86] width 154 height 27
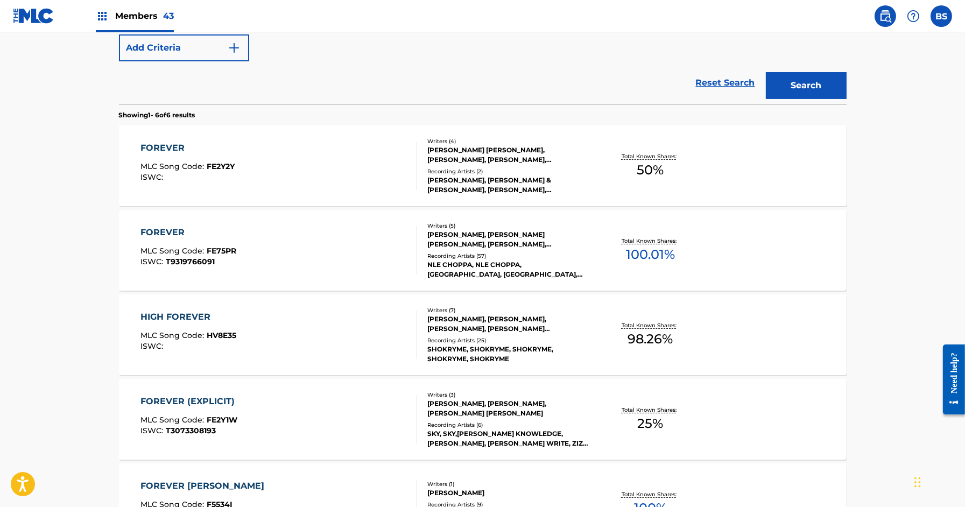
scroll to position [287, 0]
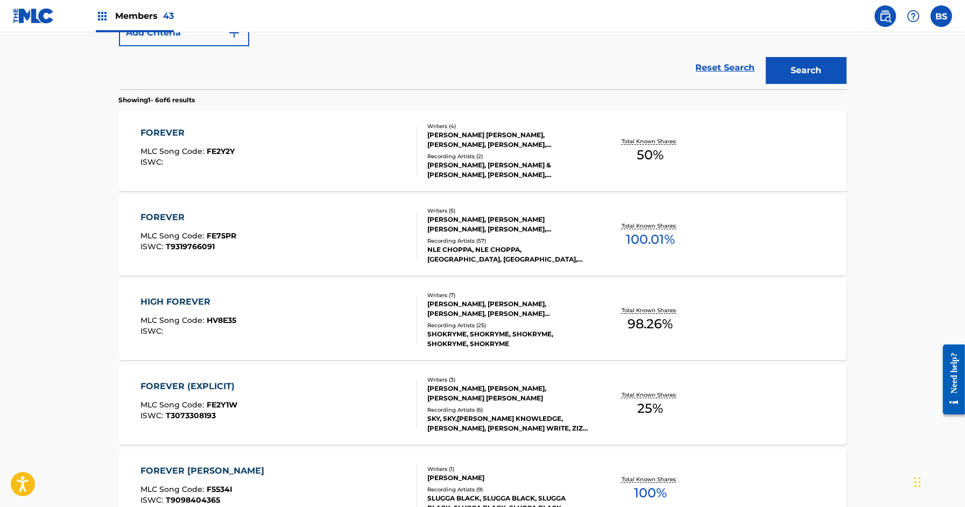
click at [359, 225] on div "FOREVER MLC Song Code : FE75PR ISWC : T9319766091" at bounding box center [278, 235] width 277 height 48
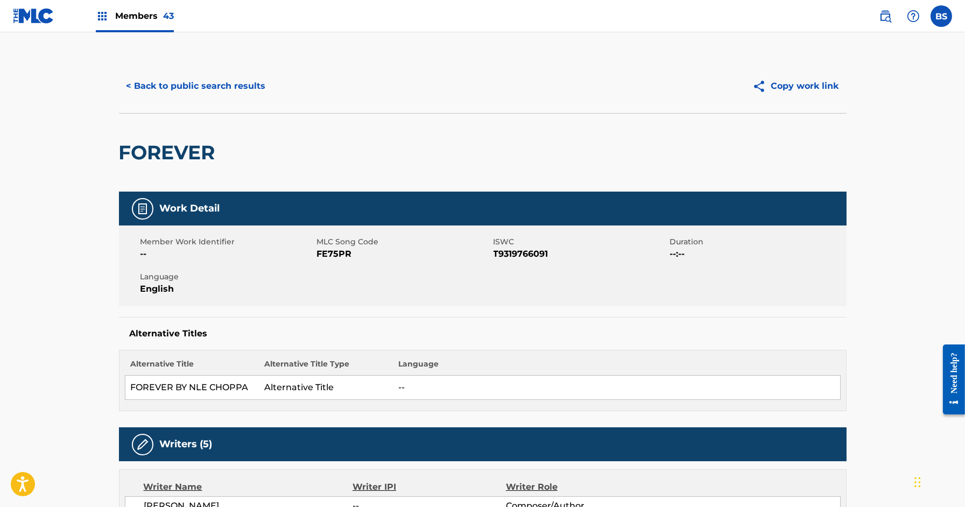
click at [208, 85] on button "< Back to public search results" at bounding box center [196, 86] width 154 height 27
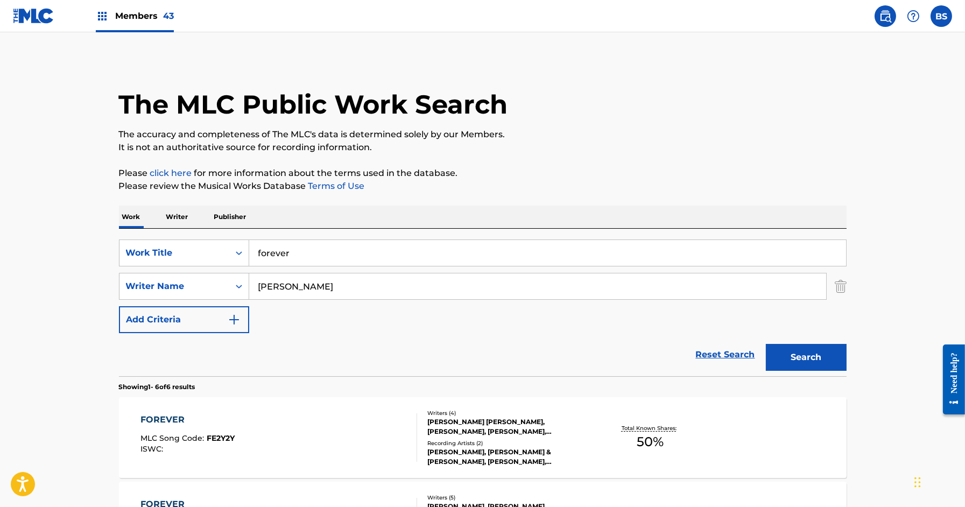
click at [319, 254] on input "forever" at bounding box center [547, 253] width 597 height 26
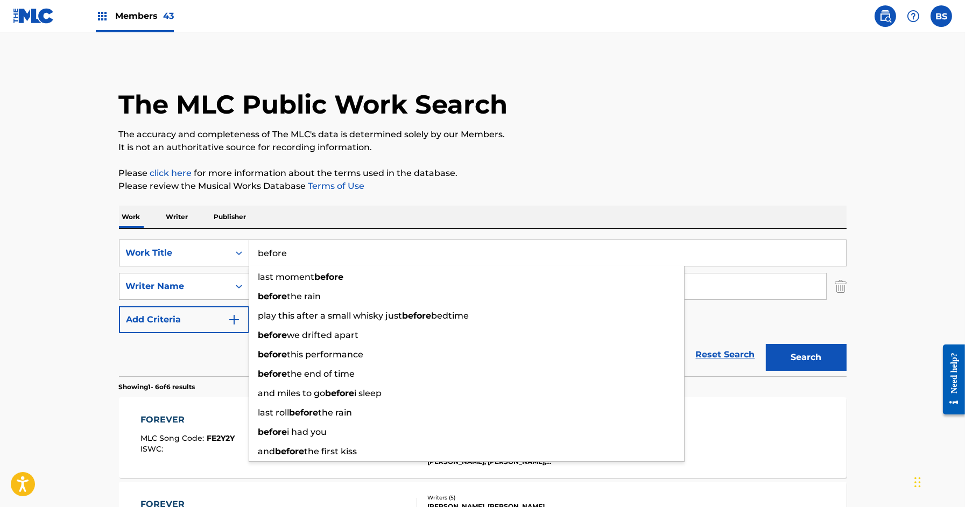
type input "before"
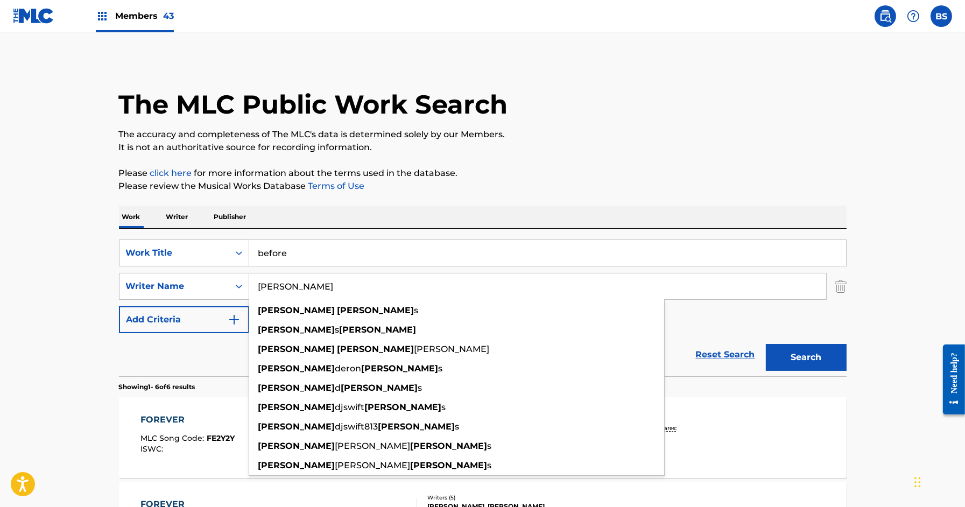
type input "[PERSON_NAME]"
click at [766, 344] on button "Search" at bounding box center [806, 357] width 81 height 27
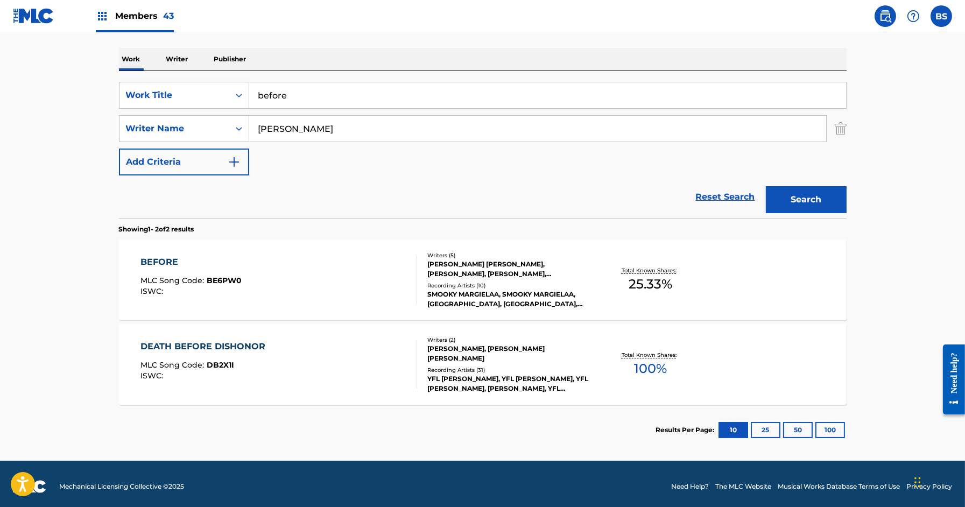
scroll to position [162, 0]
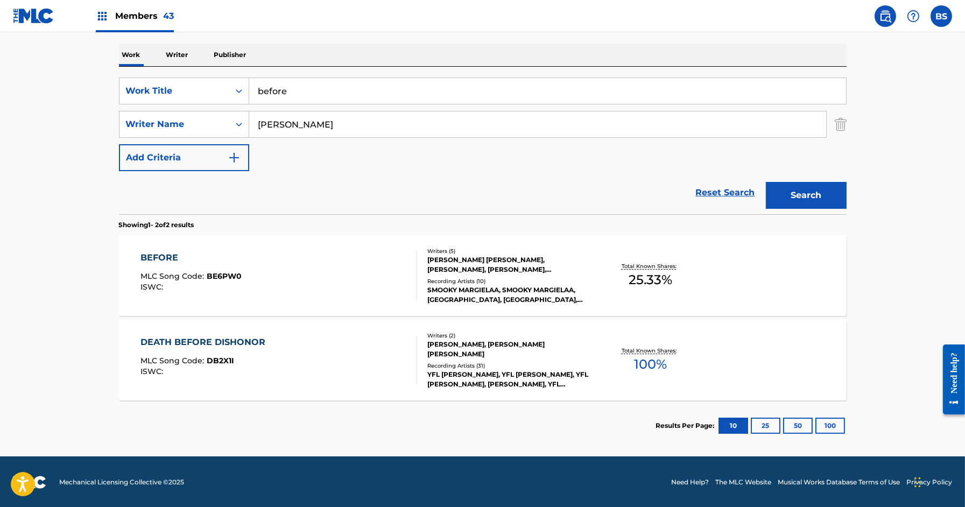
click at [355, 273] on div "BEFORE MLC Song Code : BE6PW0 ISWC :" at bounding box center [278, 275] width 277 height 48
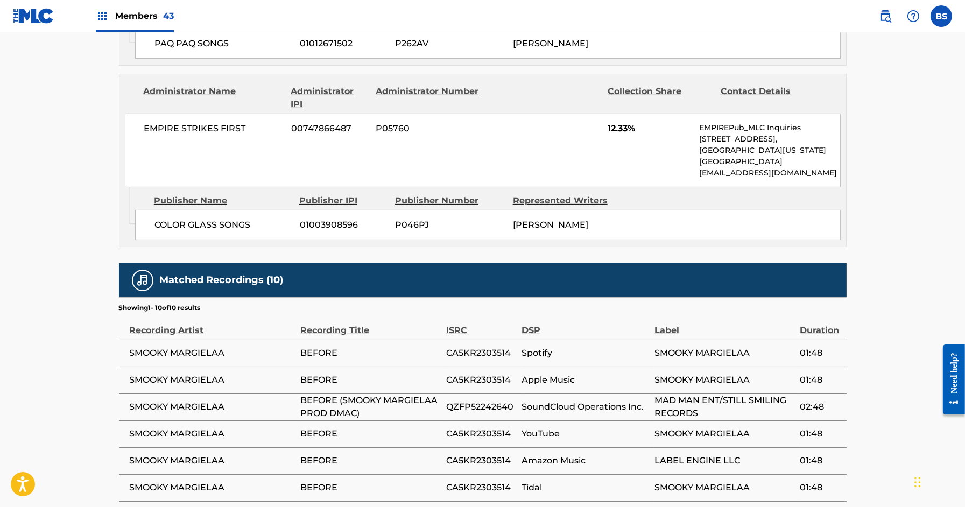
scroll to position [829, 0]
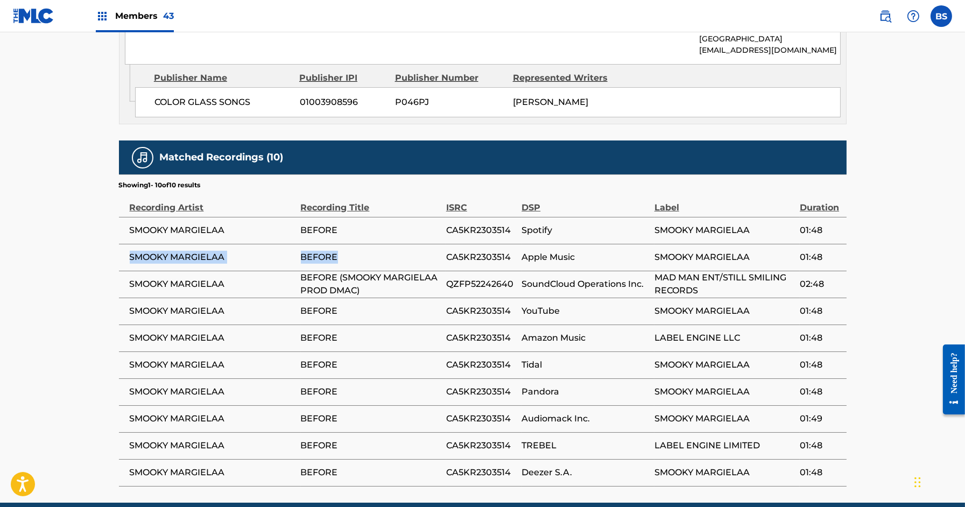
drag, startPoint x: 363, startPoint y: 254, endPoint x: 146, endPoint y: 258, distance: 216.4
click at [131, 256] on tr "SMOOKY MARGIELAA BEFORE CA5KR2303514 Apple Music SMOOKY MARGIELAA 01:48" at bounding box center [483, 257] width 728 height 27
copy tr "SMOOKY MARGIELAA BEFORE"
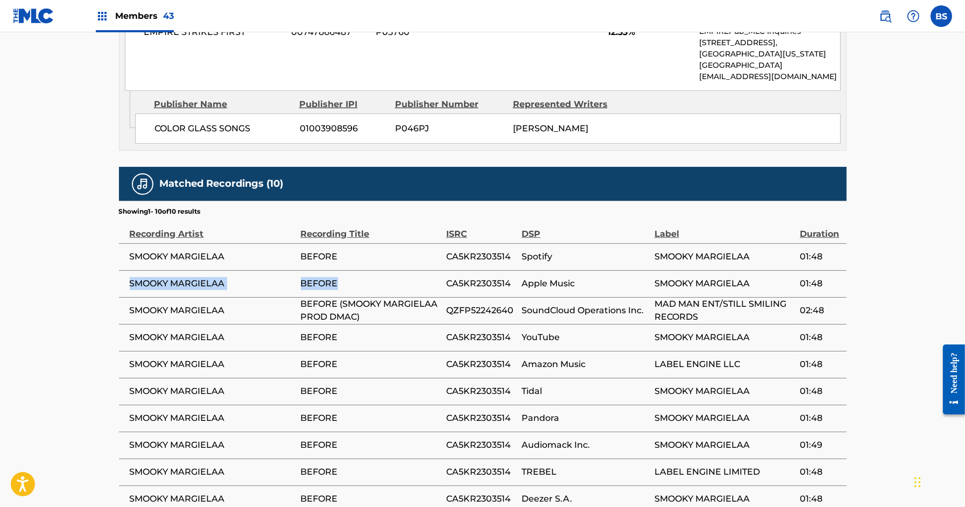
scroll to position [843, 0]
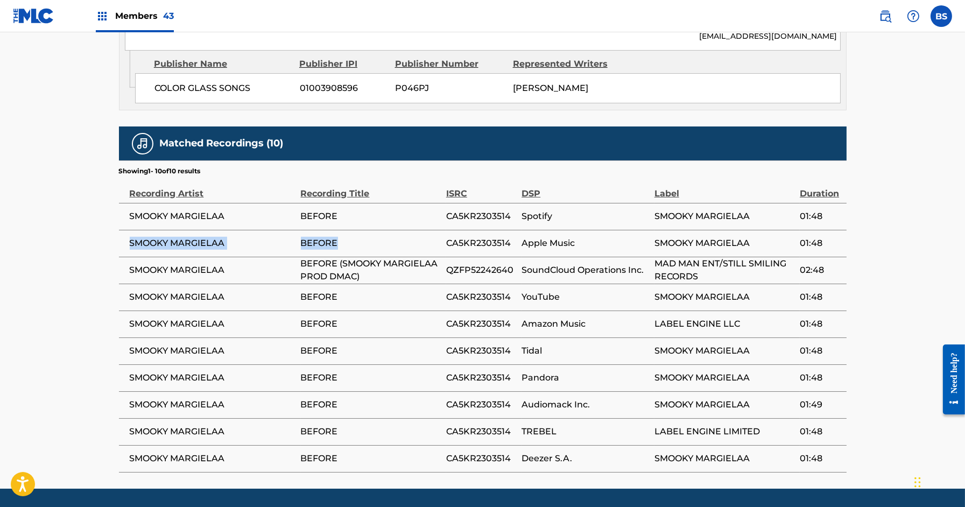
click at [186, 237] on span "SMOOKY MARGIELAA" at bounding box center [213, 243] width 166 height 13
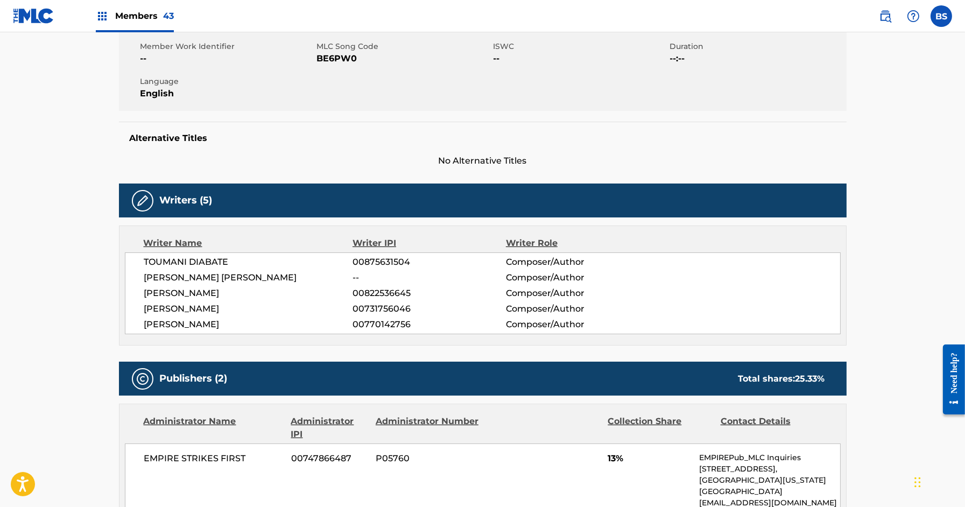
scroll to position [0, 0]
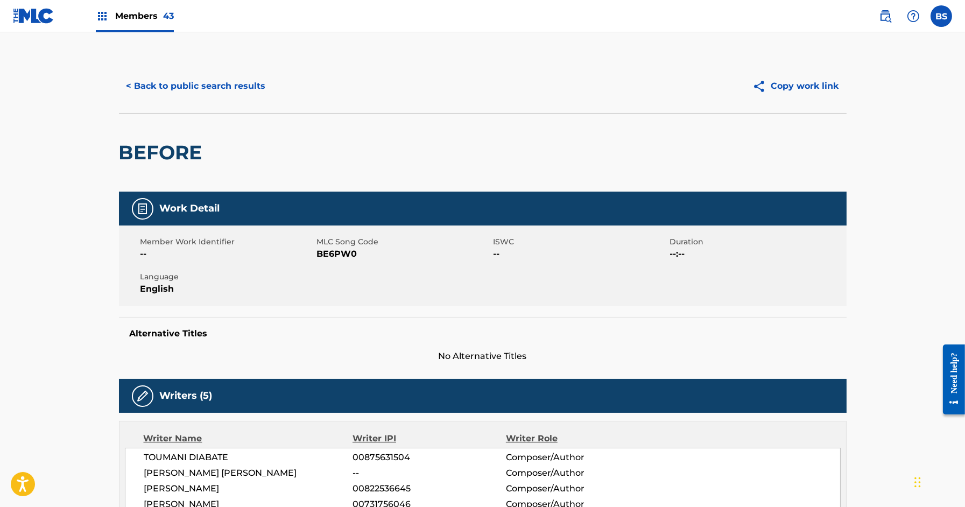
click at [200, 86] on button "< Back to public search results" at bounding box center [196, 86] width 154 height 27
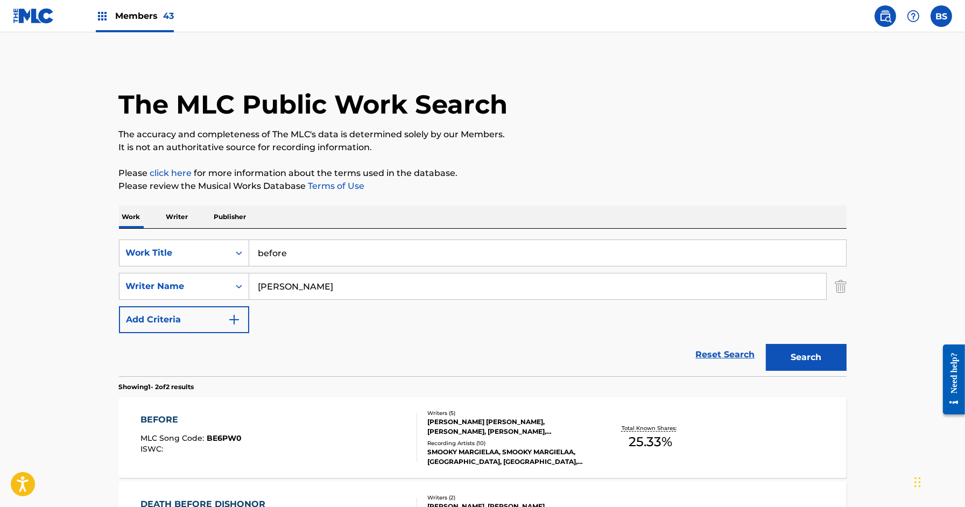
scroll to position [101, 0]
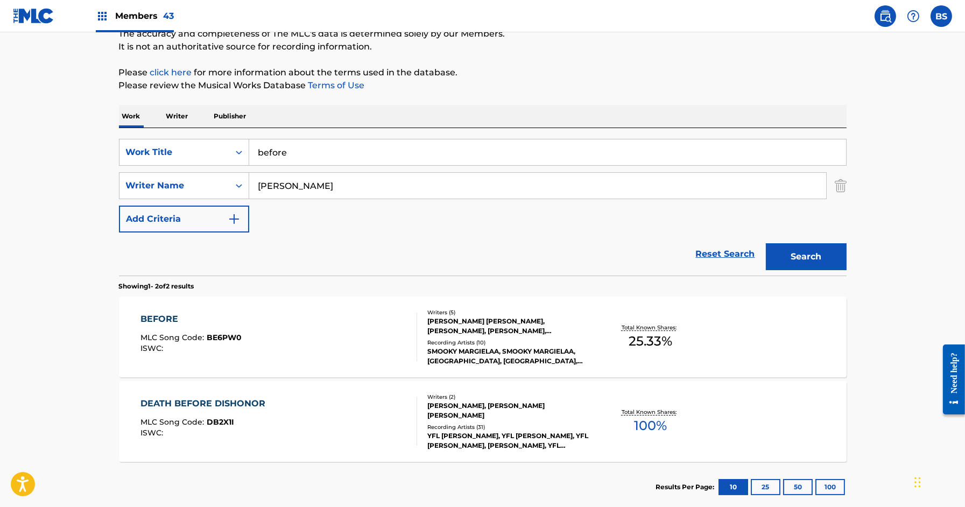
click at [300, 143] on input "before" at bounding box center [547, 152] width 597 height 26
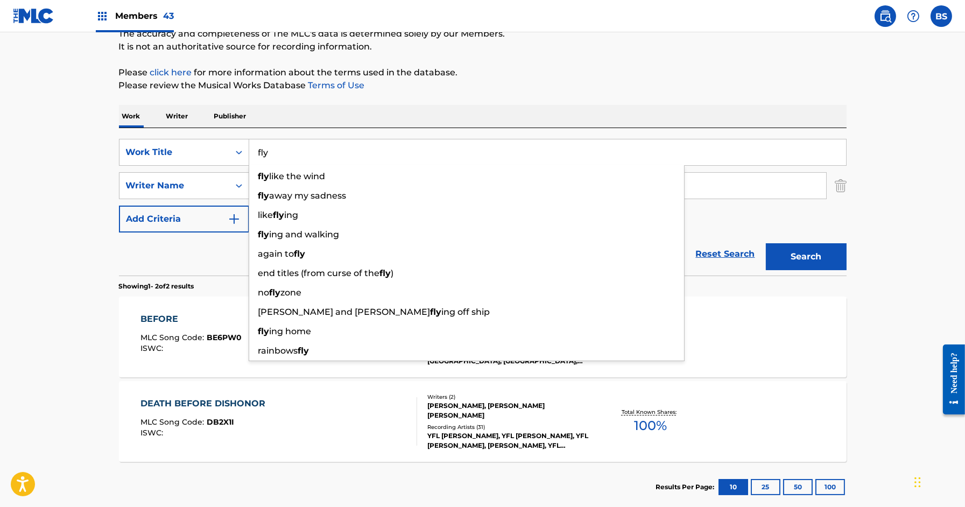
type input "fly"
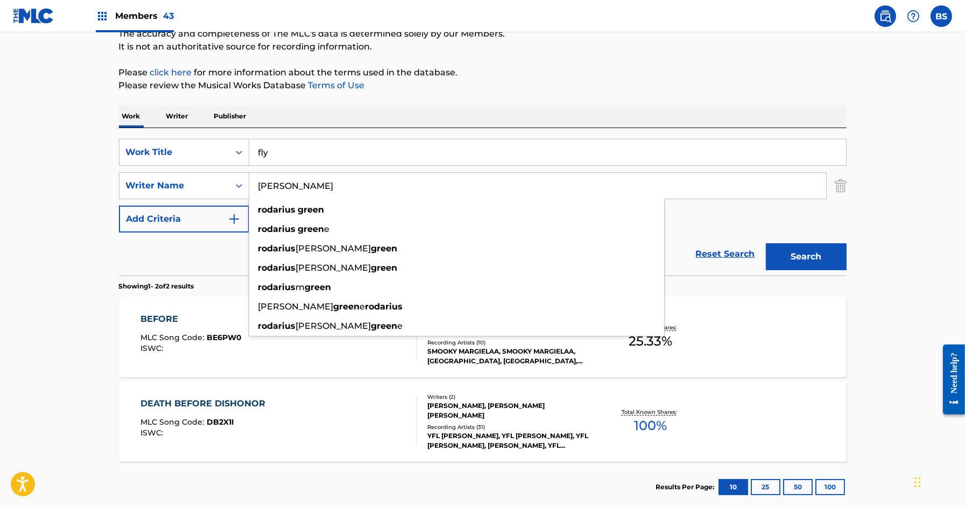
type input "[PERSON_NAME]"
click at [766, 243] on button "Search" at bounding box center [806, 256] width 81 height 27
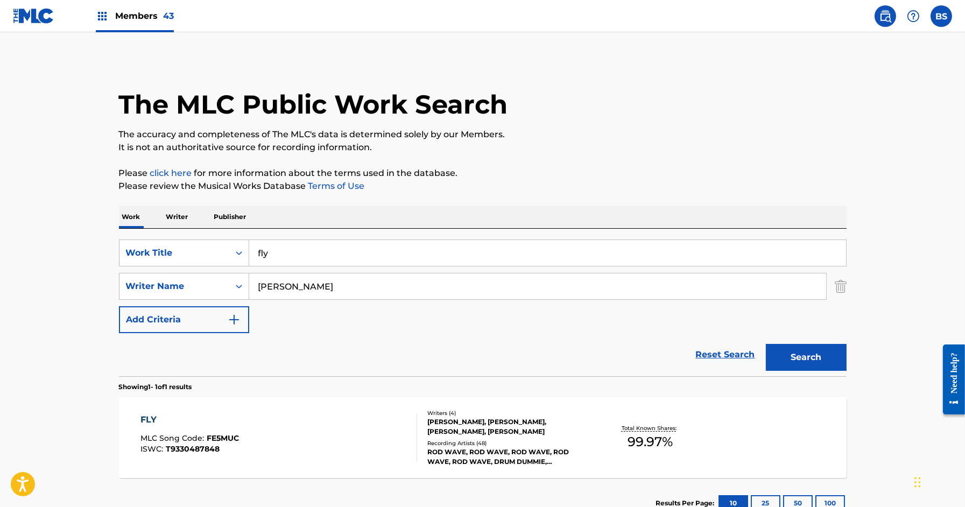
scroll to position [77, 0]
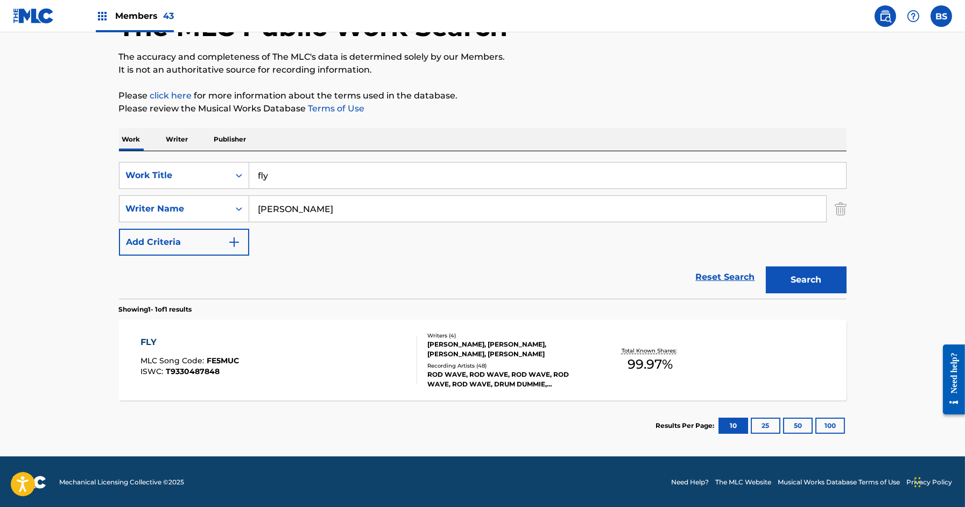
click at [334, 363] on div "FLY MLC Song Code : FE5MUC ISWC : T9330487848" at bounding box center [278, 360] width 277 height 48
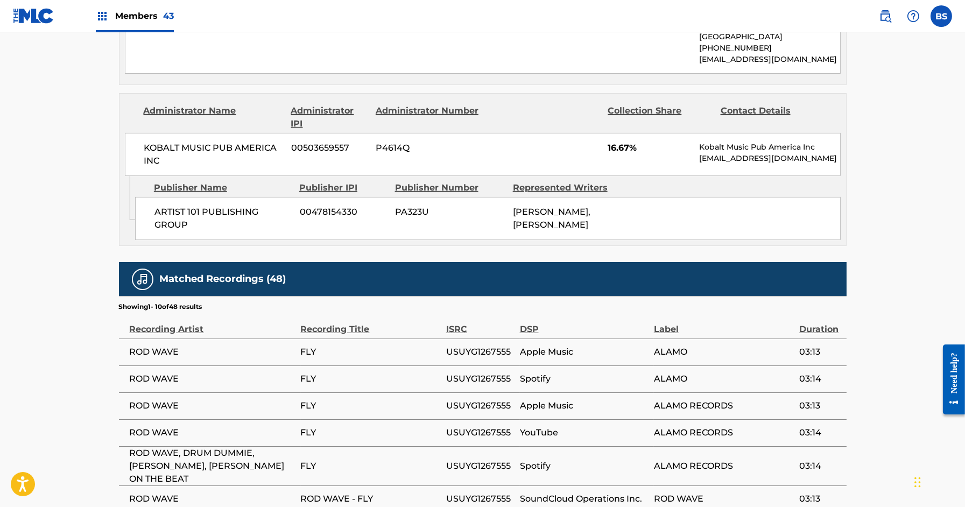
scroll to position [1036, 0]
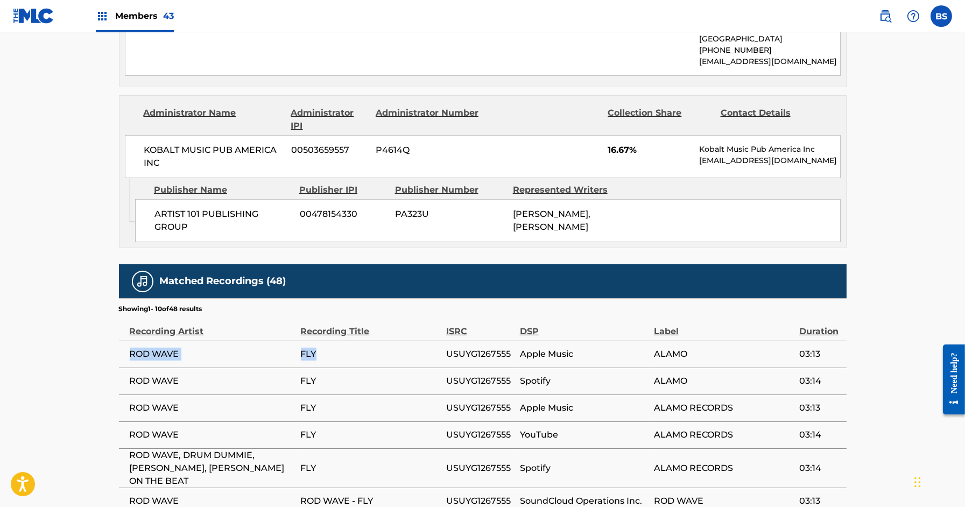
drag, startPoint x: 129, startPoint y: 328, endPoint x: 347, endPoint y: 329, distance: 218.5
click at [343, 341] on tr "ROD WAVE FLY USUYG1267555 Apple Music ALAMO 03:13" at bounding box center [483, 354] width 728 height 27
copy tr "ROD WAVE FLY"
